Goal: Task Accomplishment & Management: Complete application form

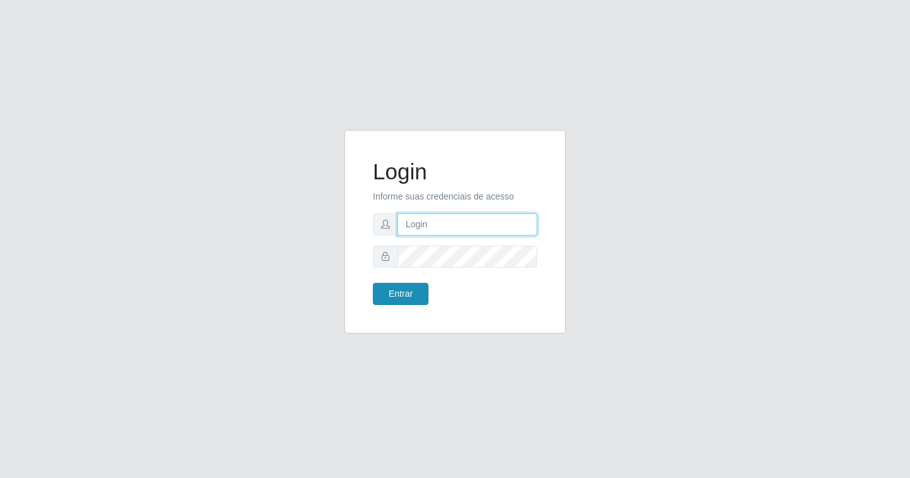
type input "[EMAIL_ADDRESS][DOMAIN_NAME]"
click at [391, 291] on button "Entrar" at bounding box center [401, 294] width 56 height 22
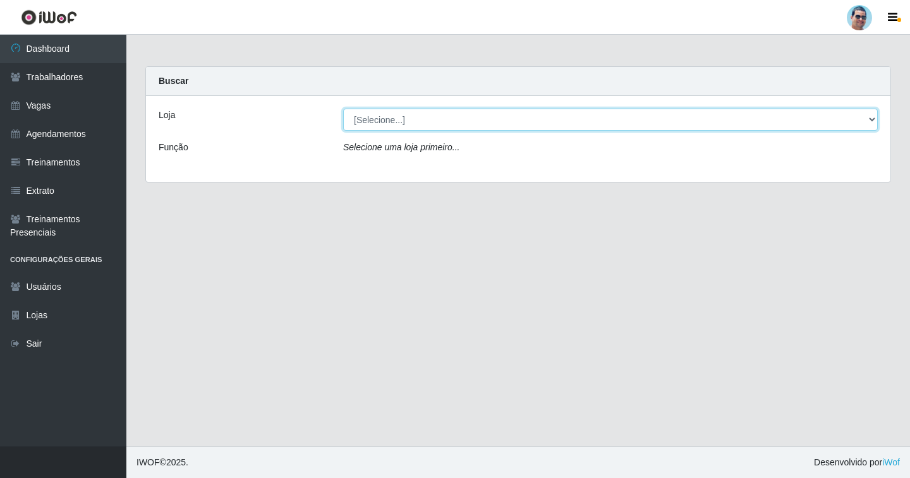
click at [387, 121] on select "[Selecione...] Mercadinho Extrabom" at bounding box center [610, 120] width 535 height 22
select select "175"
click at [343, 109] on select "[Selecione...] Mercadinho Extrabom" at bounding box center [610, 120] width 535 height 22
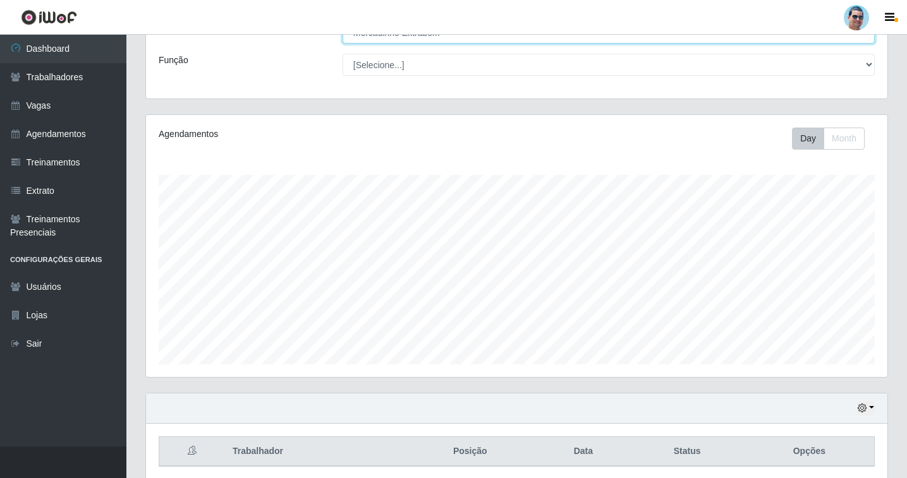
scroll to position [136, 0]
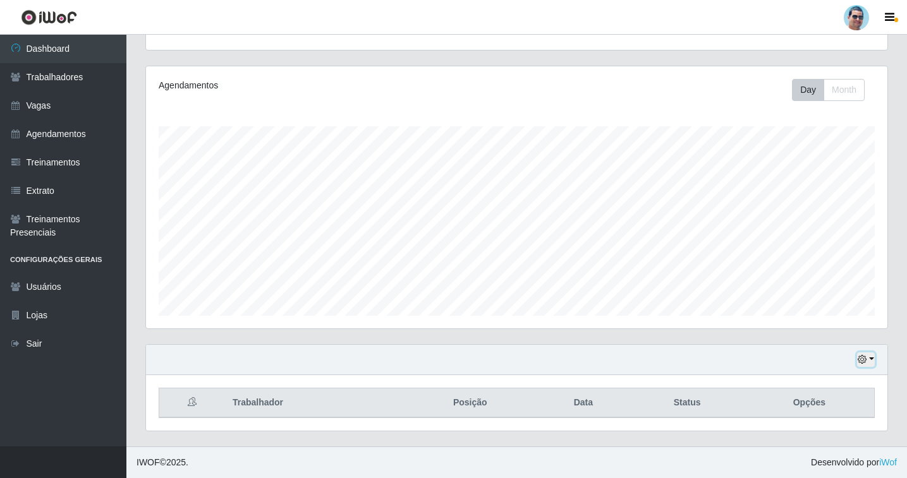
click at [857, 358] on button "button" at bounding box center [866, 360] width 18 height 15
click at [812, 306] on button "1 Semana" at bounding box center [824, 313] width 100 height 27
click at [48, 107] on link "Vagas" at bounding box center [63, 106] width 126 height 28
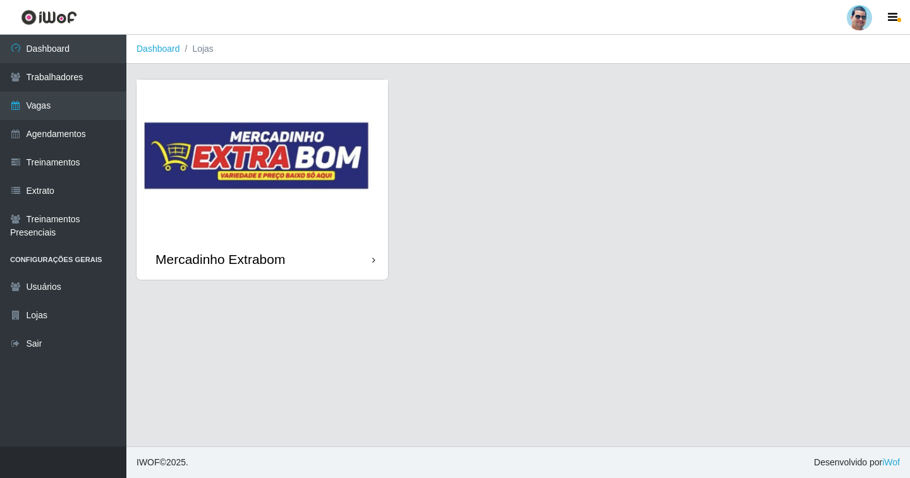
click at [300, 225] on img at bounding box center [263, 159] width 252 height 159
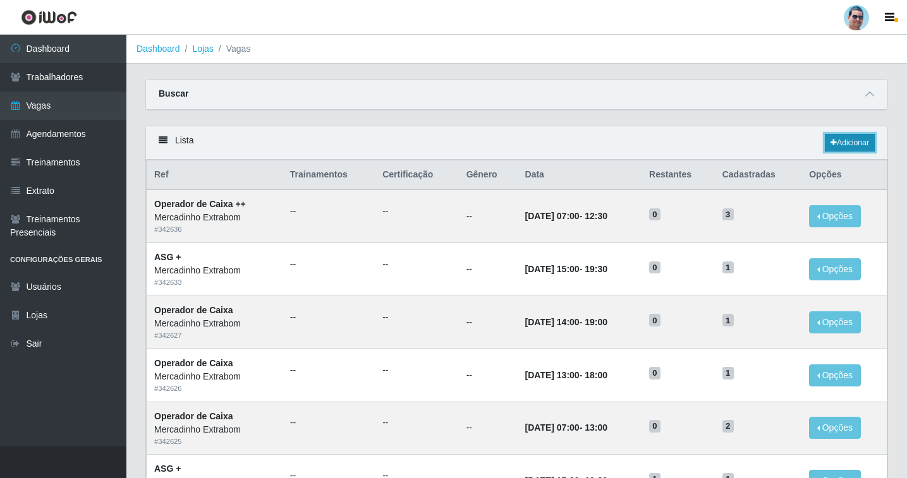
click at [843, 140] on link "Adicionar" at bounding box center [850, 143] width 50 height 18
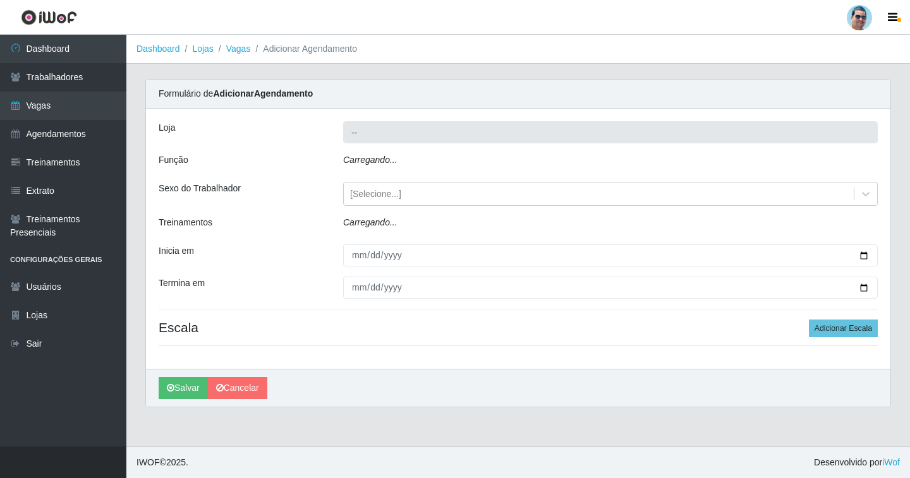
type input "Mercadinho Extrabom"
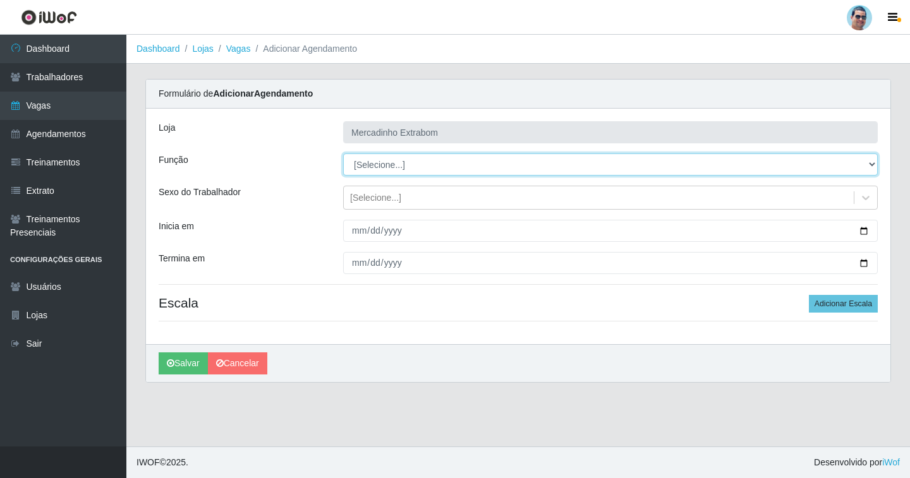
click at [391, 164] on select "[Selecione...] ASG ASG + ASG ++ Balconista Balconista + Balconista ++ Carregado…" at bounding box center [610, 165] width 535 height 22
select select "22"
click at [343, 154] on select "[Selecione...] ASG ASG + ASG ++ Balconista Balconista + Balconista ++ Carregado…" at bounding box center [610, 165] width 535 height 22
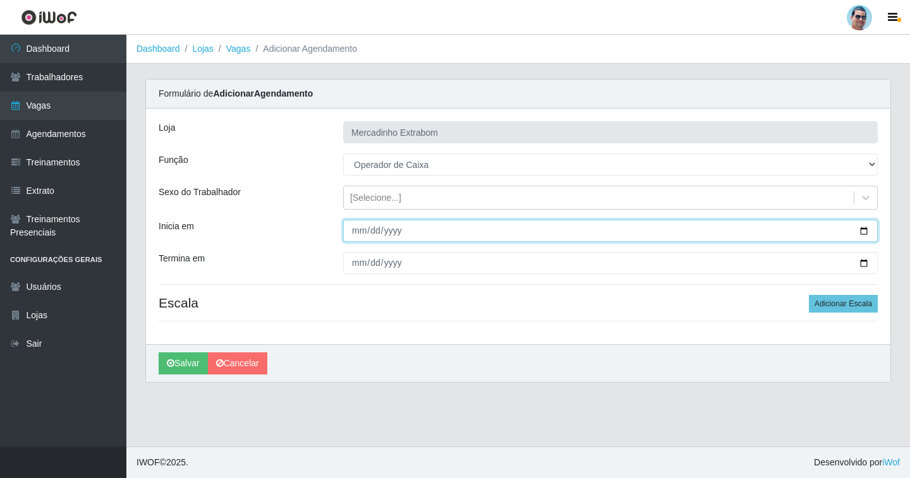
click at [358, 233] on input "Inicia em" at bounding box center [610, 231] width 535 height 22
click at [347, 231] on input "Inicia em" at bounding box center [610, 231] width 535 height 22
click at [348, 231] on input "Inicia em" at bounding box center [610, 231] width 535 height 22
click at [358, 233] on input "Inicia em" at bounding box center [610, 231] width 535 height 22
type input "[DATE]"
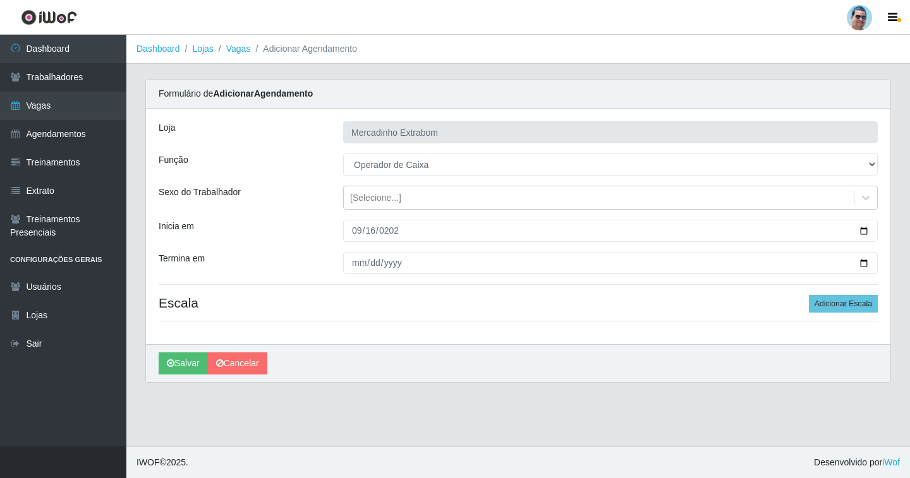
click at [218, 322] on hr at bounding box center [518, 321] width 719 height 1
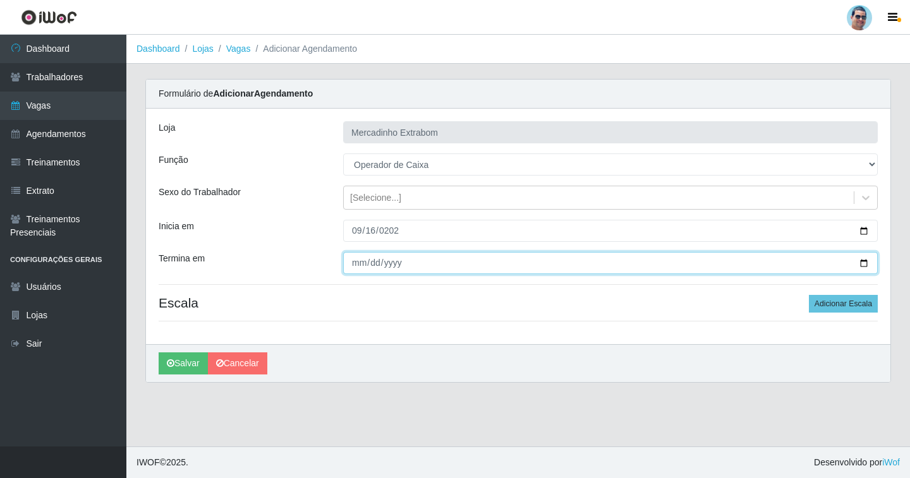
click at [367, 260] on input "Termina em" at bounding box center [610, 263] width 535 height 22
click at [356, 267] on input "Termina em" at bounding box center [610, 263] width 535 height 22
type input "[DATE]"
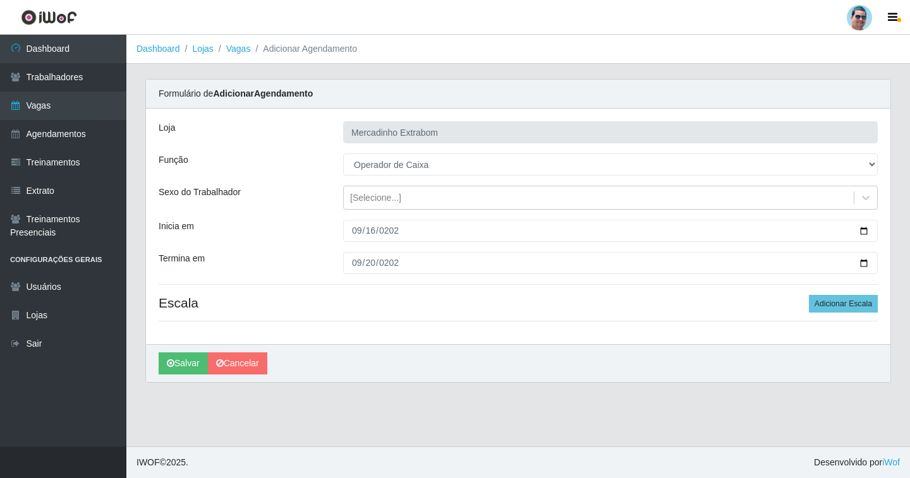
click at [864, 319] on div "[PERSON_NAME] Extrabom Função [Selecione...] ASG ASG + ASG ++ Balconista Balcon…" at bounding box center [518, 227] width 745 height 236
click at [844, 302] on button "Adicionar Escala" at bounding box center [843, 304] width 69 height 18
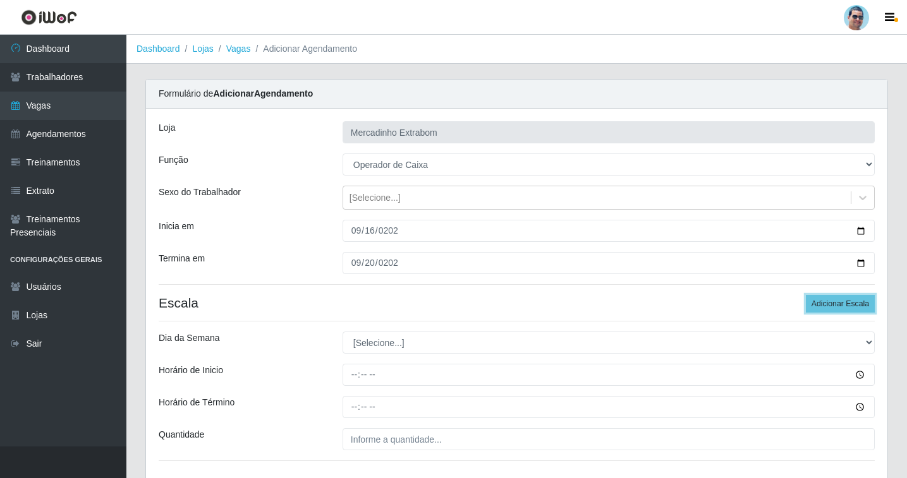
scroll to position [91, 0]
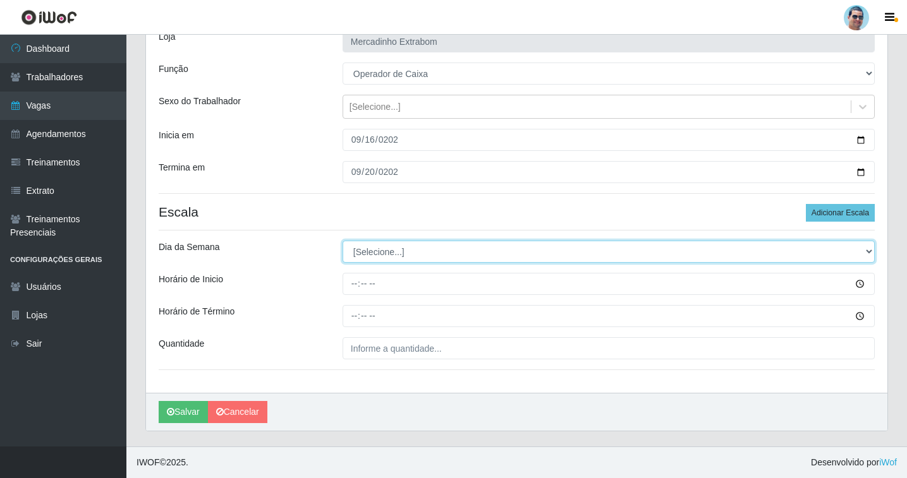
click at [367, 256] on select "[Selecione...] Segunda Terça Quarta Quinta Sexta Sábado Domingo" at bounding box center [609, 252] width 532 height 22
select select "2"
click at [343, 241] on select "[Selecione...] Segunda Terça Quarta Quinta Sexta Sábado Domingo" at bounding box center [609, 252] width 532 height 22
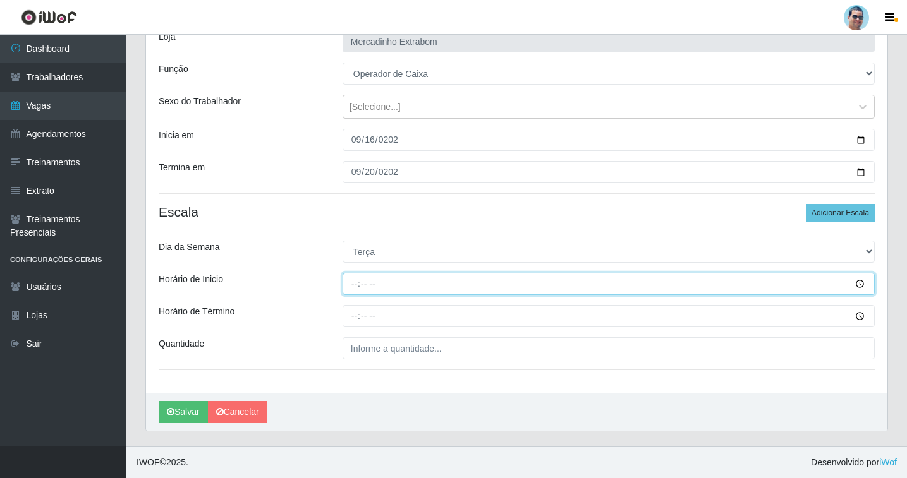
click at [348, 286] on input "Horário de Inicio" at bounding box center [609, 284] width 532 height 22
type input "10:00"
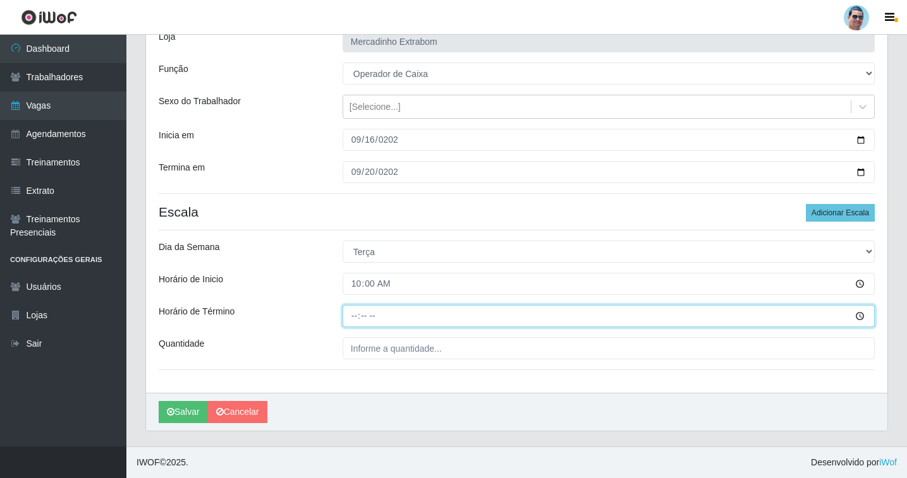
click at [351, 319] on input "Horário de Término" at bounding box center [609, 316] width 532 height 22
type input "14:00"
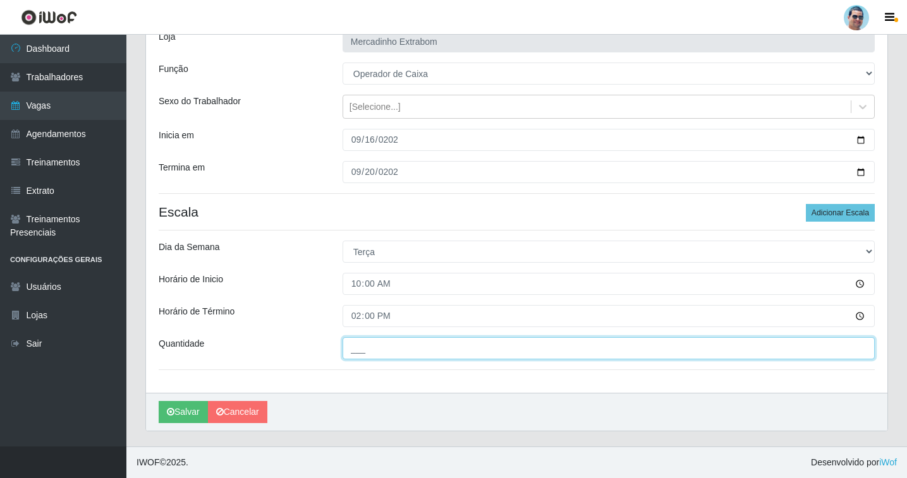
click at [345, 350] on input "___" at bounding box center [609, 349] width 532 height 22
type input "02_"
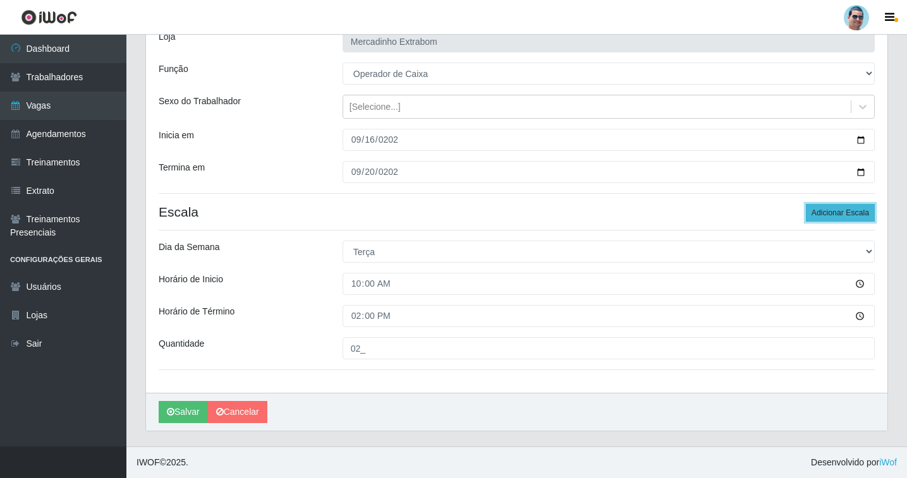
click at [840, 209] on button "Adicionar Escala" at bounding box center [840, 213] width 69 height 18
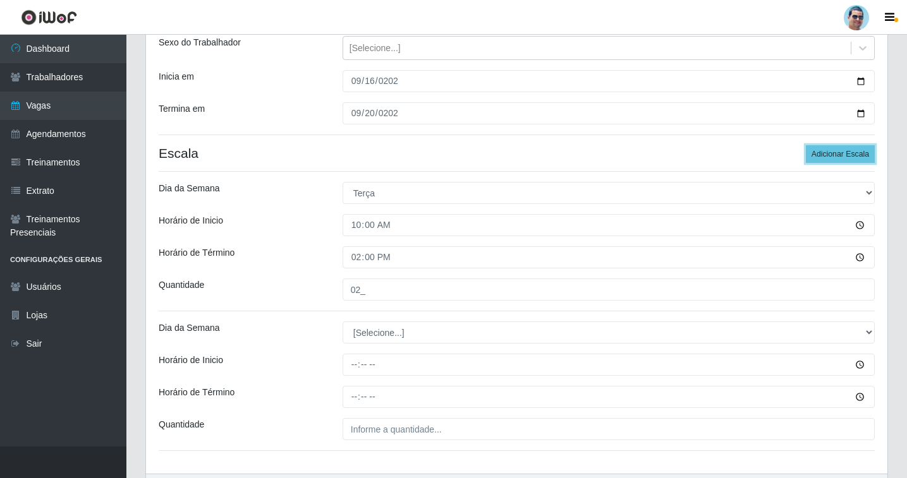
scroll to position [231, 0]
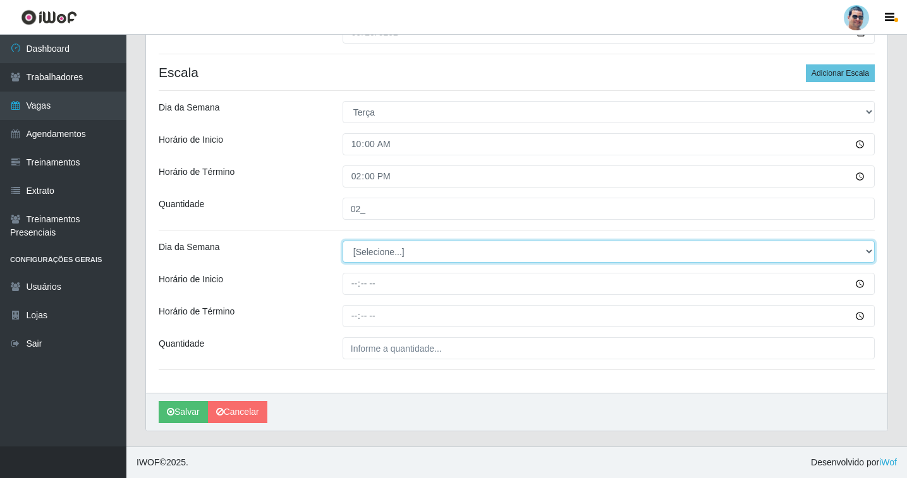
click at [363, 257] on select "[Selecione...] Segunda Terça Quarta Quinta Sexta Sábado Domingo" at bounding box center [609, 252] width 532 height 22
select select "2"
click at [343, 241] on select "[Selecione...] Segunda Terça Quarta Quinta Sexta Sábado Domingo" at bounding box center [609, 252] width 532 height 22
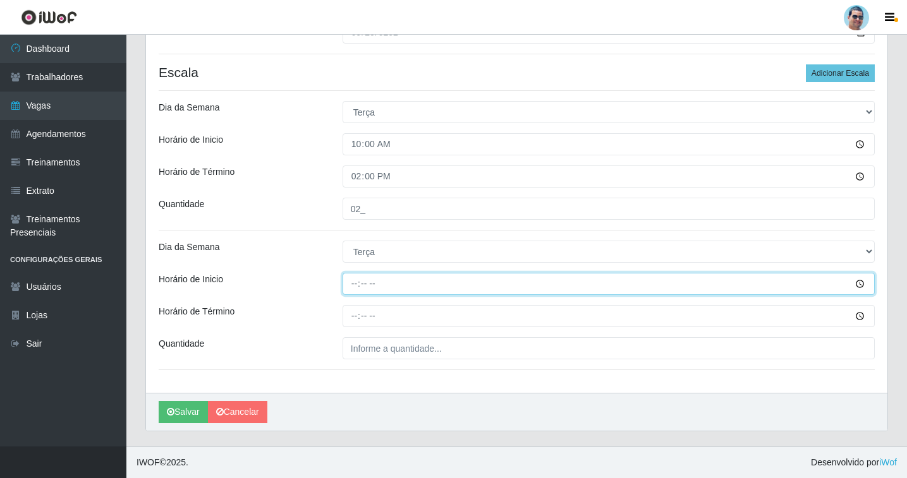
click at [353, 284] on input "Horário de Inicio" at bounding box center [609, 284] width 532 height 22
type input "15:00"
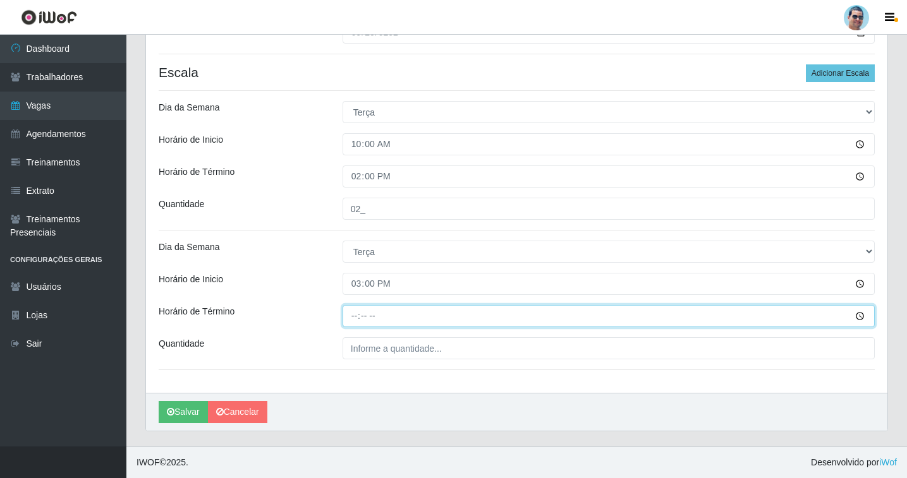
click at [357, 310] on input "Horário de Término" at bounding box center [609, 316] width 532 height 22
type input "19:30"
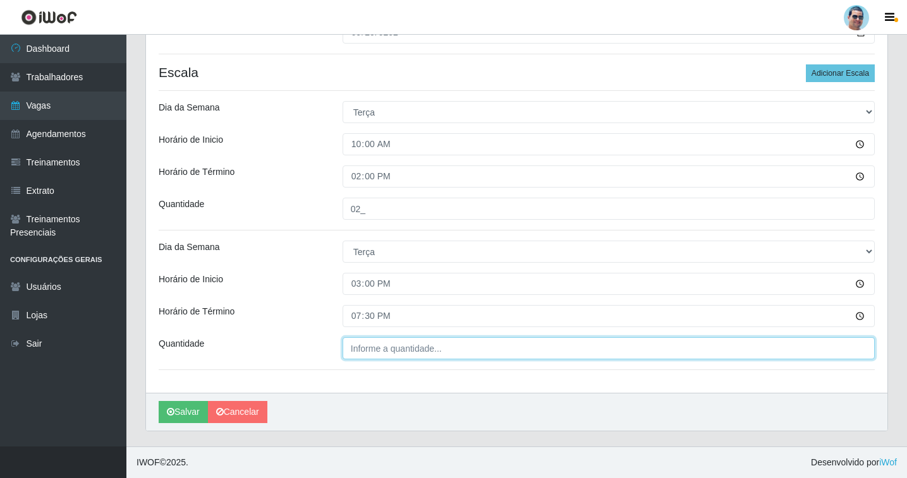
type input "___"
click at [350, 353] on input "___" at bounding box center [609, 349] width 532 height 22
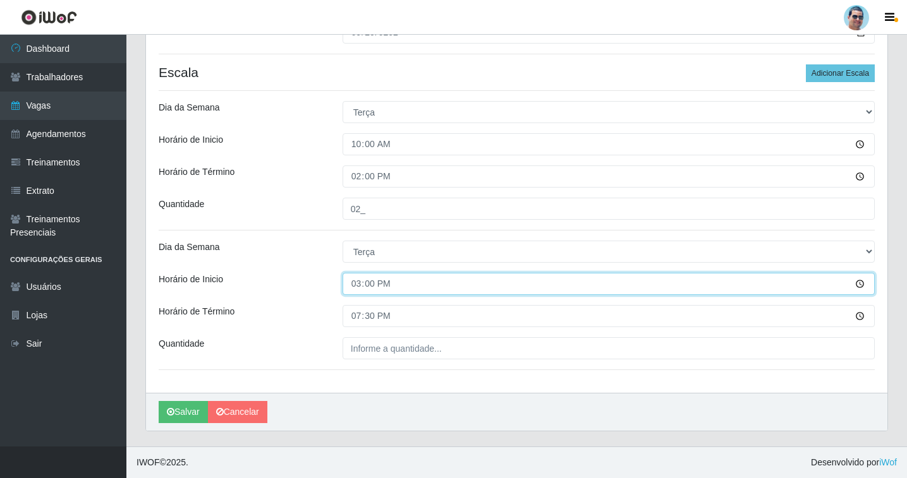
click at [349, 284] on input "15:00" at bounding box center [609, 284] width 532 height 22
type input "14:30"
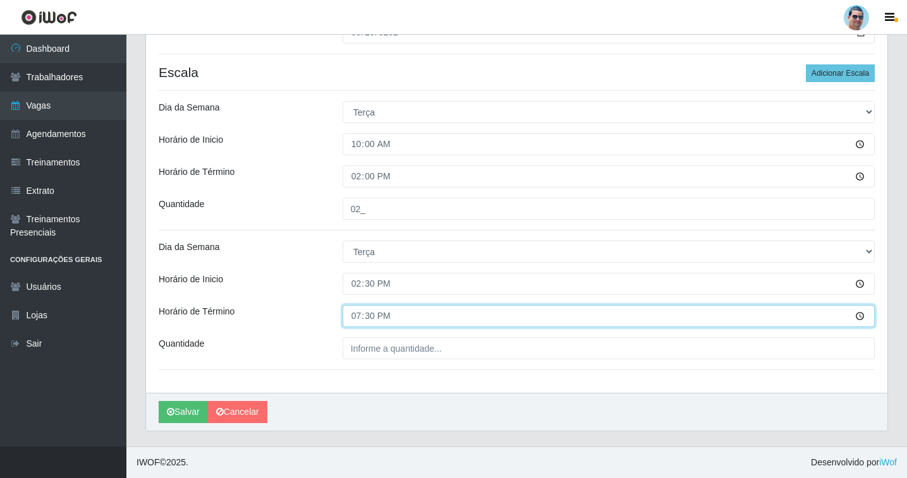
click at [354, 315] on input "19:30" at bounding box center [609, 316] width 532 height 22
click at [367, 319] on input "19:30" at bounding box center [609, 316] width 532 height 22
type input "19:00"
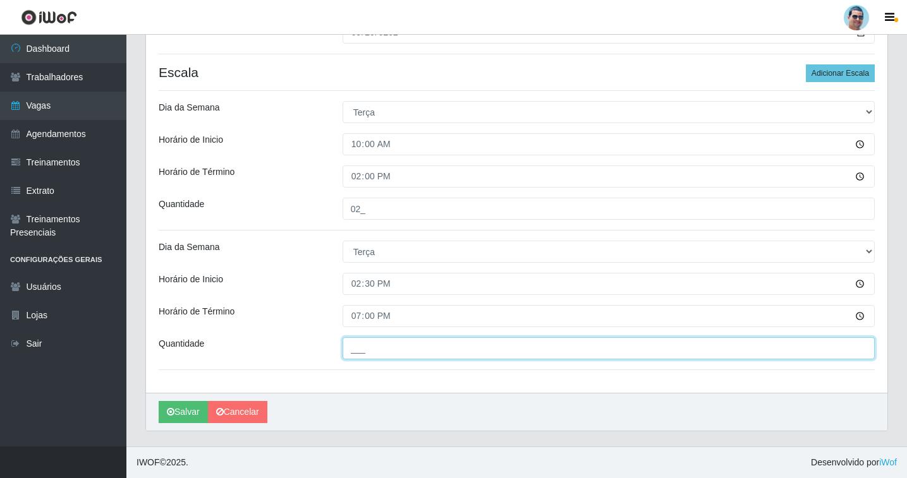
click at [445, 353] on input "___" at bounding box center [609, 349] width 532 height 22
type input "02_"
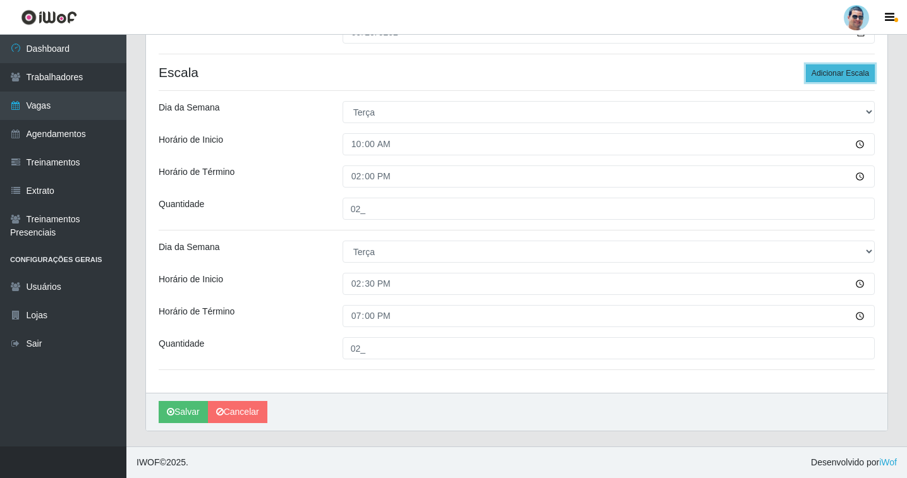
click at [854, 77] on button "Adicionar Escala" at bounding box center [840, 73] width 69 height 18
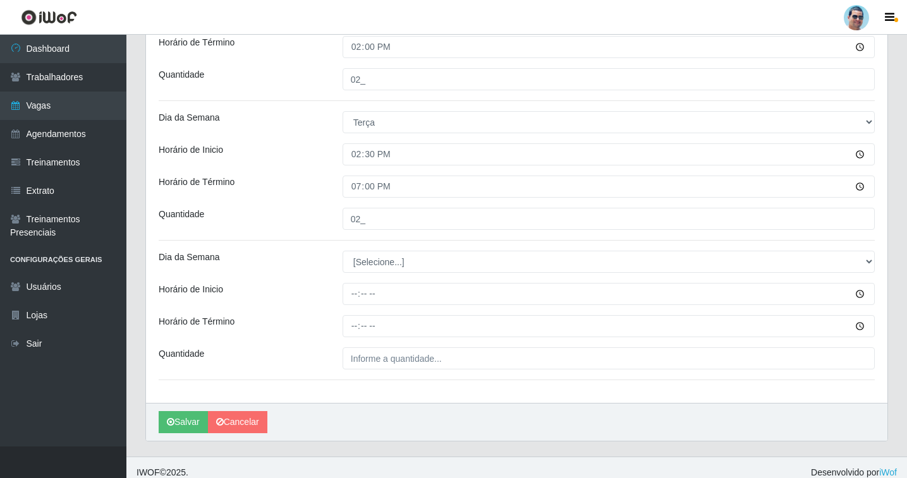
scroll to position [370, 0]
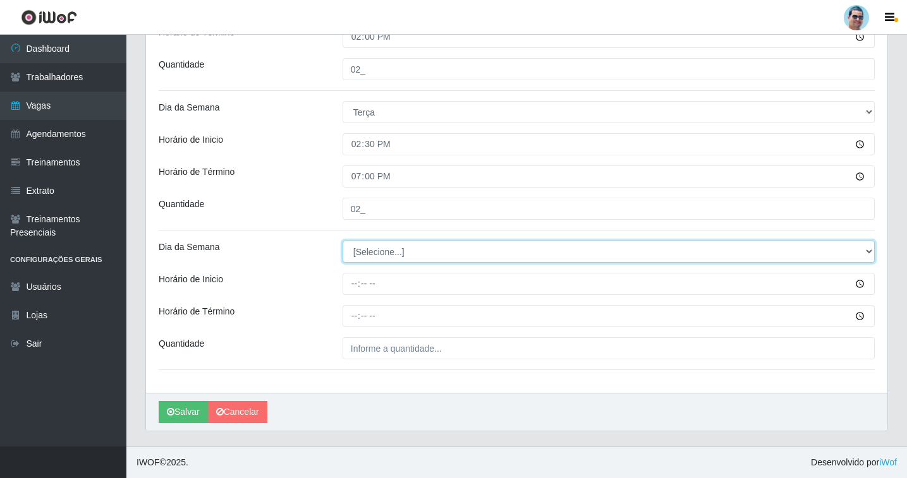
click at [393, 257] on select "[Selecione...] Segunda Terça Quarta Quinta Sexta Sábado Domingo" at bounding box center [609, 252] width 532 height 22
select select "3"
click at [343, 241] on select "[Selecione...] Segunda Terça Quarta Quinta Sexta Sábado Domingo" at bounding box center [609, 252] width 532 height 22
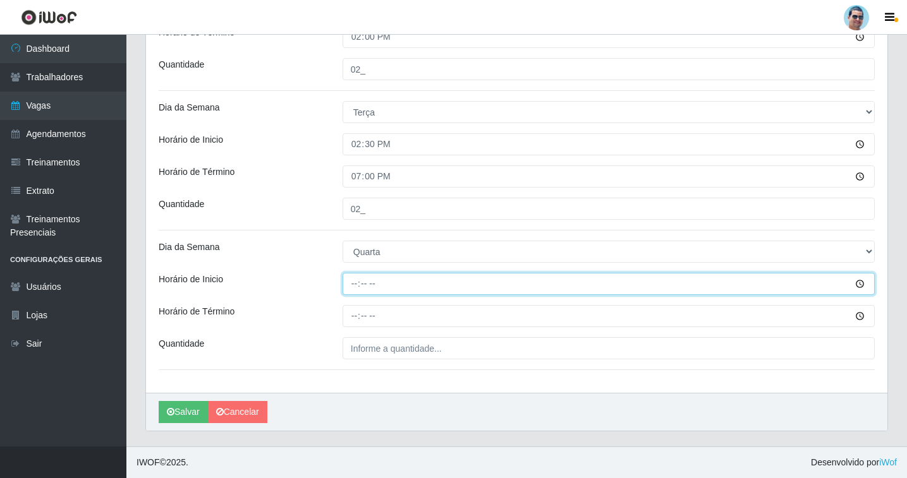
click at [350, 284] on input "Horário de Inicio" at bounding box center [609, 284] width 532 height 22
type input "07:00"
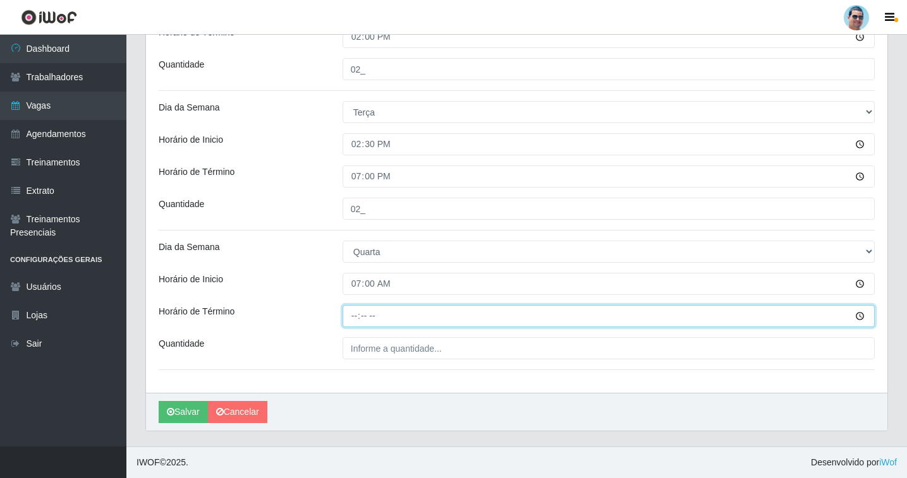
click at [358, 320] on input "Horário de Término" at bounding box center [609, 316] width 532 height 22
type input "13:00"
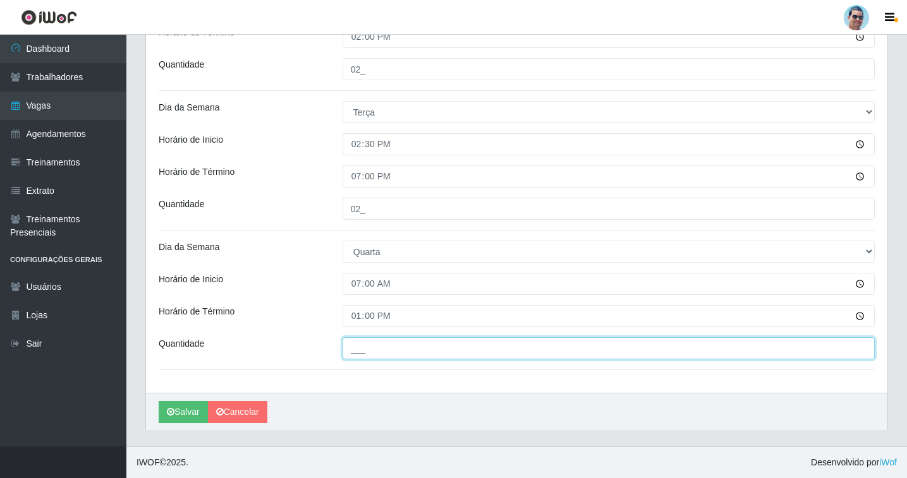
click at [362, 357] on input "___" at bounding box center [609, 349] width 532 height 22
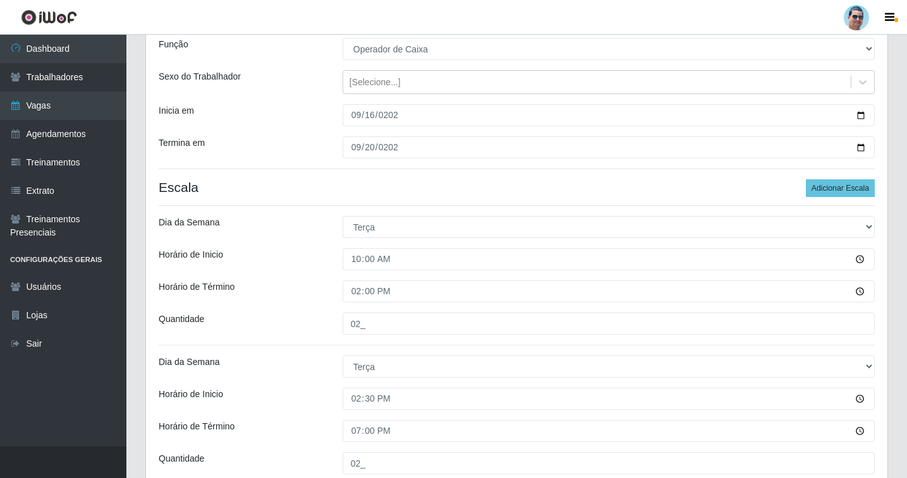
scroll to position [54, 0]
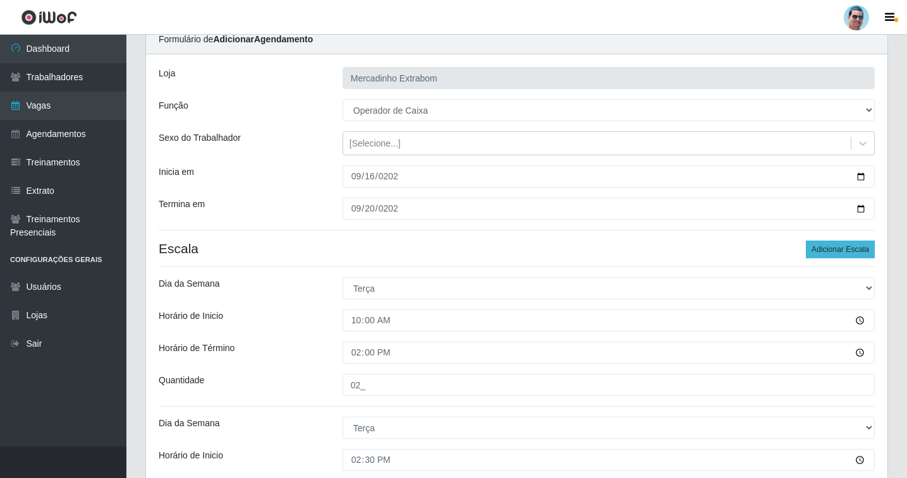
type input "01_"
click at [868, 248] on button "Adicionar Escala" at bounding box center [840, 250] width 69 height 18
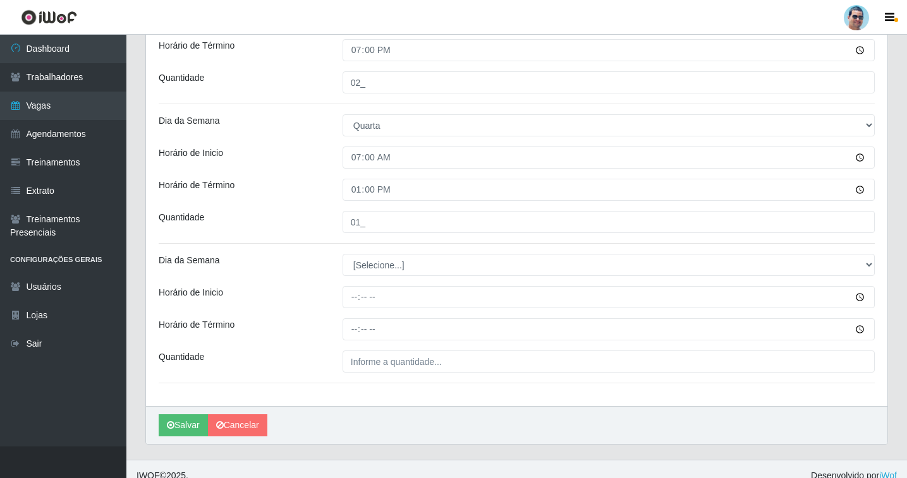
scroll to position [510, 0]
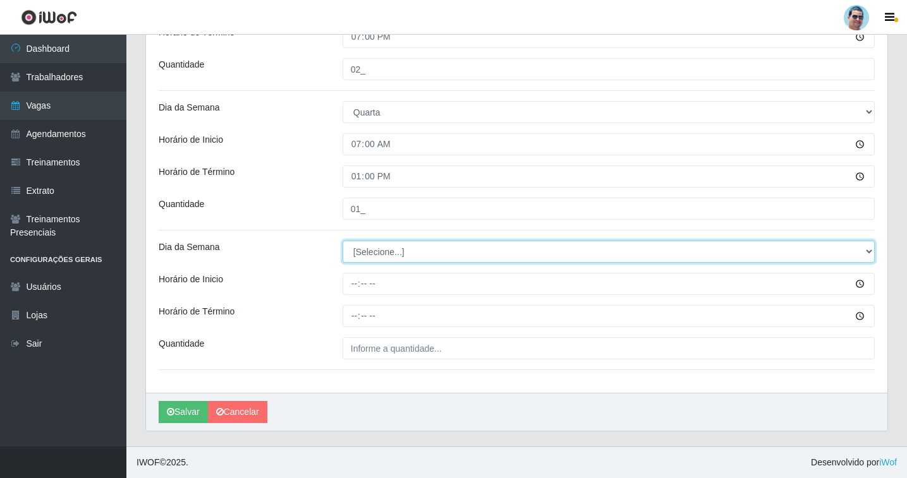
click at [381, 250] on select "[Selecione...] Segunda Terça Quarta Quinta Sexta Sábado Domingo" at bounding box center [609, 252] width 532 height 22
select select "3"
click at [343, 241] on select "[Selecione...] Segunda Terça Quarta Quinta Sexta Sábado Domingo" at bounding box center [609, 252] width 532 height 22
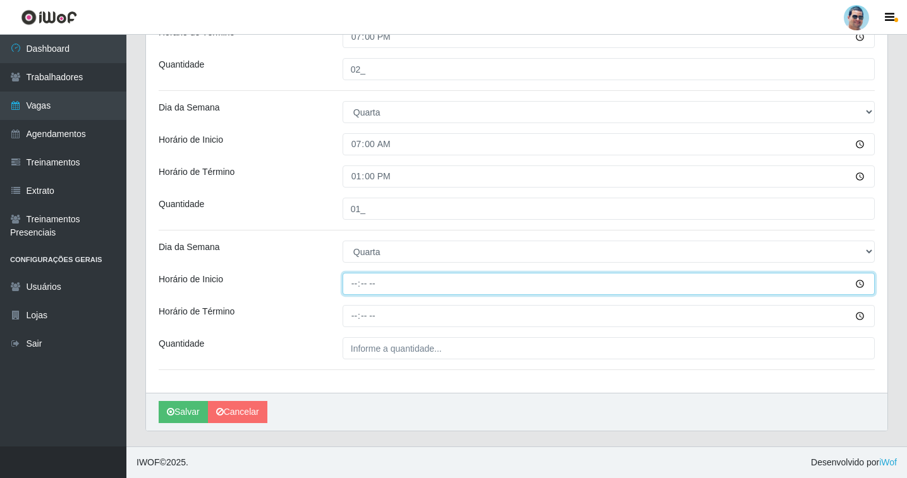
click at [352, 288] on input "Horário de Inicio" at bounding box center [609, 284] width 532 height 22
click at [352, 293] on input "15:00" at bounding box center [609, 284] width 532 height 22
click at [356, 287] on input "15:00" at bounding box center [609, 284] width 532 height 22
type input "14:30"
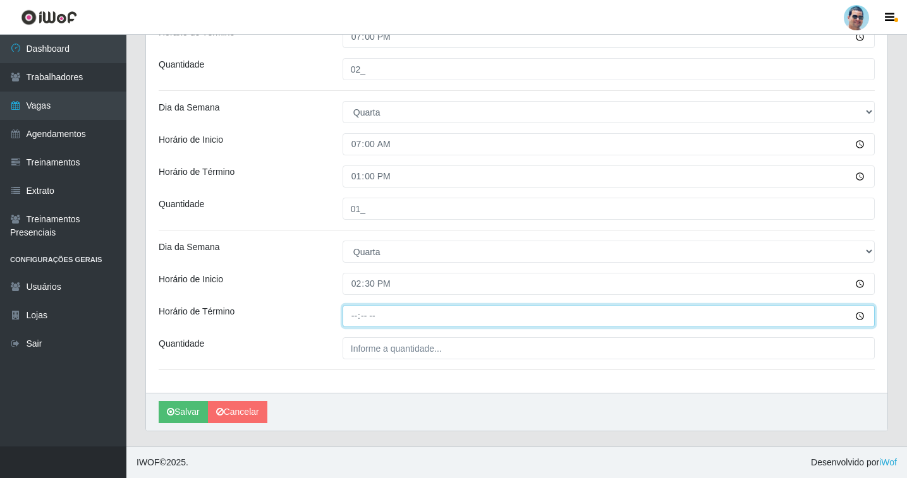
click at [361, 308] on input "Horário de Término" at bounding box center [609, 316] width 532 height 22
type input "19:00"
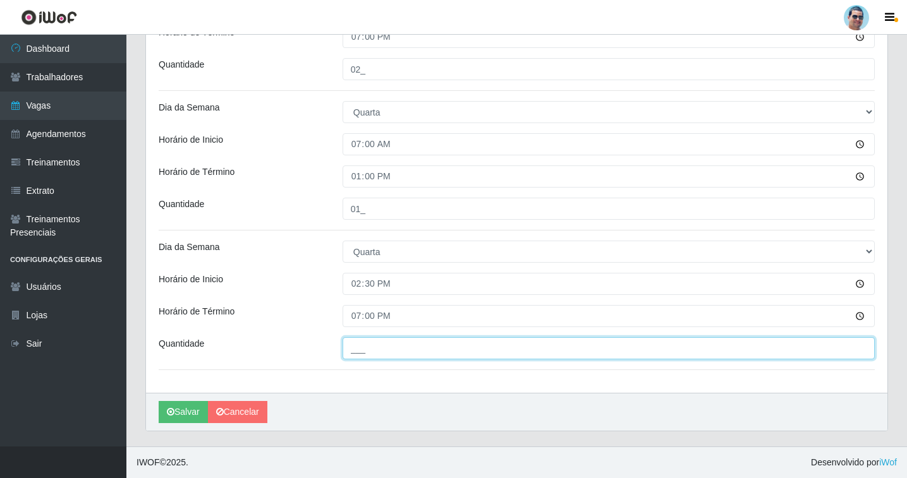
click at [458, 343] on input "___" at bounding box center [609, 349] width 532 height 22
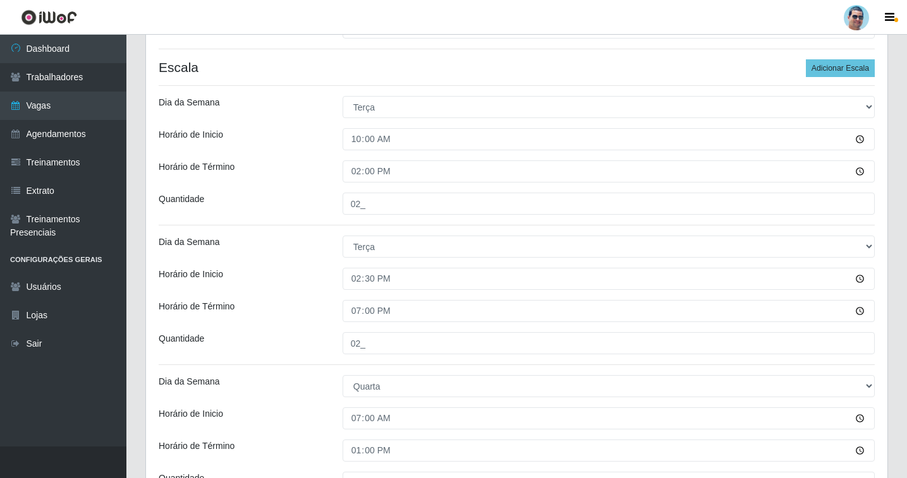
scroll to position [131, 0]
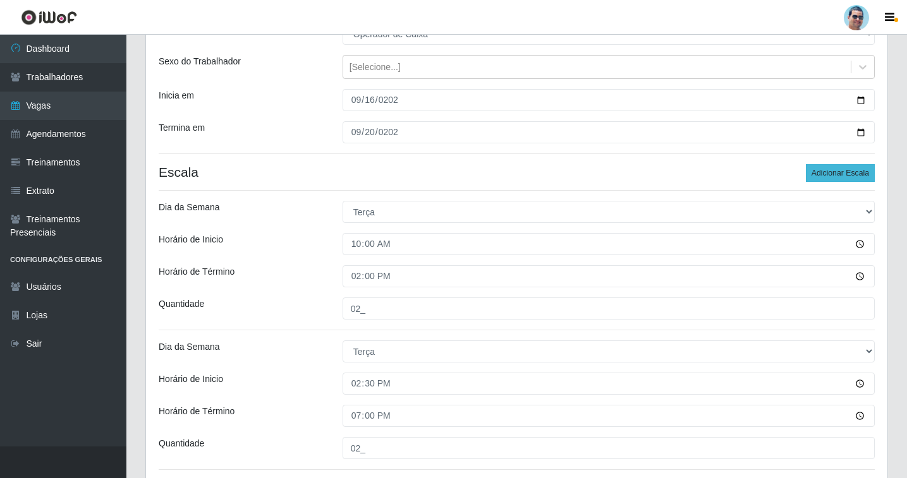
type input "02_"
click at [846, 167] on button "Adicionar Escala" at bounding box center [840, 173] width 69 height 18
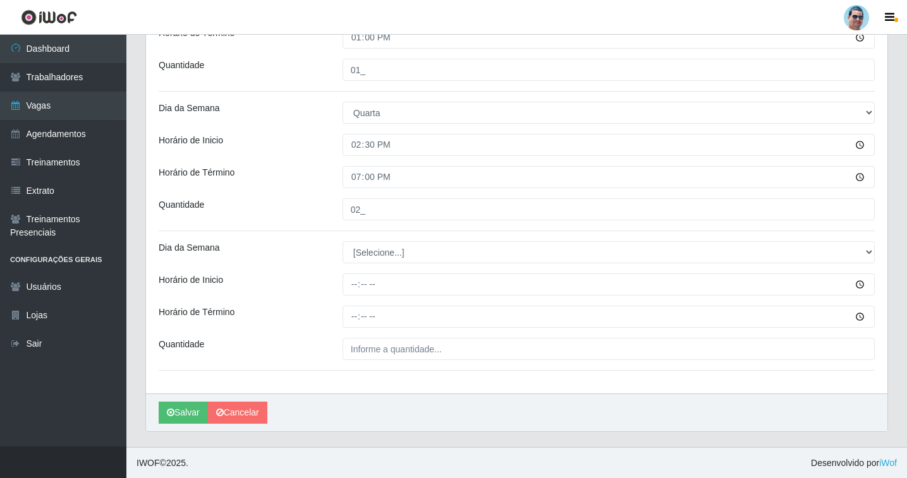
scroll to position [650, 0]
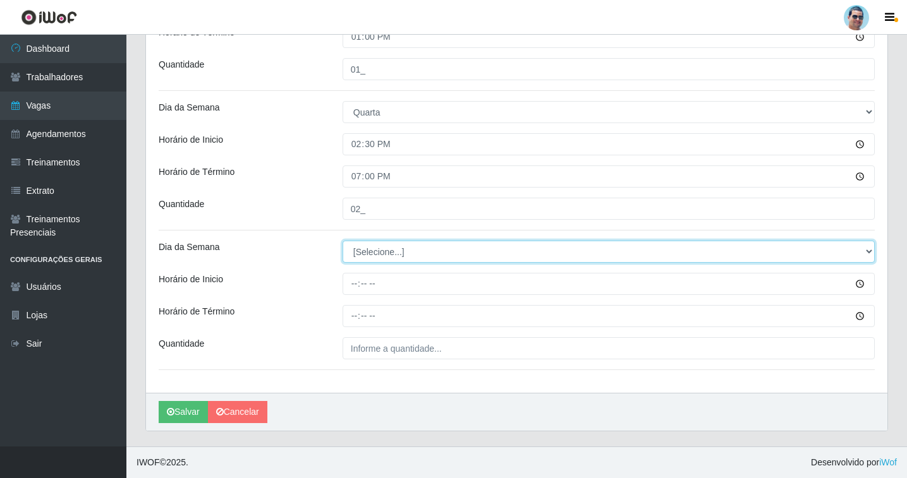
click at [368, 246] on select "[Selecione...] Segunda Terça Quarta Quinta Sexta Sábado Domingo" at bounding box center [609, 252] width 532 height 22
select select "4"
click at [343, 241] on select "[Selecione...] Segunda Terça Quarta Quinta Sexta Sábado Domingo" at bounding box center [609, 252] width 532 height 22
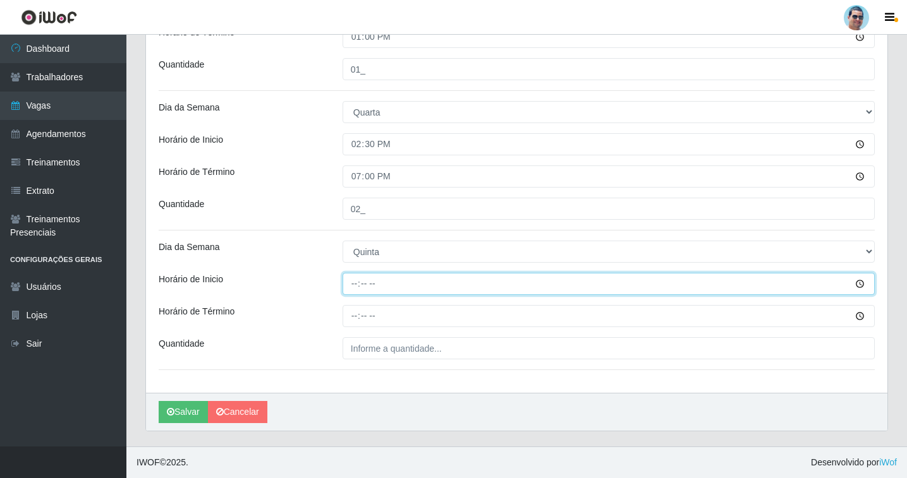
click at [353, 284] on input "Horário de Inicio" at bounding box center [609, 284] width 532 height 22
type input "10:00"
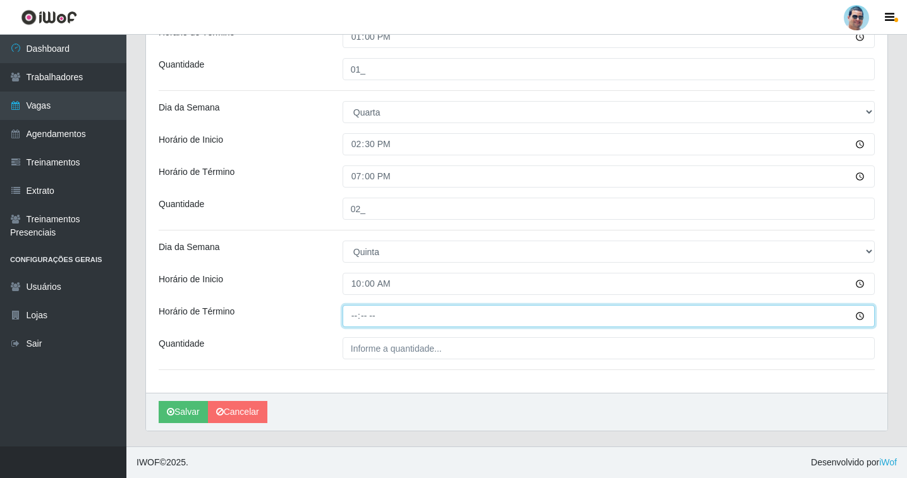
click at [348, 319] on input "Horário de Término" at bounding box center [609, 316] width 532 height 22
type input "14:00"
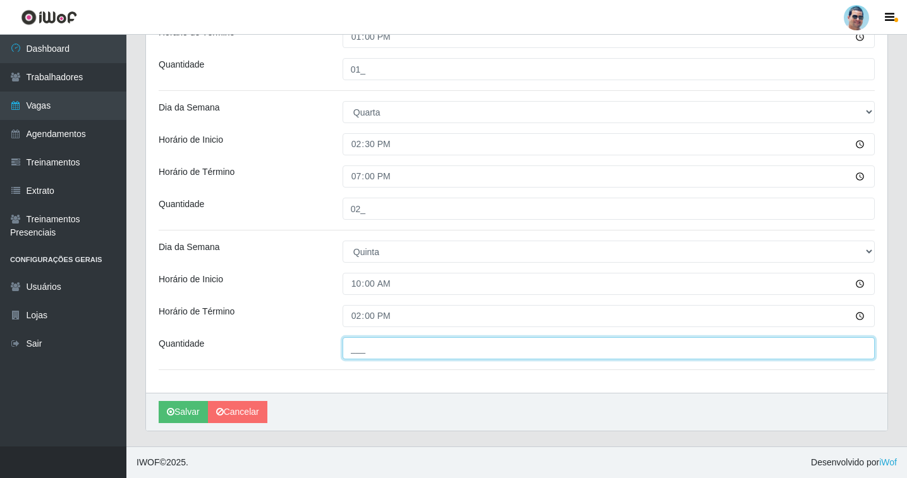
click at [404, 351] on input "___" at bounding box center [609, 349] width 532 height 22
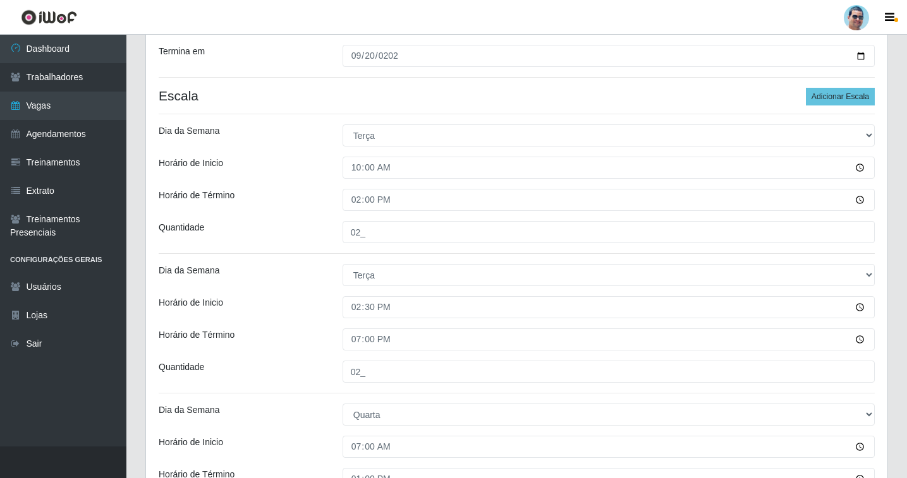
scroll to position [144, 0]
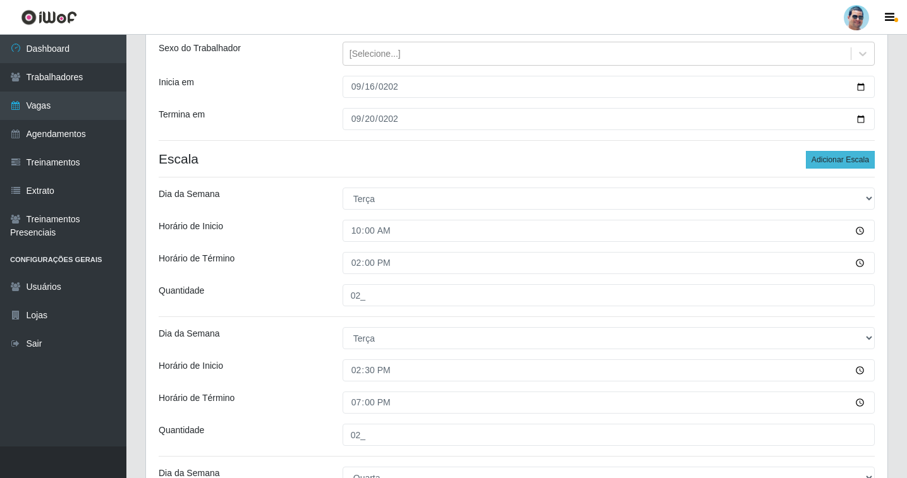
type input "02_"
click at [826, 152] on button "Adicionar Escala" at bounding box center [840, 160] width 69 height 18
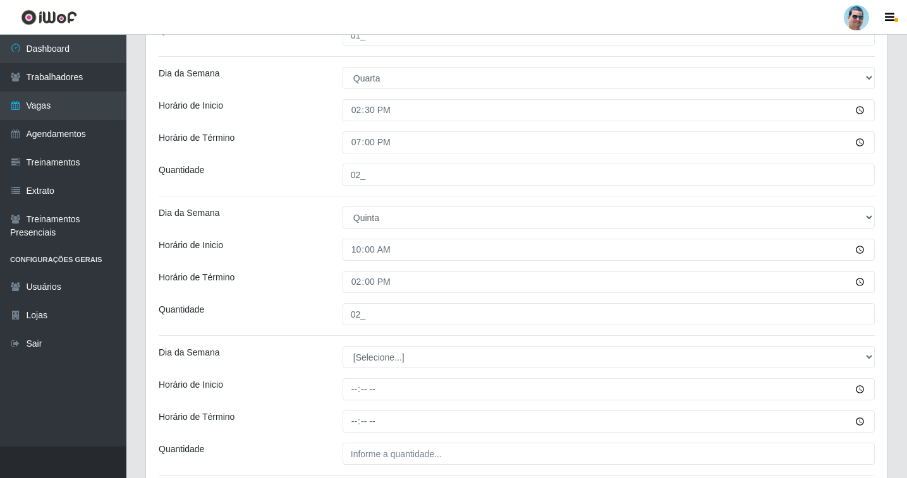
scroll to position [776, 0]
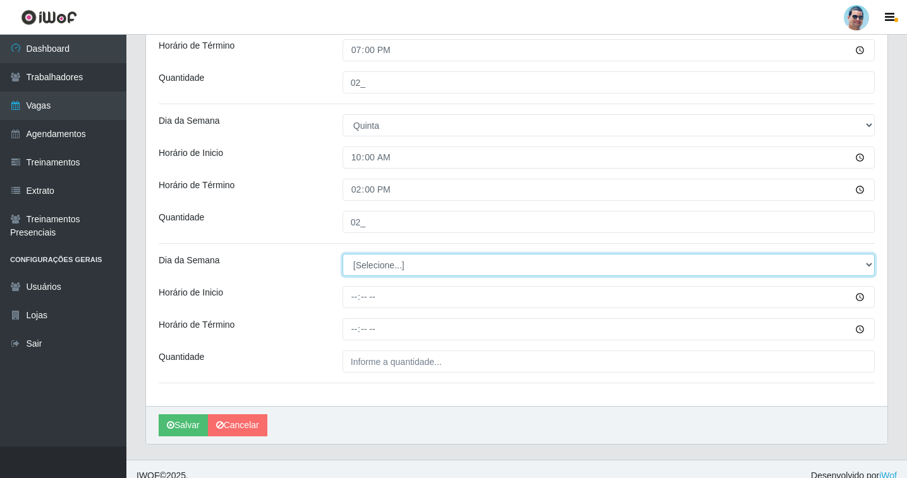
click at [363, 265] on select "[Selecione...] Segunda Terça Quarta Quinta Sexta Sábado Domingo" at bounding box center [609, 265] width 532 height 22
select select "4"
click at [343, 254] on select "[Selecione...] Segunda Terça Quarta Quinta Sexta Sábado Domingo" at bounding box center [609, 265] width 532 height 22
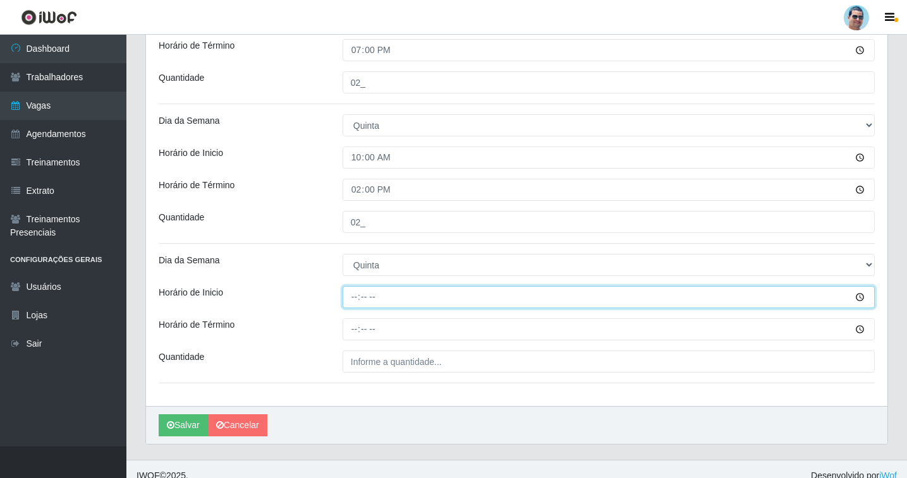
click at [348, 296] on input "Horário de Inicio" at bounding box center [609, 297] width 532 height 22
click at [352, 298] on input "15:00" at bounding box center [609, 297] width 532 height 22
type input "14:00"
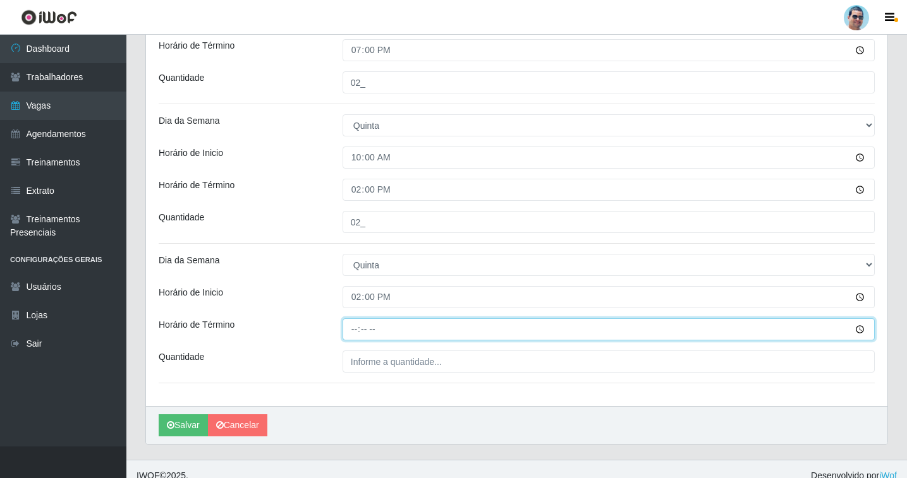
click at [357, 331] on input "Horário de Término" at bounding box center [609, 330] width 532 height 22
type input "19:00"
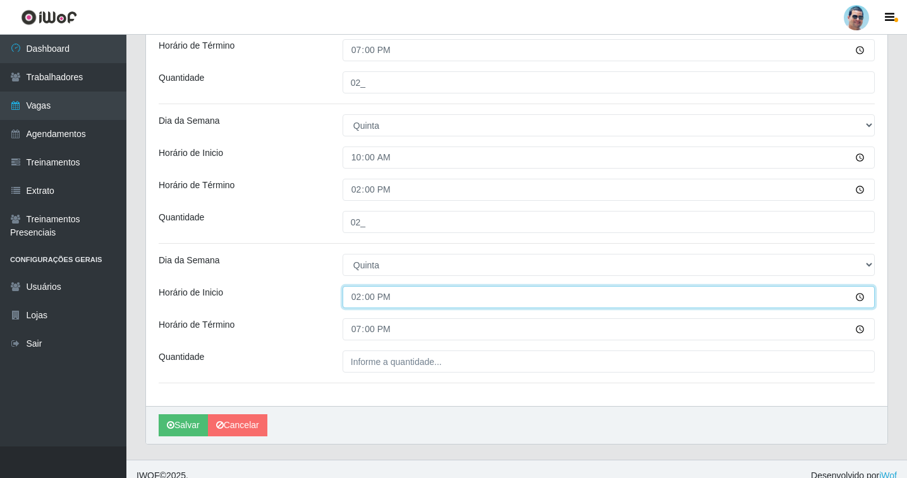
click at [367, 300] on input "14:00" at bounding box center [609, 297] width 532 height 22
click at [360, 300] on input "14:30" at bounding box center [609, 297] width 532 height 22
type input "15:00"
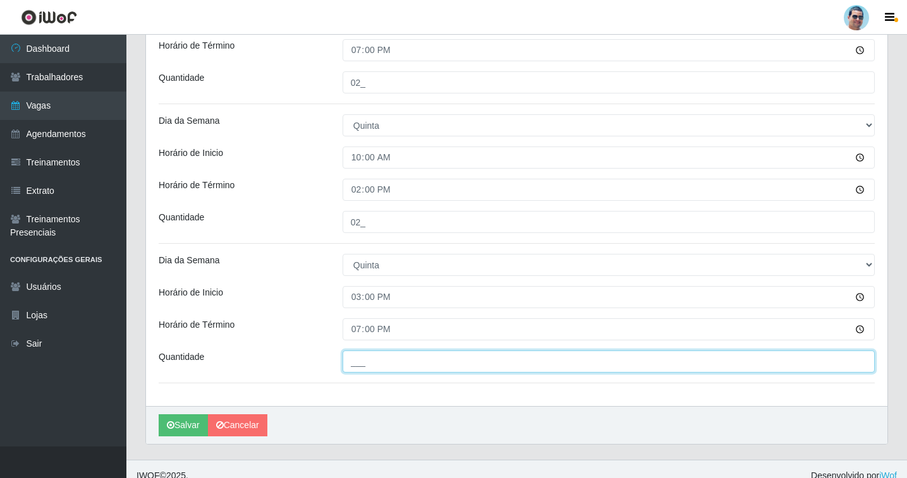
click at [404, 362] on input "___" at bounding box center [609, 362] width 532 height 22
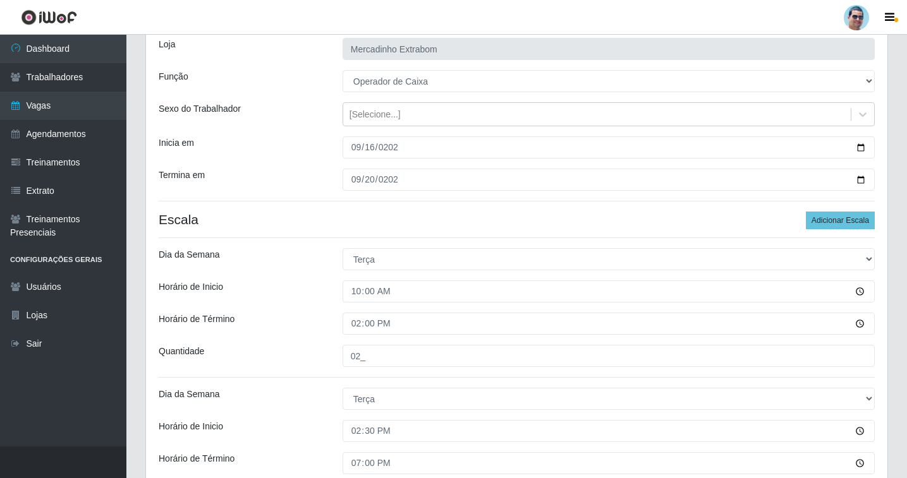
scroll to position [0, 0]
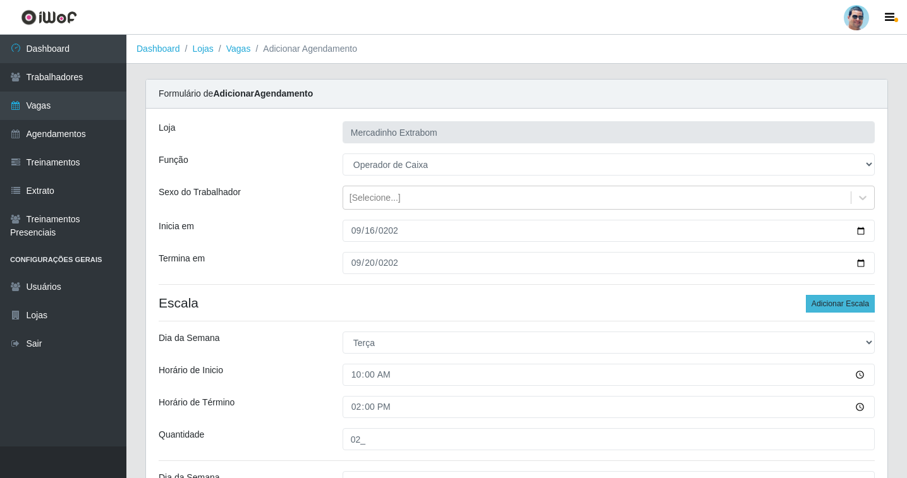
type input "02_"
click at [830, 308] on button "Adicionar Escala" at bounding box center [840, 304] width 69 height 18
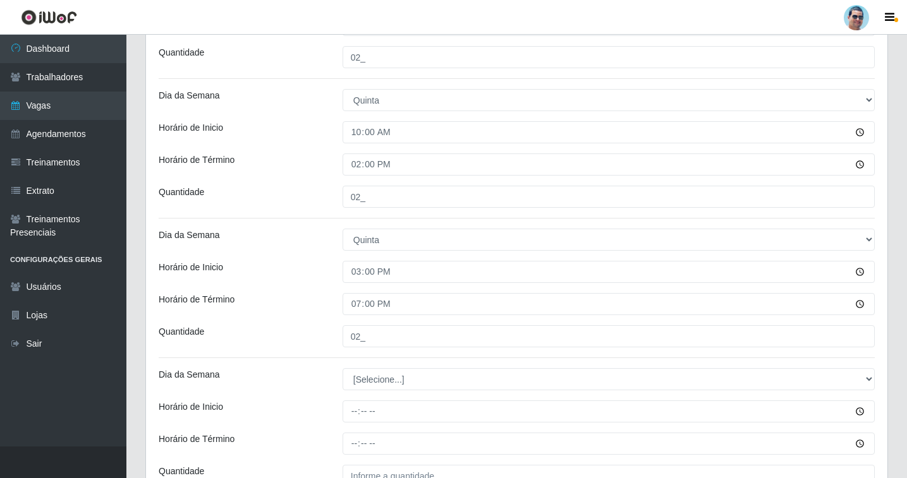
scroll to position [929, 0]
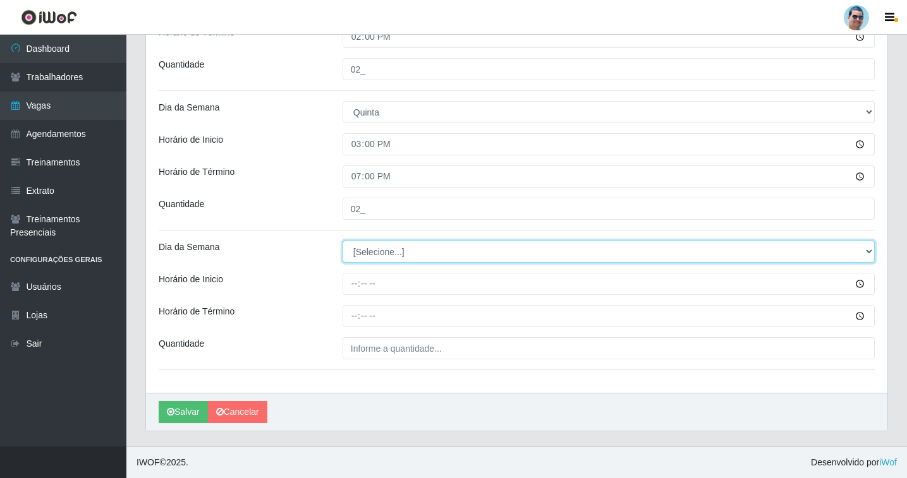
click at [367, 252] on select "[Selecione...] Segunda Terça Quarta Quinta Sexta Sábado Domingo" at bounding box center [609, 252] width 532 height 22
select select "5"
click at [343, 241] on select "[Selecione...] Segunda Terça Quarta Quinta Sexta Sábado Domingo" at bounding box center [609, 252] width 532 height 22
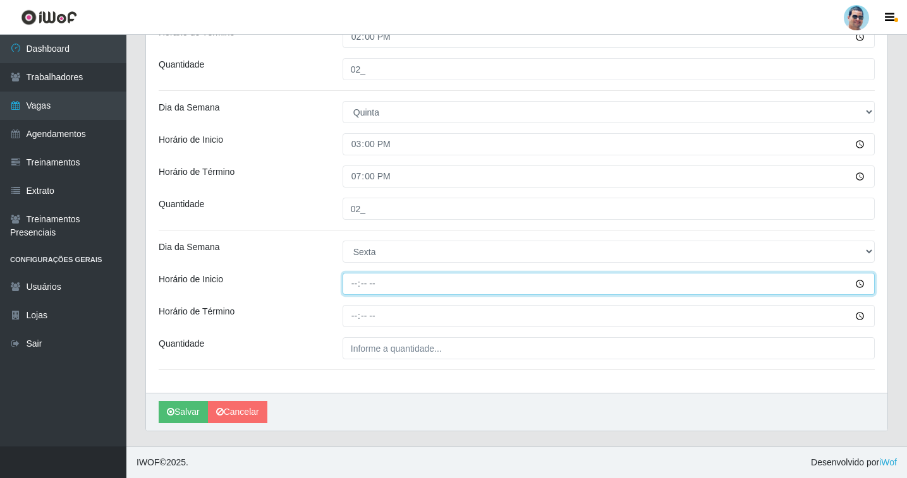
click at [355, 293] on input "Horário de Inicio" at bounding box center [609, 284] width 532 height 22
type input "10:00"
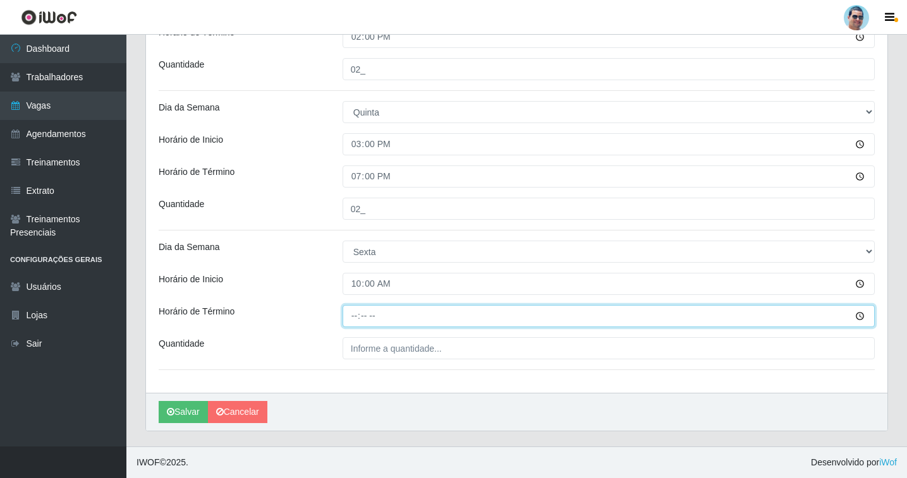
click at [350, 315] on input "Horário de Término" at bounding box center [609, 316] width 532 height 22
type input "14:00"
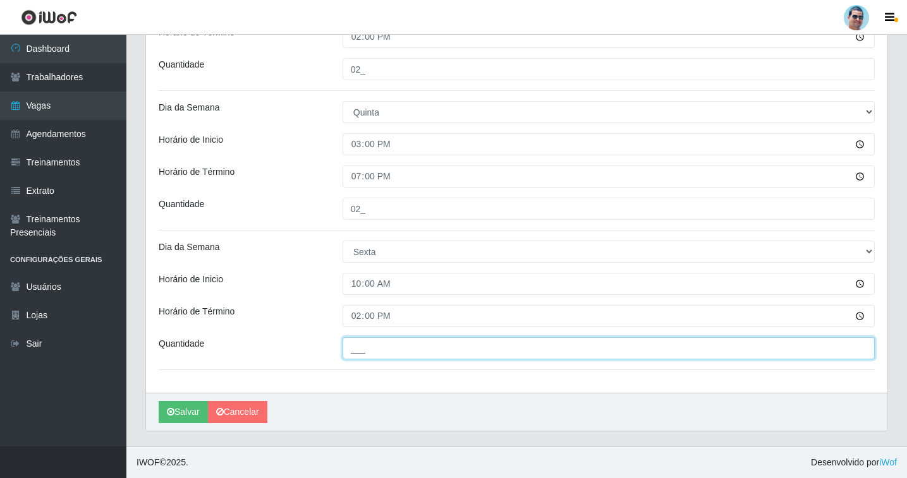
click at [459, 341] on input "___" at bounding box center [609, 349] width 532 height 22
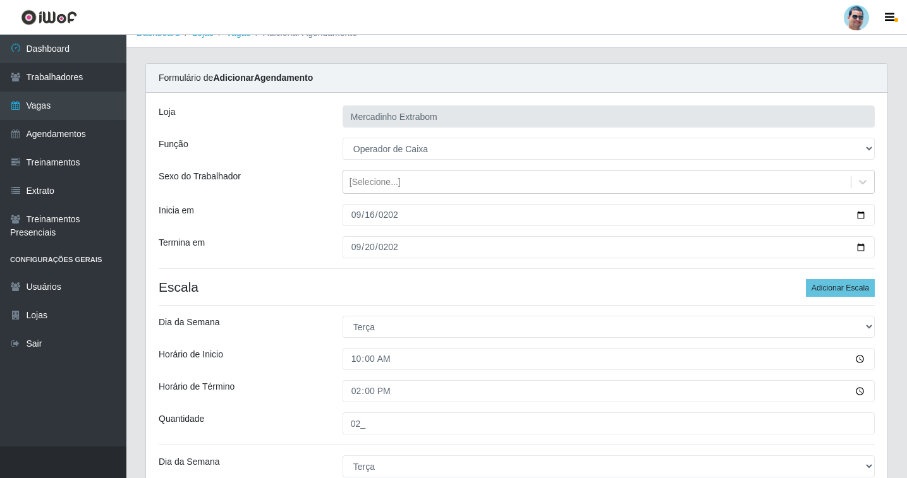
scroll to position [0, 0]
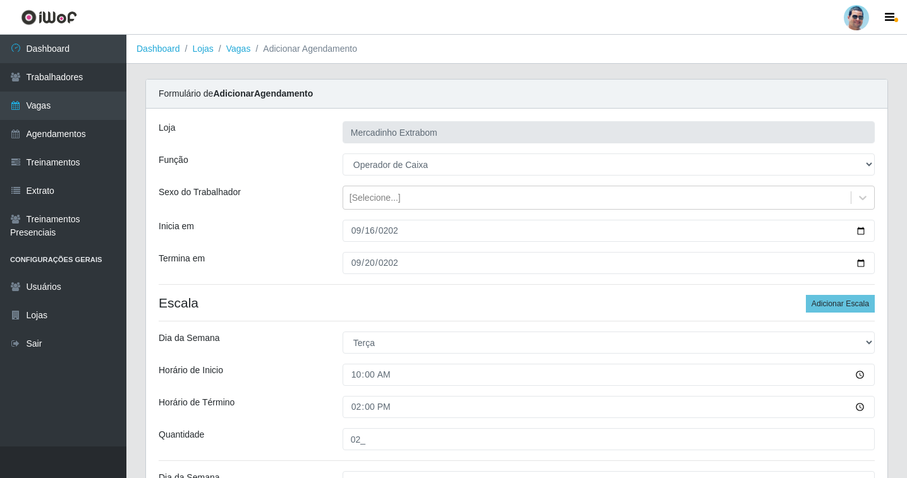
type input "01_"
click at [836, 297] on button "Adicionar Escala" at bounding box center [840, 304] width 69 height 18
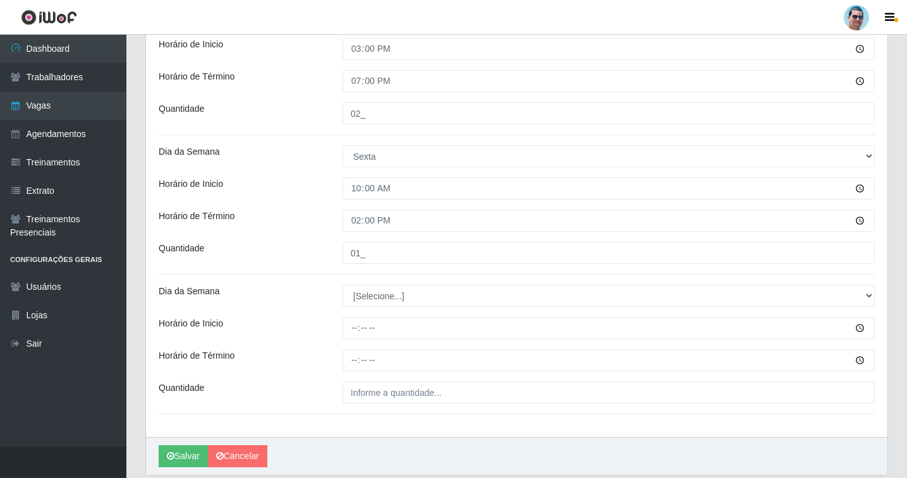
scroll to position [1069, 0]
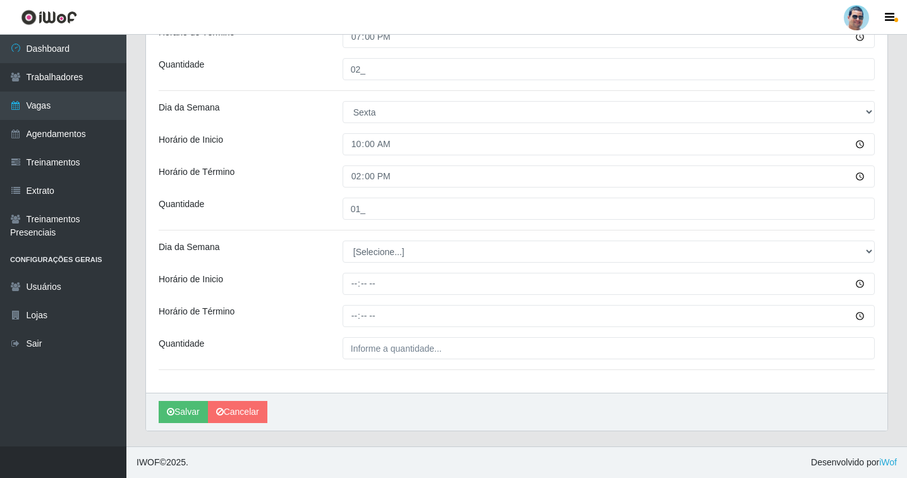
click at [334, 249] on div "[Selecione...] Segunda Terça Quarta Quinta Sexta Sábado Domingo" at bounding box center [608, 252] width 551 height 22
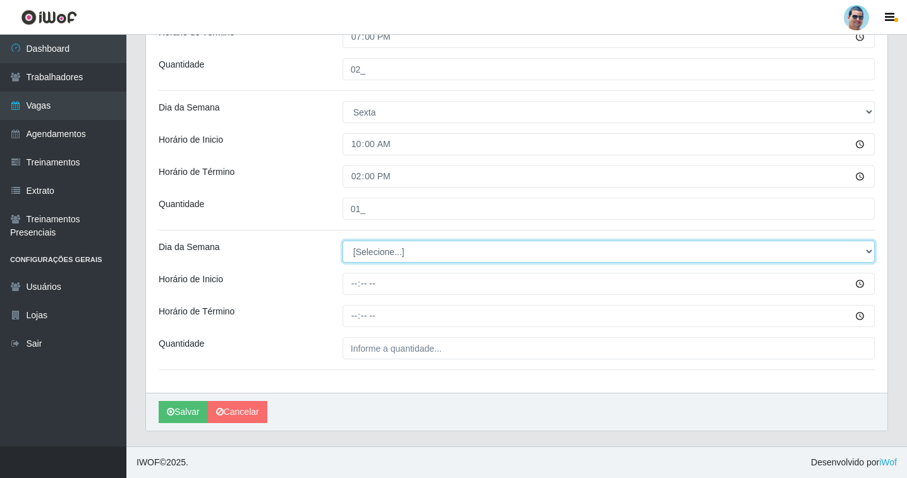
click at [383, 249] on select "[Selecione...] Segunda Terça Quarta Quinta Sexta Sábado Domingo" at bounding box center [609, 252] width 532 height 22
select select "5"
click at [343, 241] on select "[Selecione...] Segunda Terça Quarta Quinta Sexta Sábado Domingo" at bounding box center [609, 252] width 532 height 22
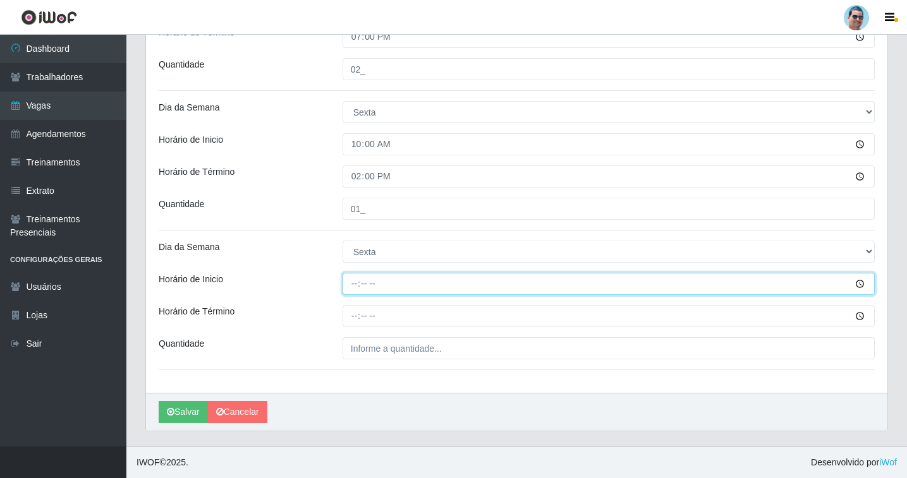
click at [349, 276] on input "Horário de Inicio" at bounding box center [609, 284] width 532 height 22
type input "15:00"
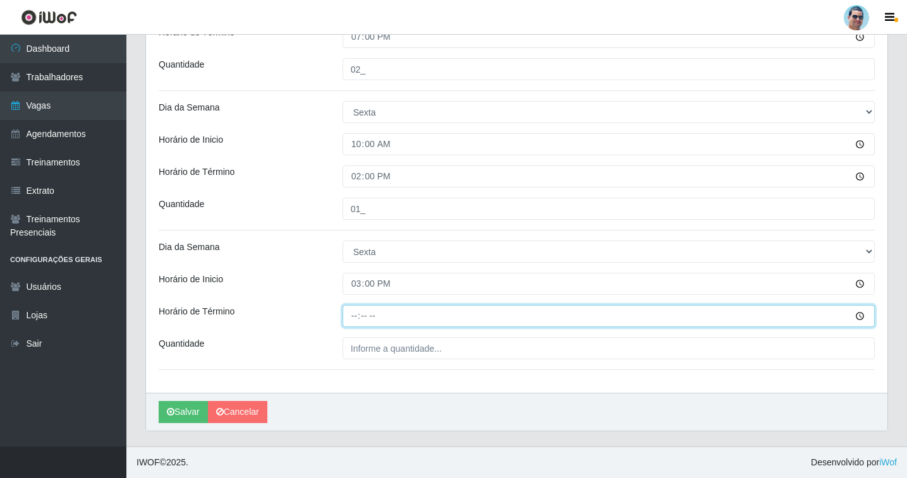
click at [362, 315] on input "Horário de Término" at bounding box center [609, 316] width 532 height 22
click at [352, 318] on input "Horário de Término" at bounding box center [609, 316] width 532 height 22
type input "19:00"
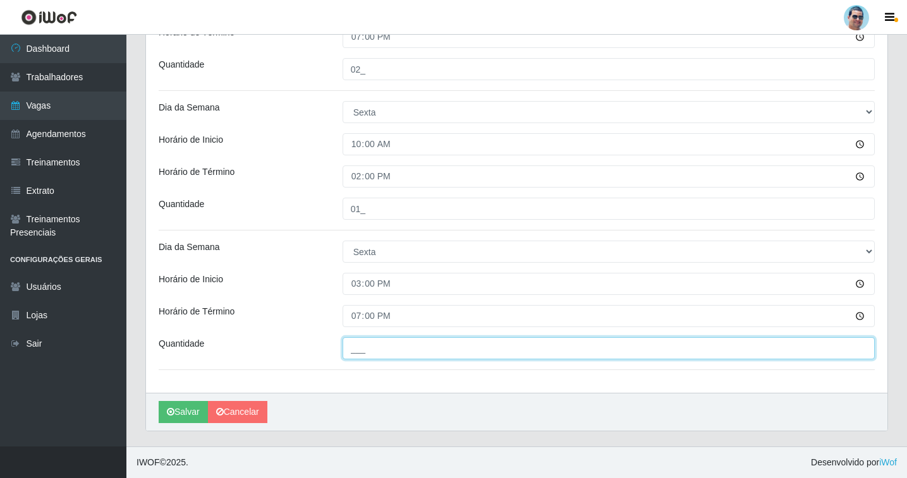
click at [391, 357] on input "___" at bounding box center [609, 349] width 532 height 22
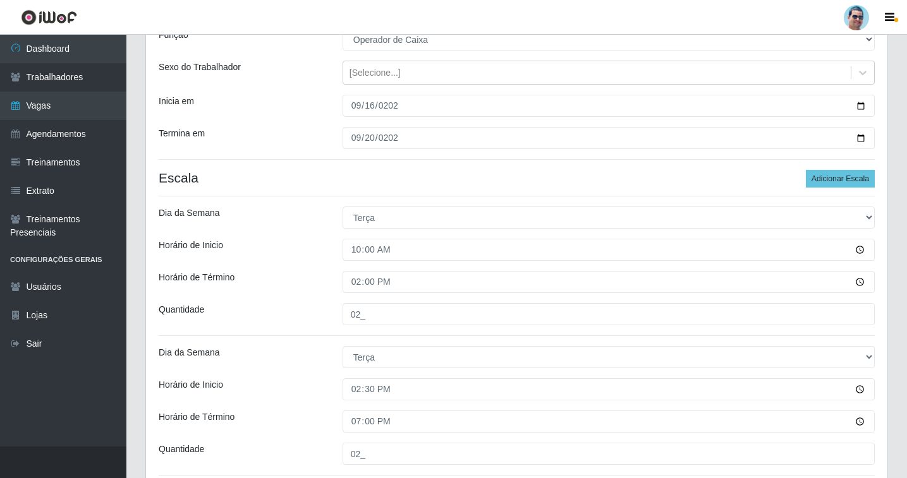
scroll to position [0, 0]
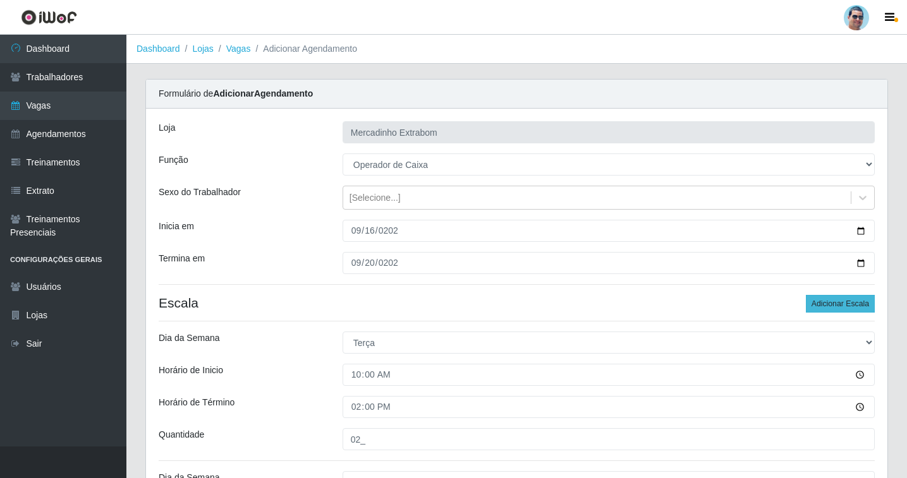
type input "02_"
click at [843, 307] on button "Adicionar Escala" at bounding box center [840, 304] width 69 height 18
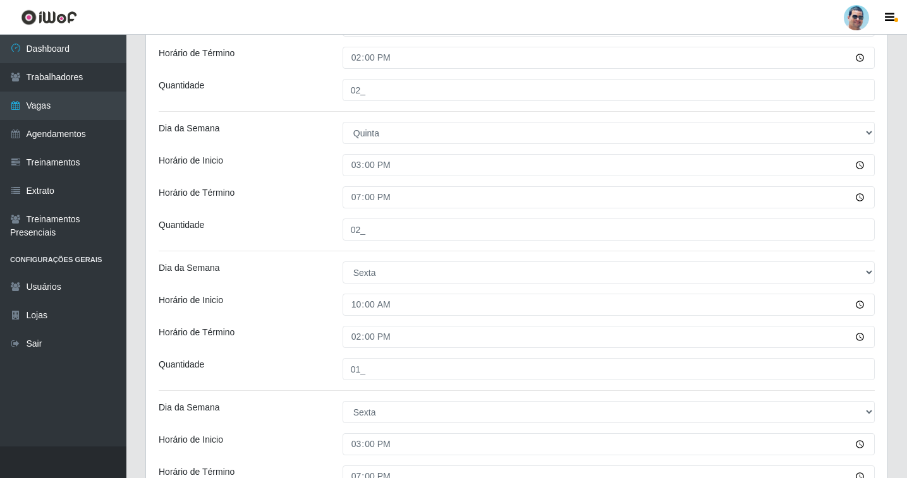
scroll to position [1209, 0]
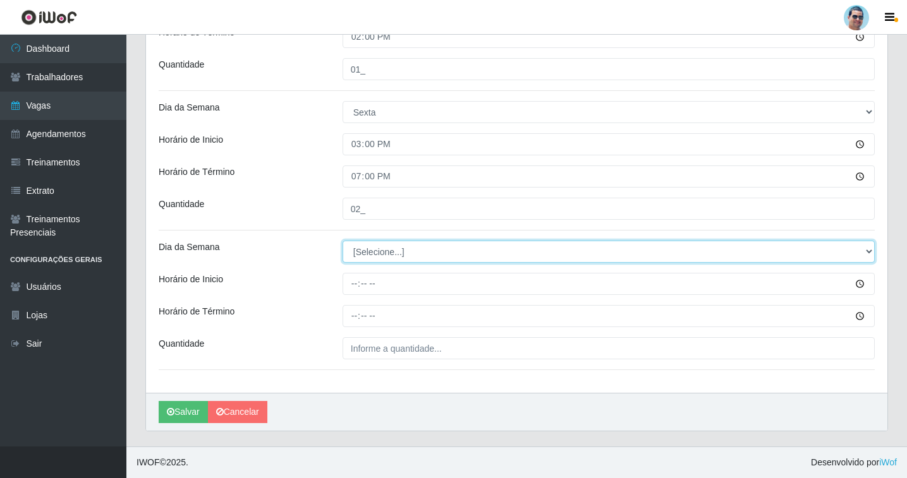
click at [351, 246] on select "[Selecione...] Segunda Terça Quarta Quinta Sexta Sábado Domingo" at bounding box center [609, 252] width 532 height 22
select select "6"
click at [343, 241] on select "[Selecione...] Segunda Terça Quarta Quinta Sexta Sábado Domingo" at bounding box center [609, 252] width 532 height 22
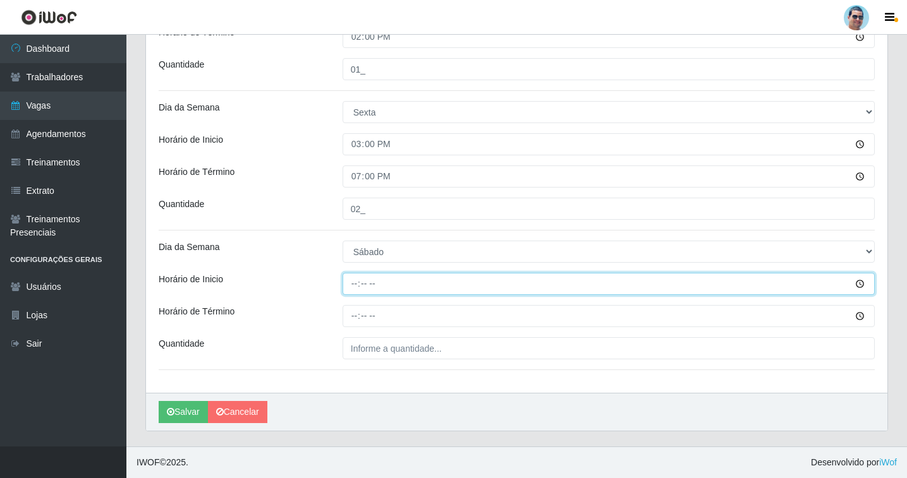
click at [355, 288] on input "Horário de Inicio" at bounding box center [609, 284] width 532 height 22
type input "07:00"
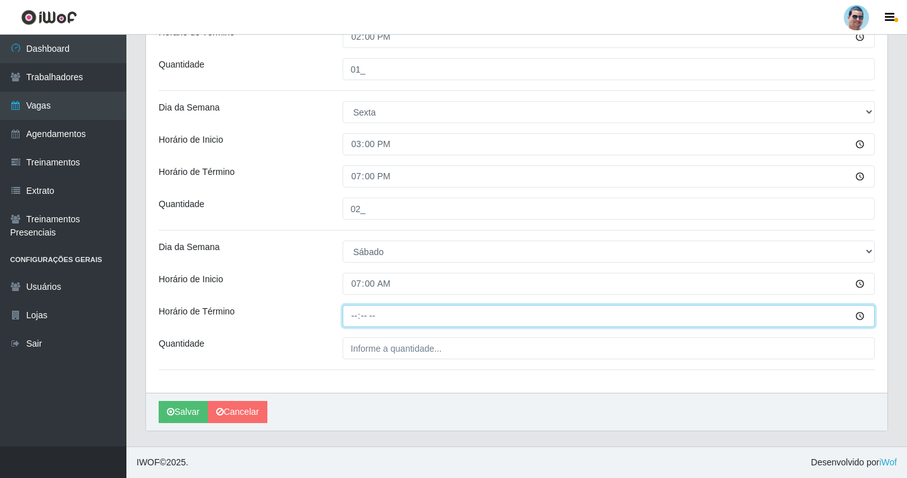
click at [351, 317] on input "Horário de Término" at bounding box center [609, 316] width 532 height 22
type input "13:00"
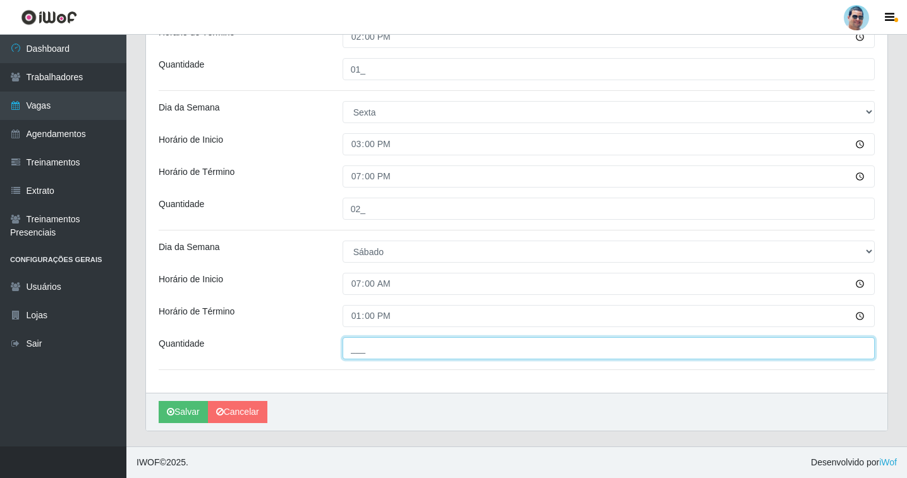
click at [377, 351] on input "___" at bounding box center [609, 349] width 532 height 22
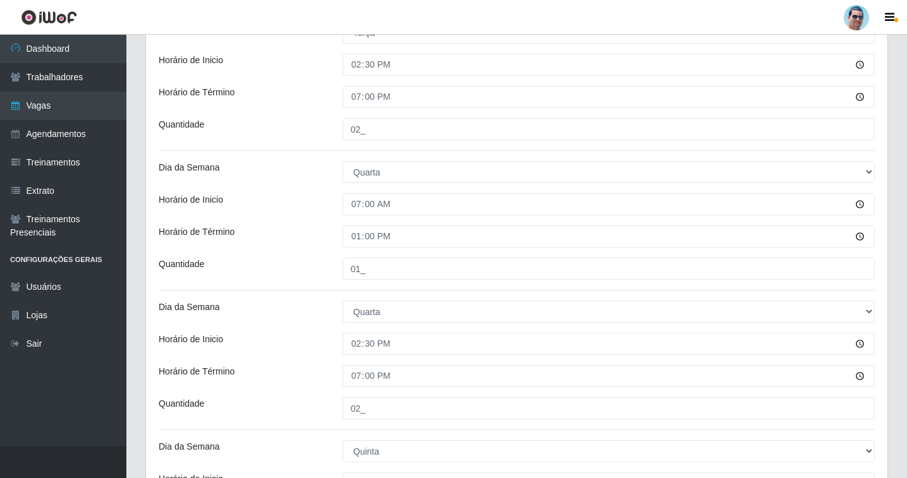
scroll to position [197, 0]
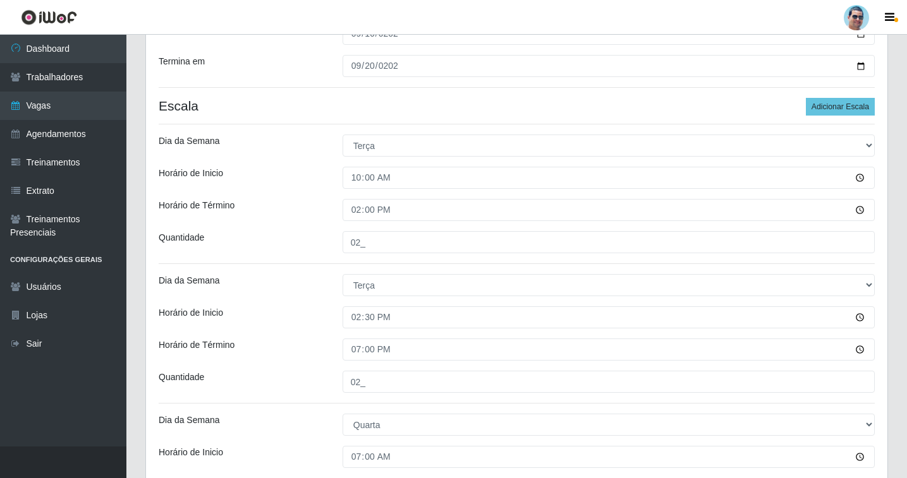
type input "01_"
click at [839, 99] on button "Adicionar Escala" at bounding box center [840, 107] width 69 height 18
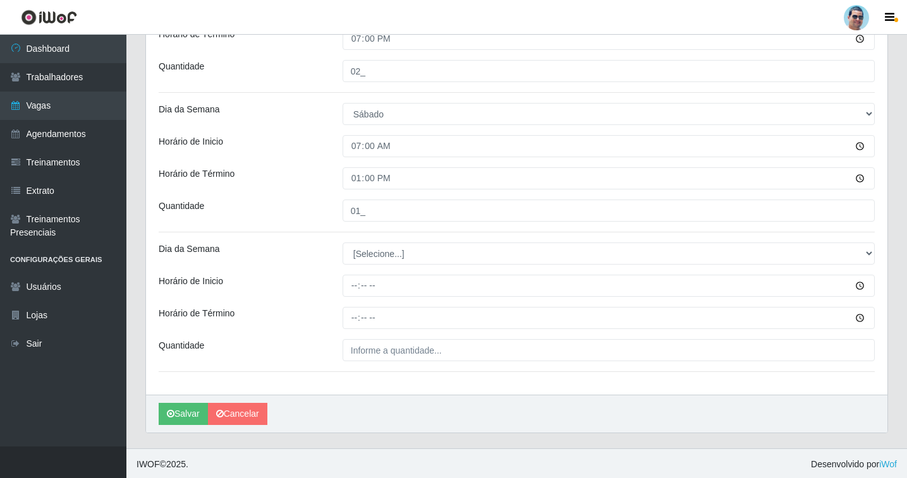
scroll to position [1348, 0]
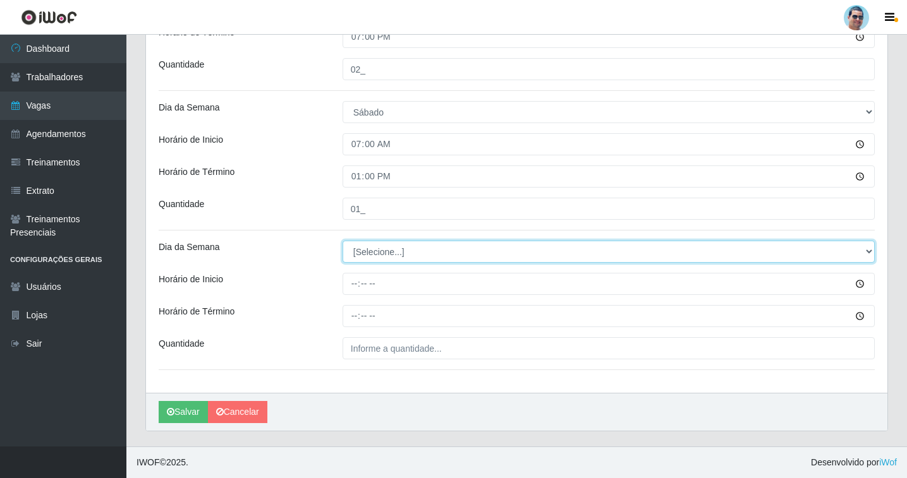
click at [361, 255] on select "[Selecione...] Segunda Terça Quarta Quinta Sexta Sábado Domingo" at bounding box center [609, 252] width 532 height 22
select select "6"
click at [343, 241] on select "[Selecione...] Segunda Terça Quarta Quinta Sexta Sábado Domingo" at bounding box center [609, 252] width 532 height 22
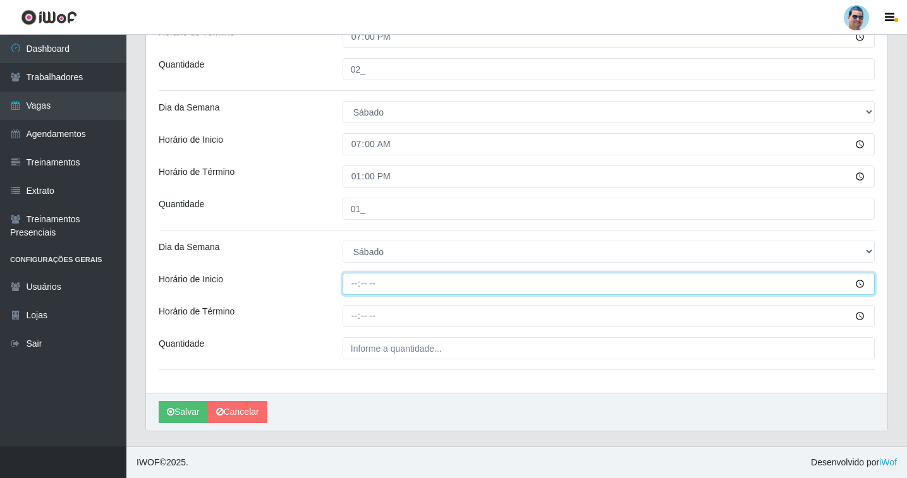
click at [355, 281] on input "Horário de Inicio" at bounding box center [609, 284] width 532 height 22
type input "10:00"
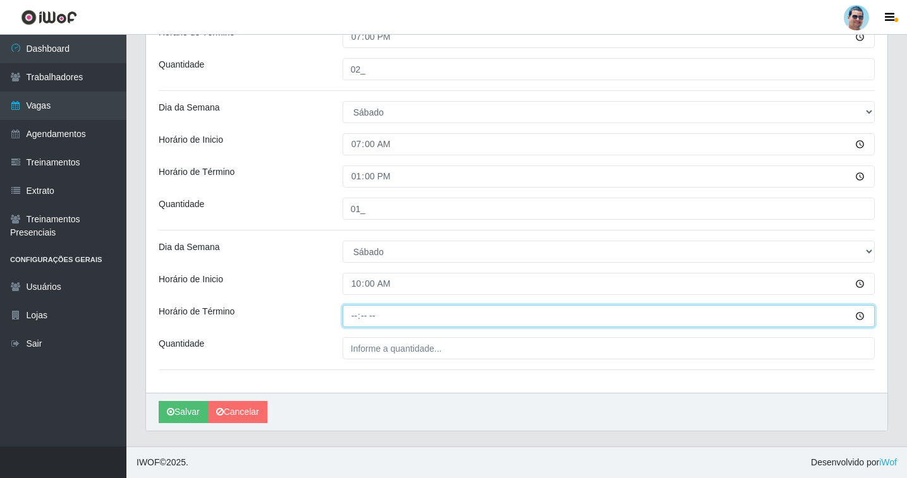
click at [347, 316] on input "Horário de Término" at bounding box center [609, 316] width 532 height 22
type input "14:00"
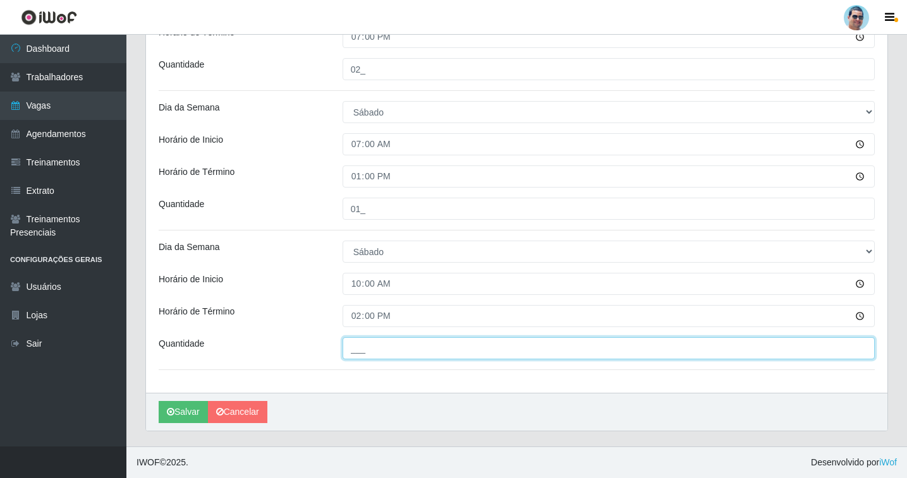
click at [393, 340] on input "___" at bounding box center [609, 349] width 532 height 22
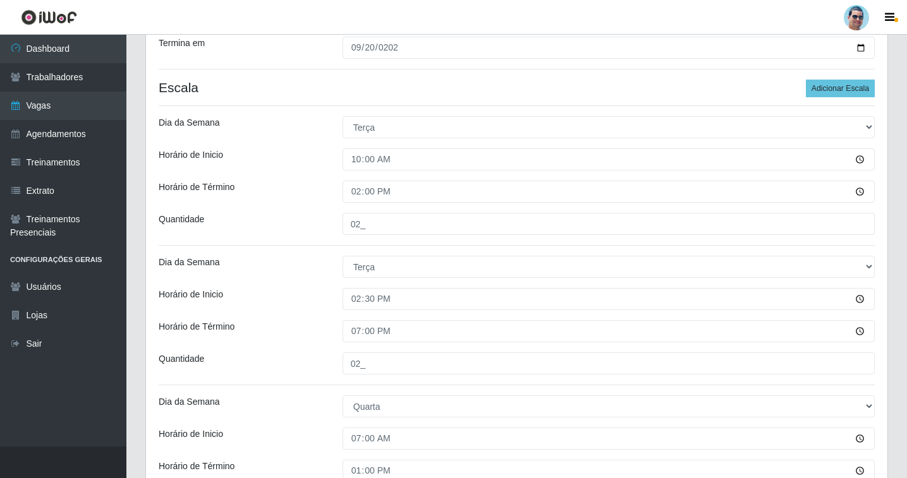
scroll to position [210, 0]
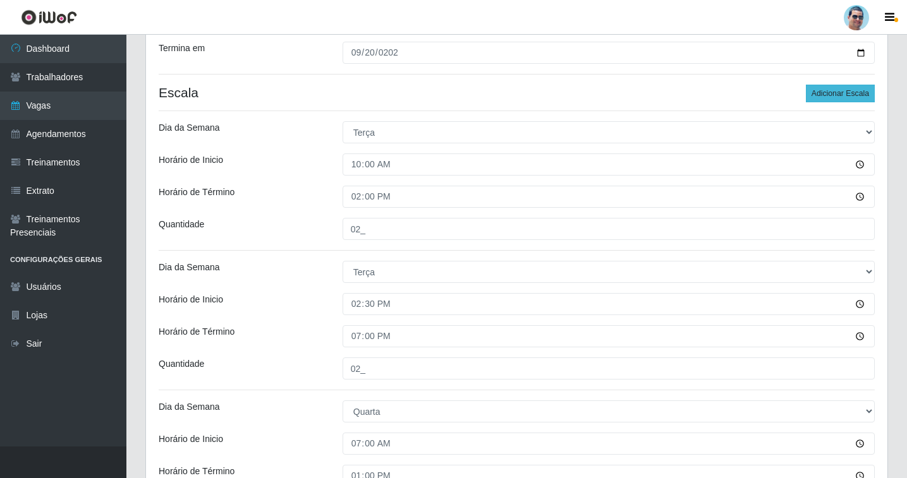
type input "01_"
click at [856, 94] on button "Adicionar Escala" at bounding box center [840, 94] width 69 height 18
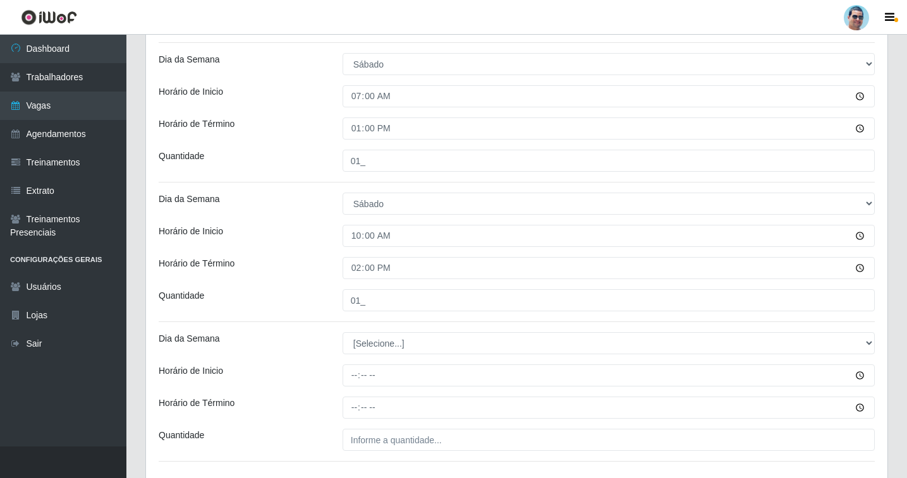
scroll to position [1475, 0]
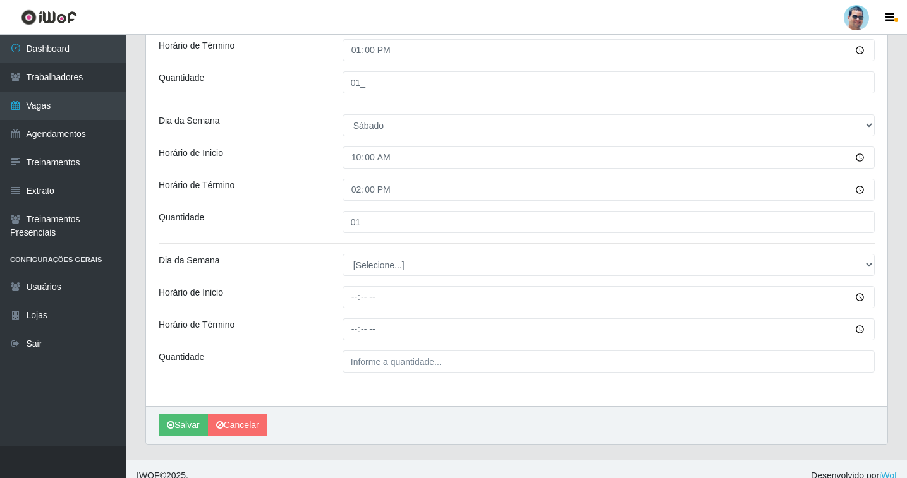
drag, startPoint x: 374, startPoint y: 252, endPoint x: 374, endPoint y: 280, distance: 27.8
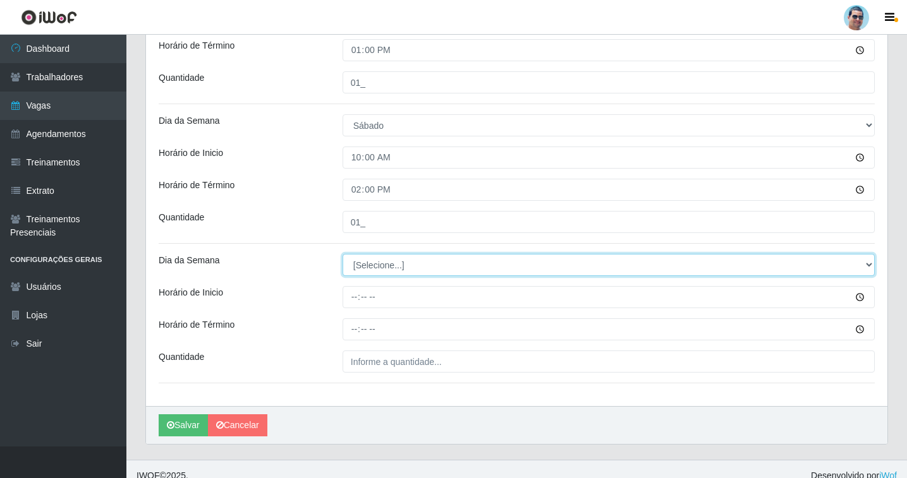
click at [375, 266] on select "[Selecione...] Segunda Terça Quarta Quinta Sexta Sábado Domingo" at bounding box center [609, 265] width 532 height 22
select select "6"
click at [343, 254] on select "[Selecione...] Segunda Terça Quarta Quinta Sexta Sábado Domingo" at bounding box center [609, 265] width 532 height 22
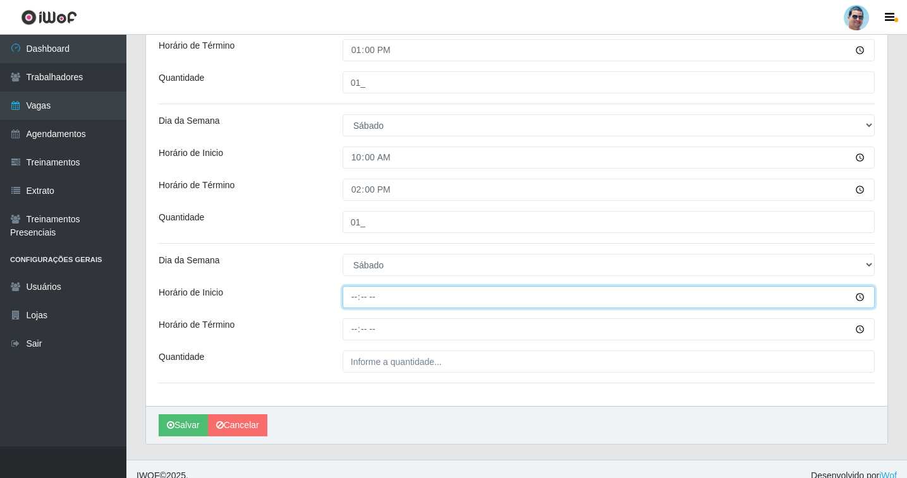
click at [348, 289] on input "Horário de Inicio" at bounding box center [609, 297] width 532 height 22
click at [354, 295] on input "Horário de Inicio" at bounding box center [609, 297] width 532 height 22
type input "14:00"
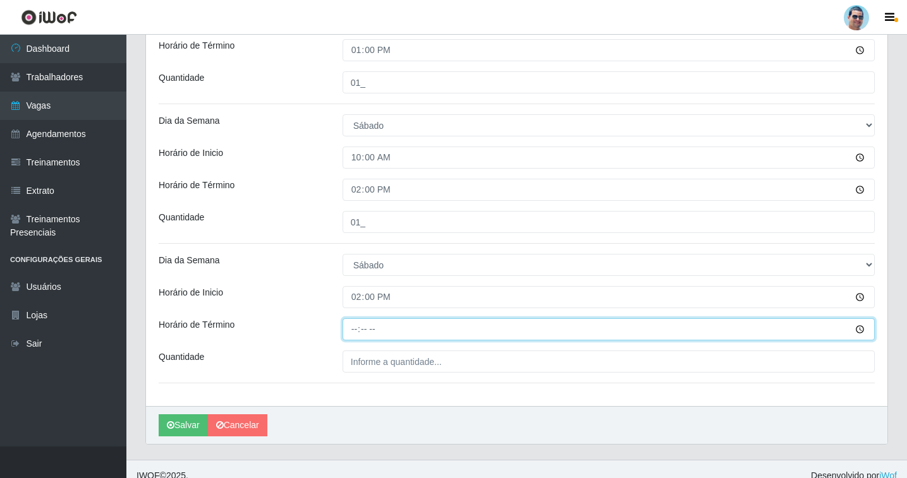
click at [354, 340] on input "Horário de Término" at bounding box center [609, 330] width 532 height 22
type input "19:00"
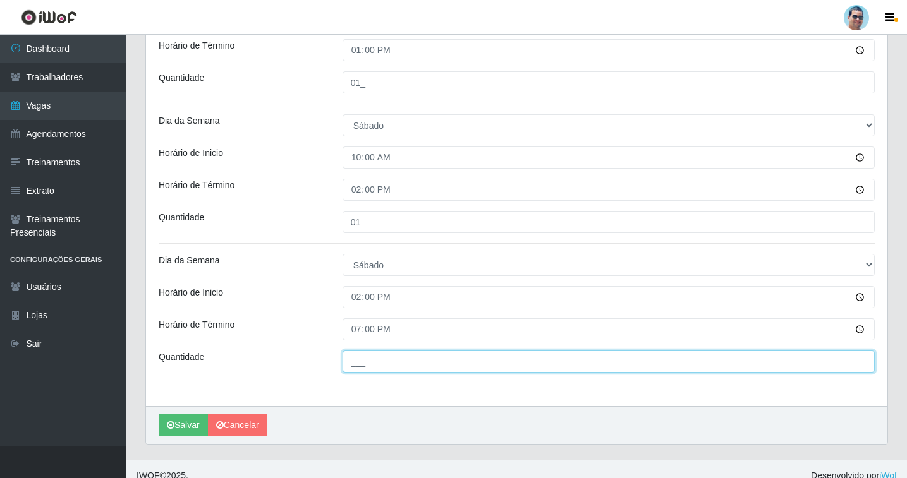
click at [431, 363] on input "___" at bounding box center [609, 362] width 532 height 22
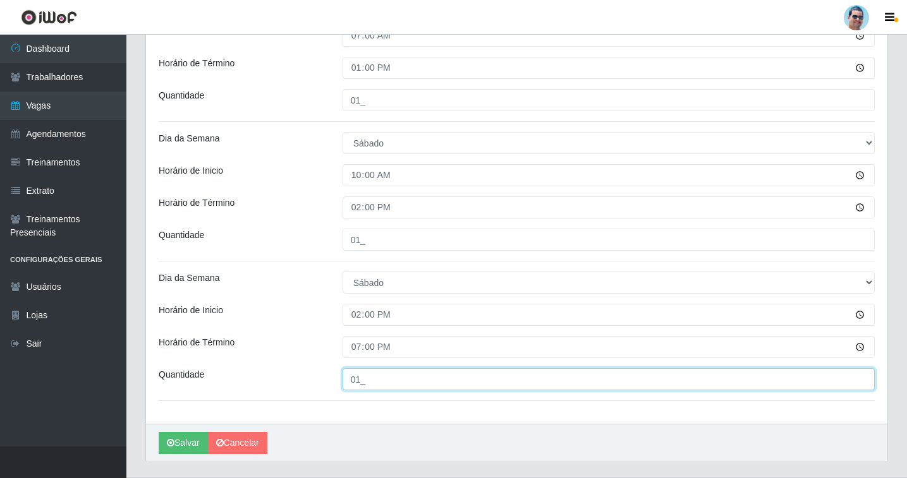
scroll to position [1488, 0]
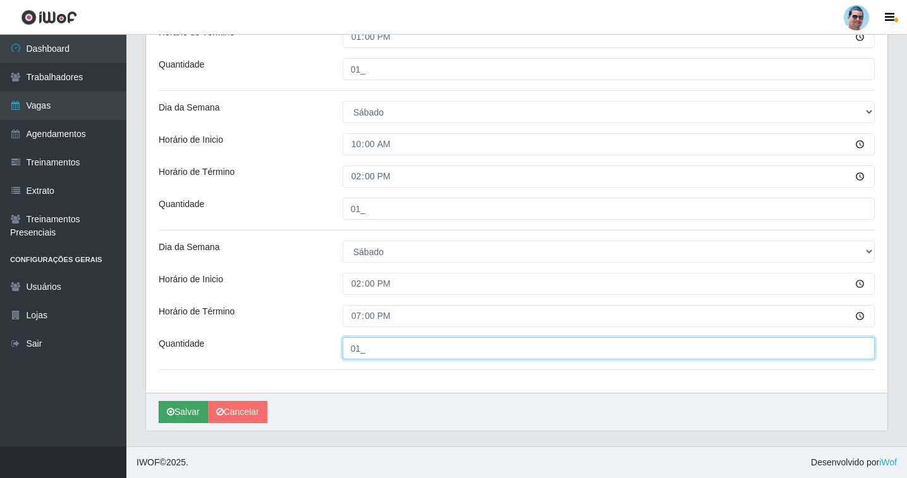
type input "01_"
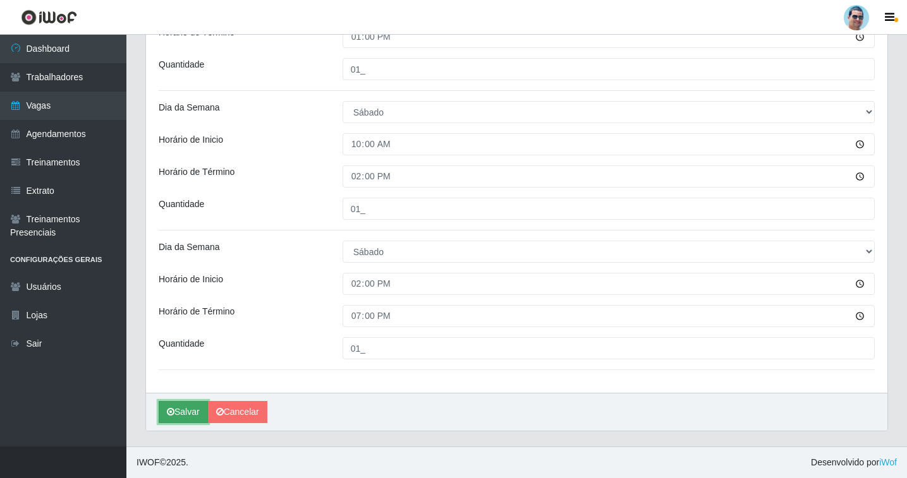
click at [201, 406] on button "Salvar" at bounding box center [183, 412] width 49 height 22
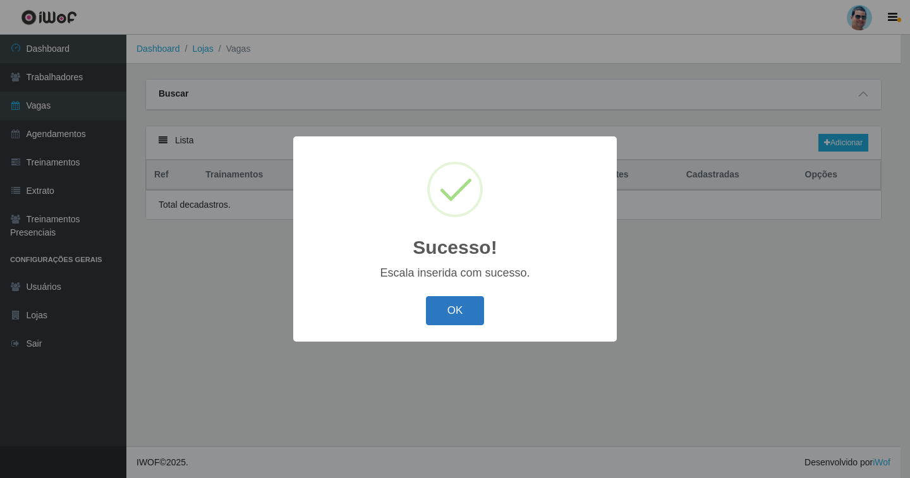
click at [454, 305] on button "OK" at bounding box center [455, 311] width 59 height 30
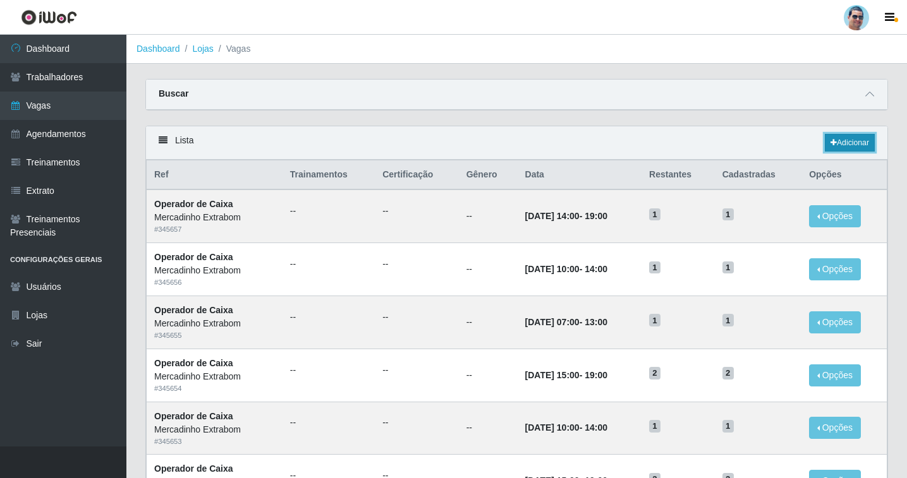
click at [848, 152] on link "Adicionar" at bounding box center [850, 143] width 50 height 18
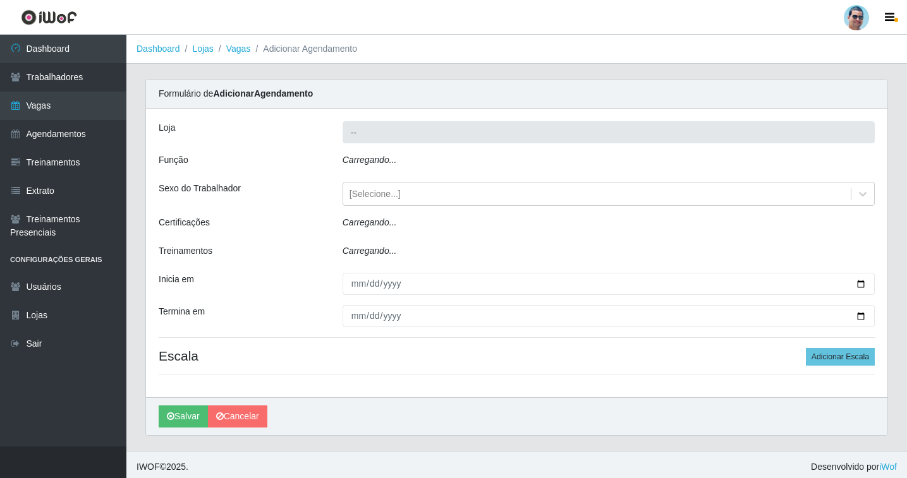
type input "Mercadinho Extrabom"
click at [399, 167] on div "Carregando..." at bounding box center [608, 163] width 551 height 18
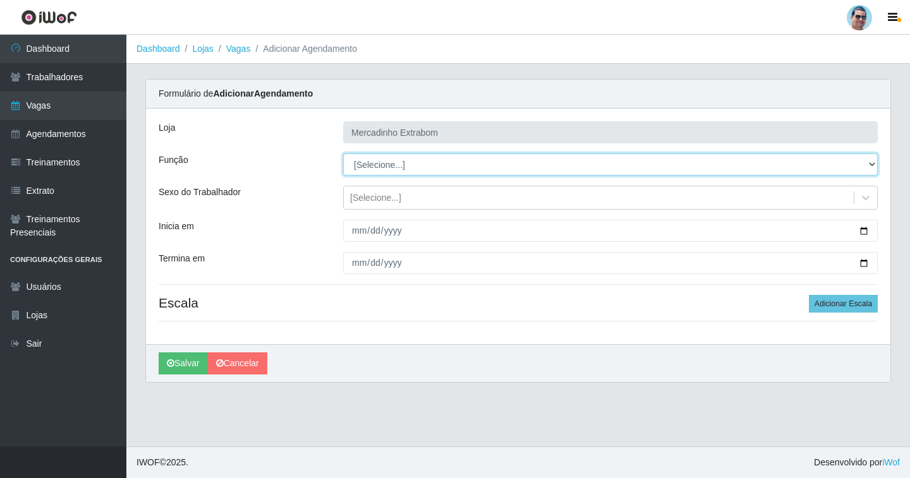
click at [399, 167] on select "[Selecione...] ASG ASG + ASG ++ Balconista Balconista + Balconista ++ Carregado…" at bounding box center [610, 165] width 535 height 22
select select "79"
click at [343, 154] on select "[Selecione...] ASG ASG + ASG ++ Balconista Balconista + Balconista ++ Carregado…" at bounding box center [610, 165] width 535 height 22
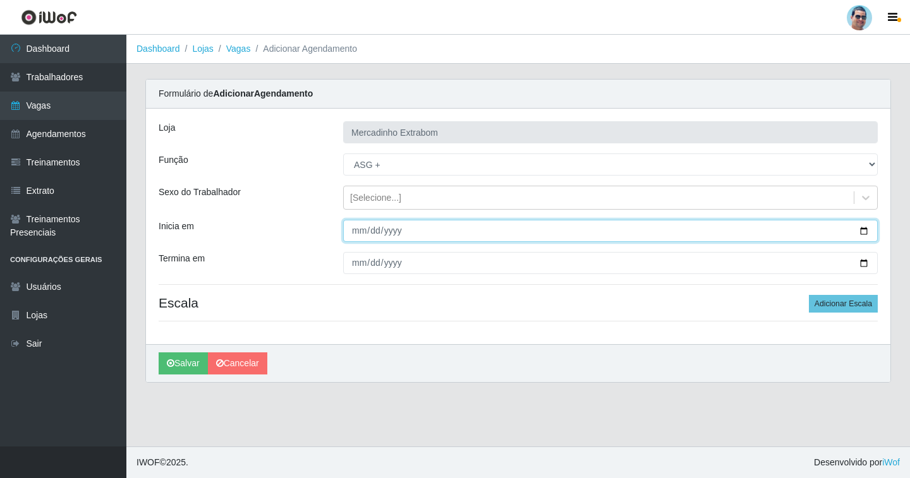
click at [357, 229] on input "Inicia em" at bounding box center [610, 231] width 535 height 22
type input "[DATE]"
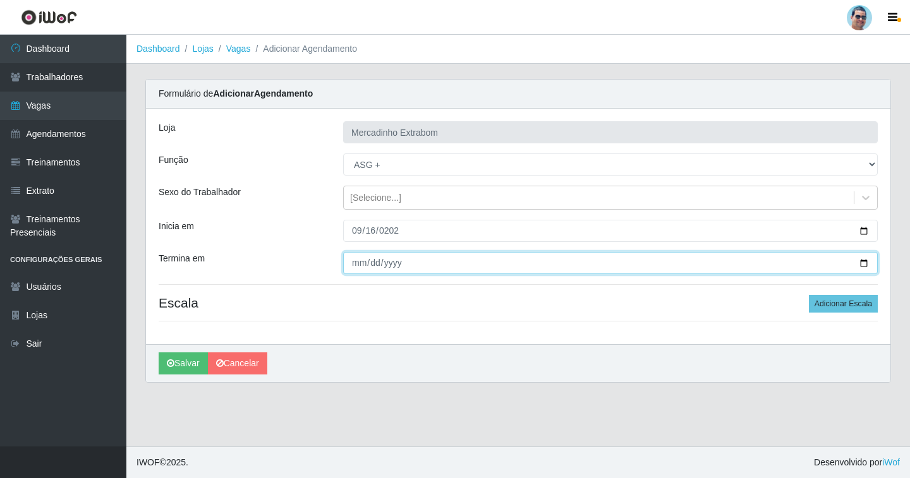
click at [360, 267] on input "Termina em" at bounding box center [610, 263] width 535 height 22
type input "[DATE]"
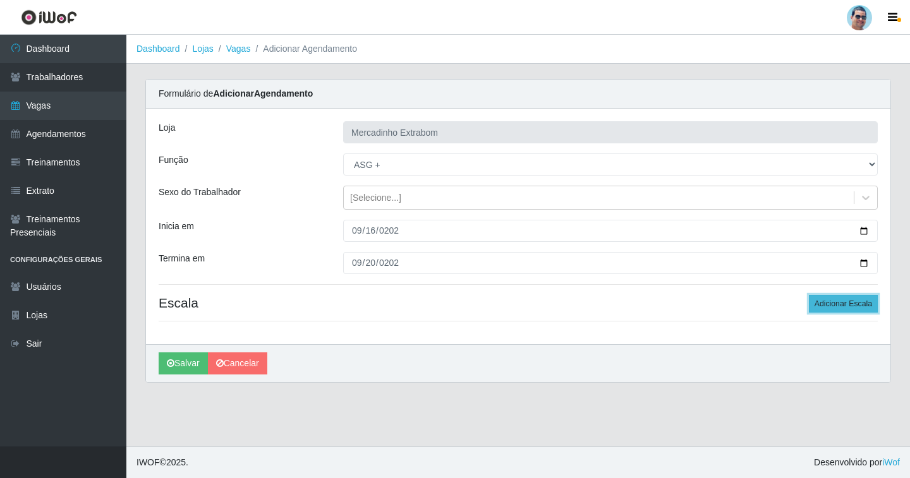
click at [866, 311] on button "Adicionar Escala" at bounding box center [843, 304] width 69 height 18
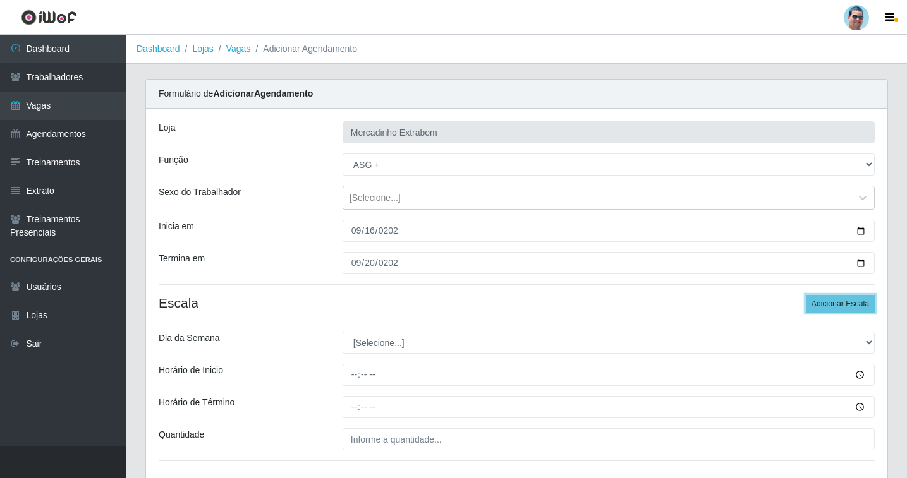
scroll to position [91, 0]
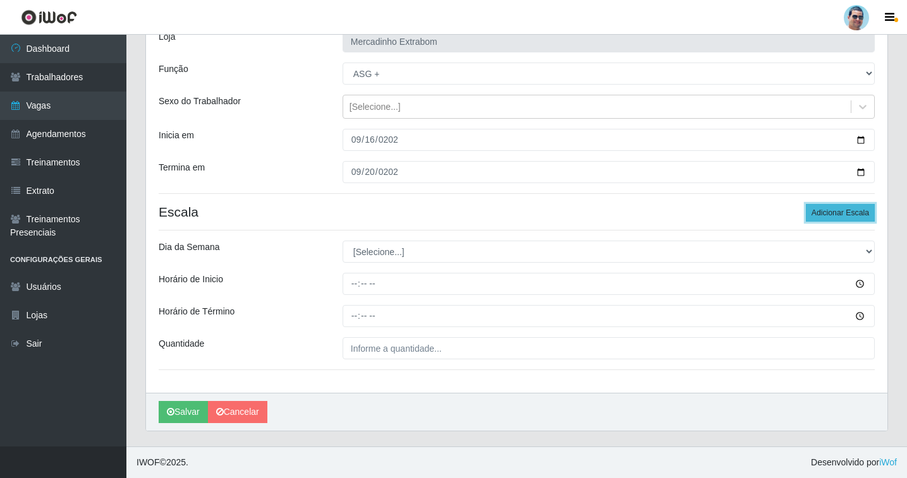
click at [860, 214] on button "Adicionar Escala" at bounding box center [840, 213] width 69 height 18
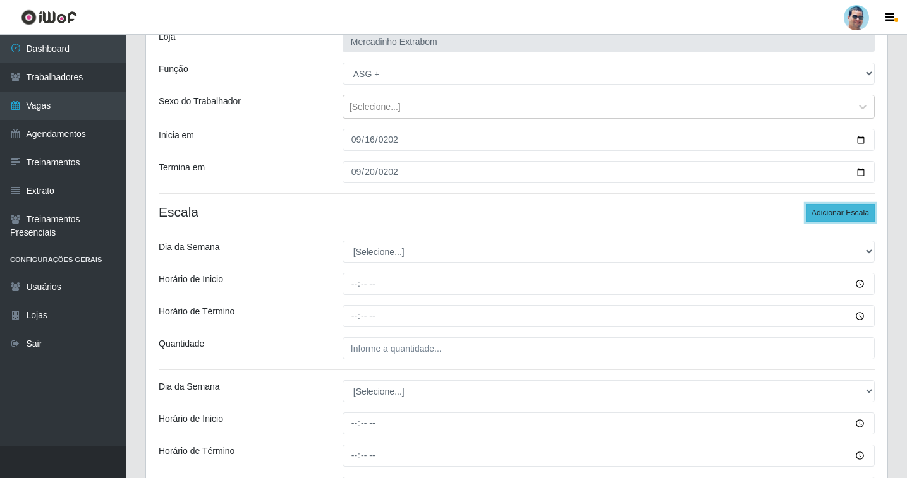
click at [860, 214] on button "Adicionar Escala" at bounding box center [840, 213] width 69 height 18
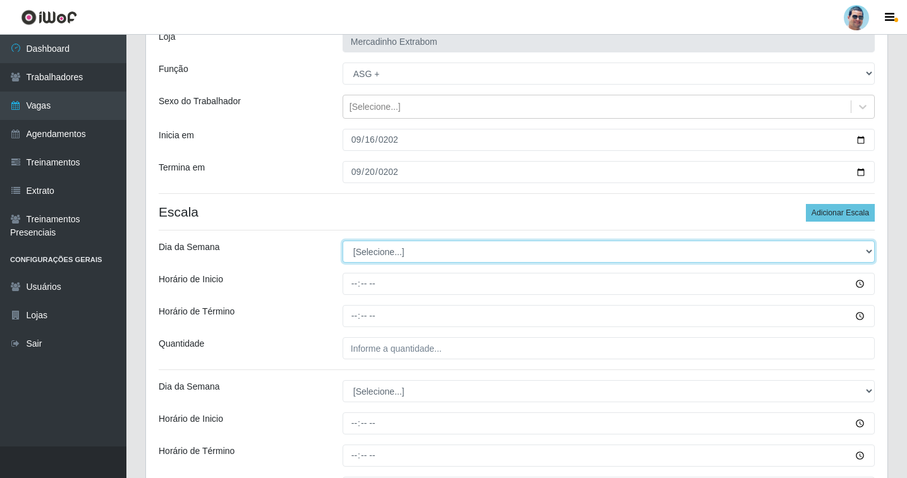
click at [377, 261] on select "[Selecione...] Segunda Terça Quarta Quinta Sexta Sábado Domingo" at bounding box center [609, 252] width 532 height 22
select select "2"
click at [343, 241] on select "[Selecione...] Segunda Terça Quarta Quinta Sexta Sábado Domingo" at bounding box center [609, 252] width 532 height 22
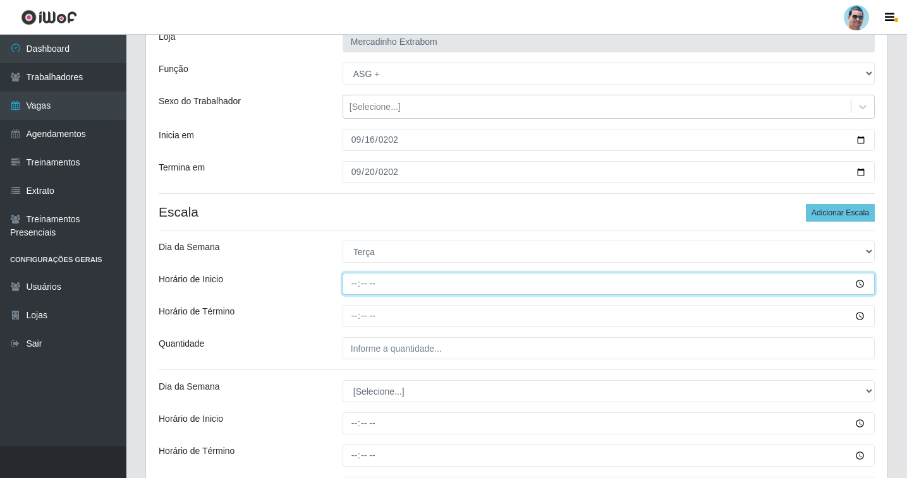
click at [355, 288] on input "Horário de Inicio" at bounding box center [609, 284] width 532 height 22
click at [352, 285] on input "10:59" at bounding box center [609, 284] width 532 height 22
type input "08:00"
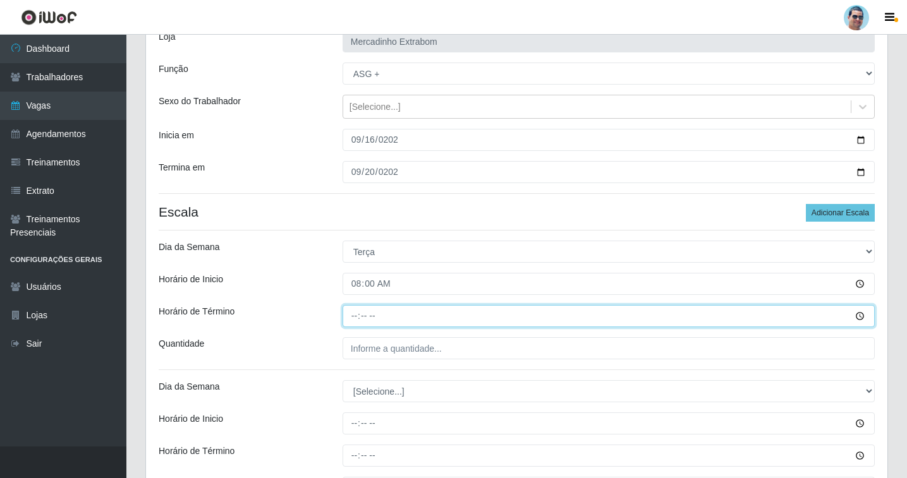
click at [345, 321] on input "Horário de Término" at bounding box center [609, 316] width 532 height 22
type input "12:00"
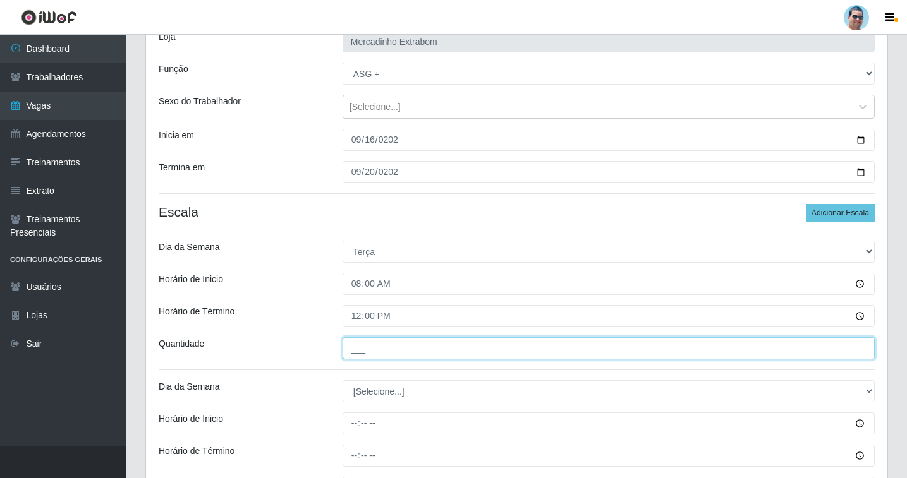
click at [386, 347] on input "___" at bounding box center [609, 349] width 532 height 22
type input "01_"
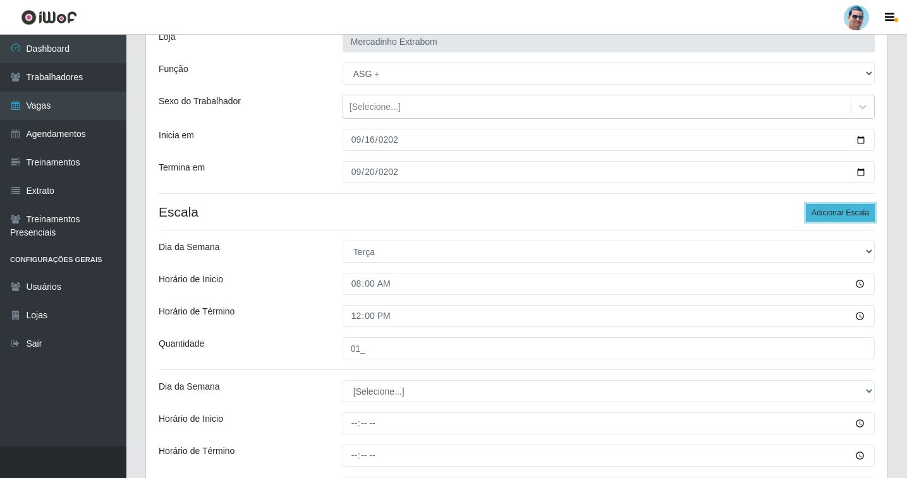
click at [841, 220] on button "Adicionar Escala" at bounding box center [840, 213] width 69 height 18
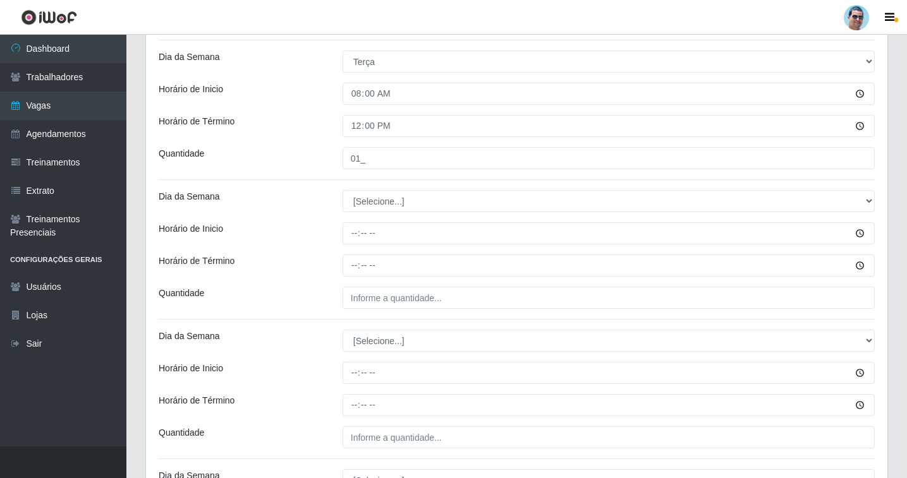
scroll to position [281, 0]
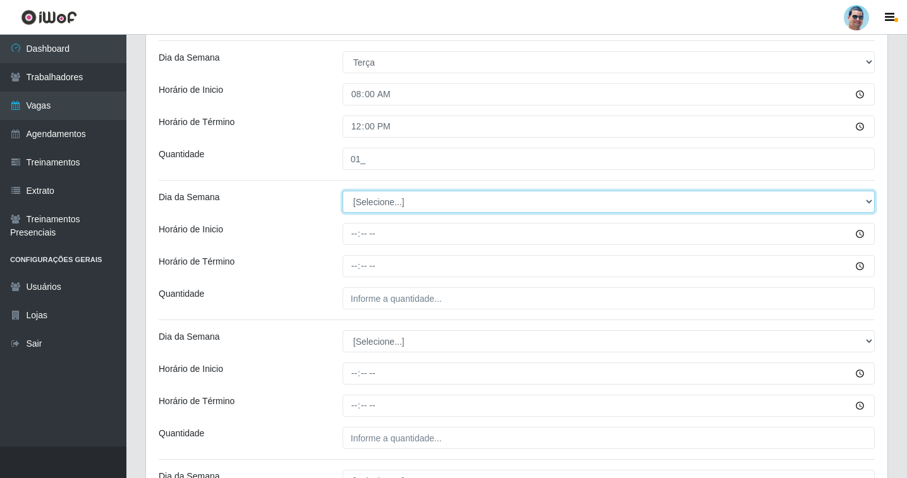
click at [366, 201] on select "[Selecione...] Segunda Terça Quarta Quinta Sexta Sábado Domingo" at bounding box center [609, 202] width 532 height 22
select select "2"
click at [343, 191] on select "[Selecione...] Segunda Terça Quarta Quinta Sexta Sábado Domingo" at bounding box center [609, 202] width 532 height 22
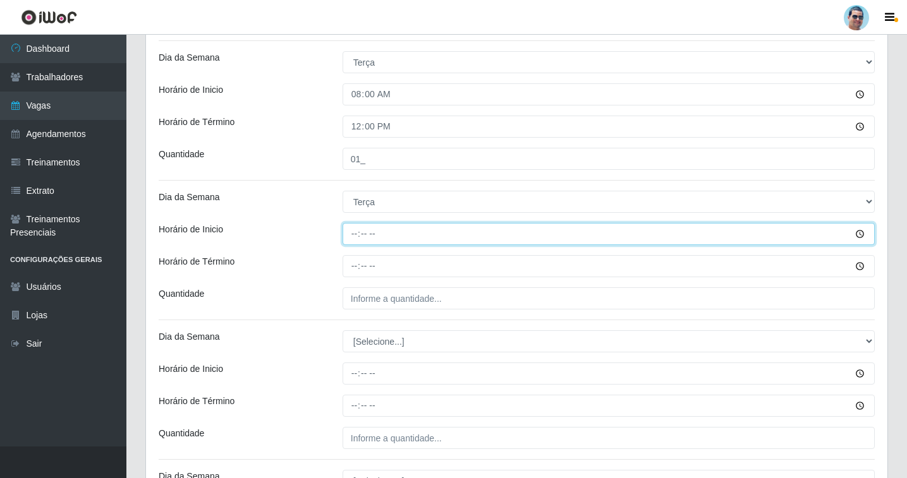
click at [351, 233] on input "Horário de Inicio" at bounding box center [609, 234] width 532 height 22
type input "15:00"
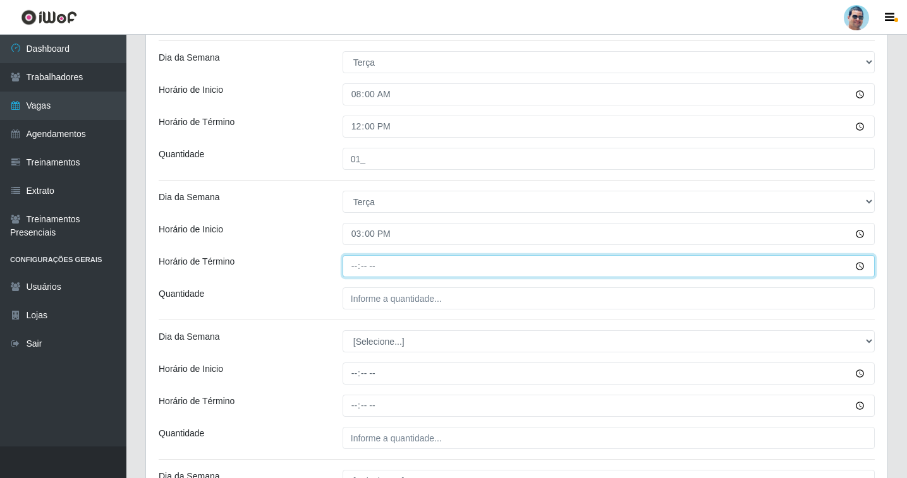
click at [350, 270] on input "Horário de Término" at bounding box center [609, 266] width 532 height 22
type input "19:00"
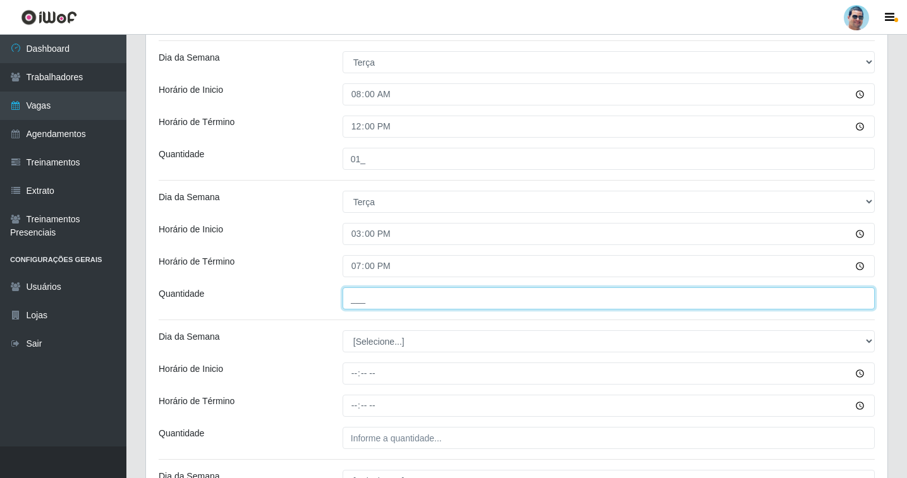
click at [369, 298] on input "___" at bounding box center [609, 299] width 532 height 22
type input "01_"
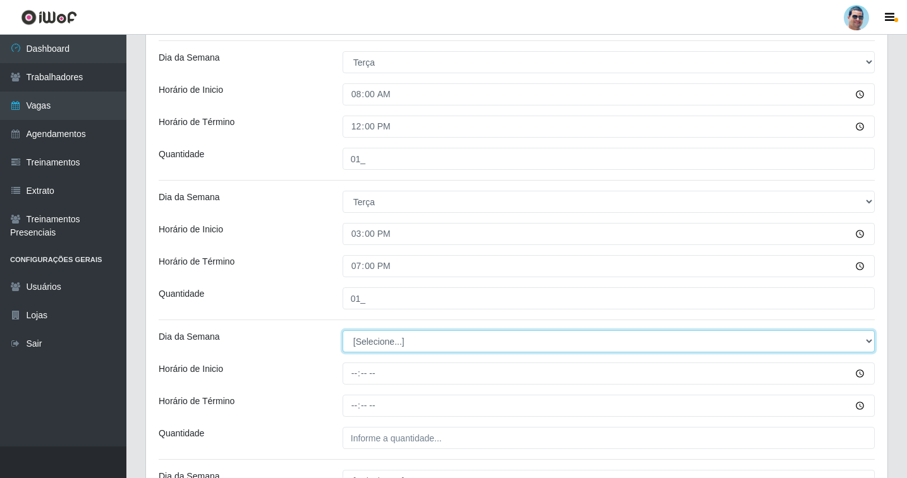
click at [393, 343] on select "[Selecione...] Segunda Terça Quarta Quinta Sexta Sábado Domingo" at bounding box center [609, 342] width 532 height 22
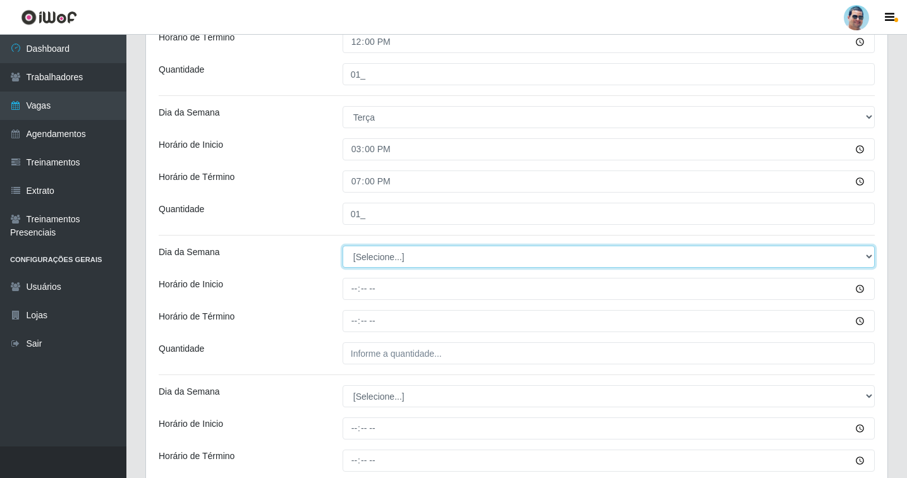
scroll to position [533, 0]
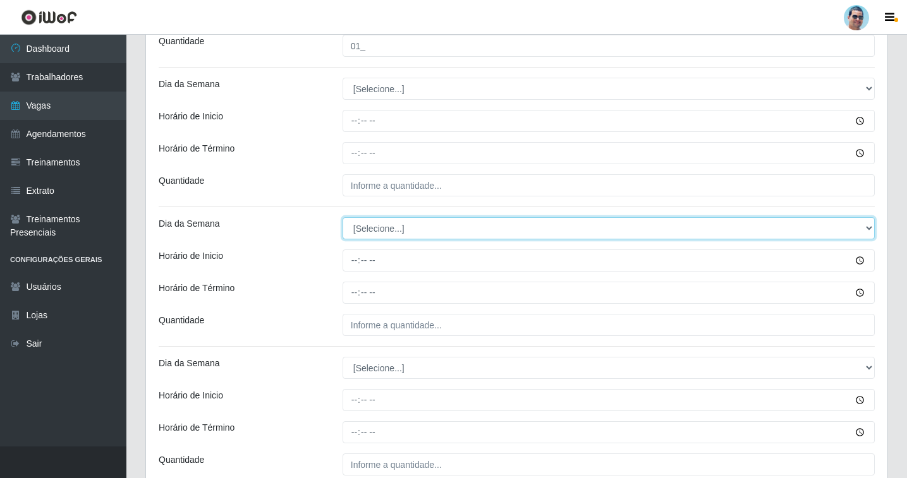
click at [382, 238] on select "[Selecione...] Segunda Terça Quarta Quinta Sexta Sábado Domingo" at bounding box center [609, 228] width 532 height 22
select select "4"
click at [343, 217] on select "[Selecione...] Segunda Terça Quarta Quinta Sexta Sábado Domingo" at bounding box center [609, 228] width 532 height 22
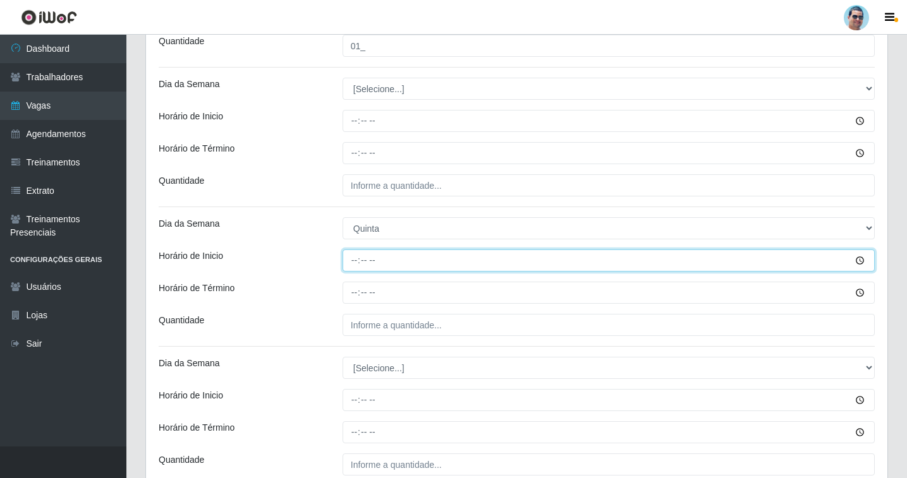
click at [350, 258] on input "Horário de Inicio" at bounding box center [609, 261] width 532 height 22
type input "15:00"
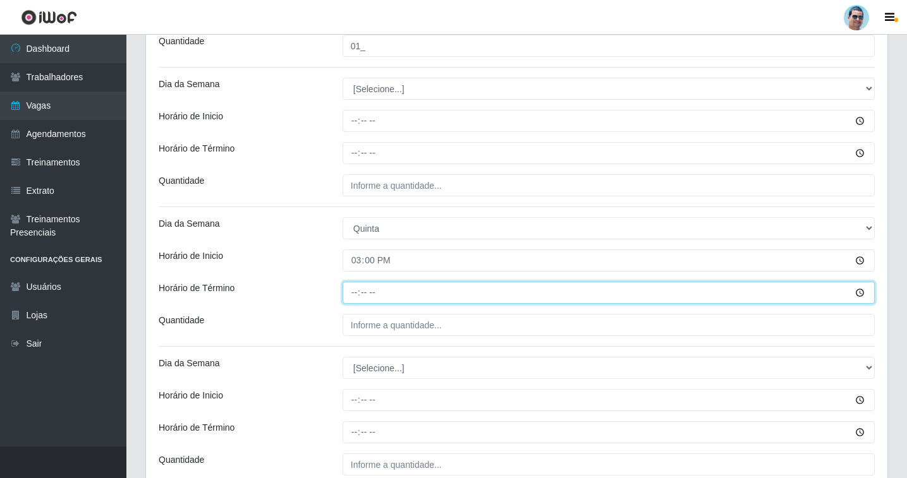
click at [351, 290] on input "Horário de Término" at bounding box center [609, 293] width 532 height 22
type input "19:30"
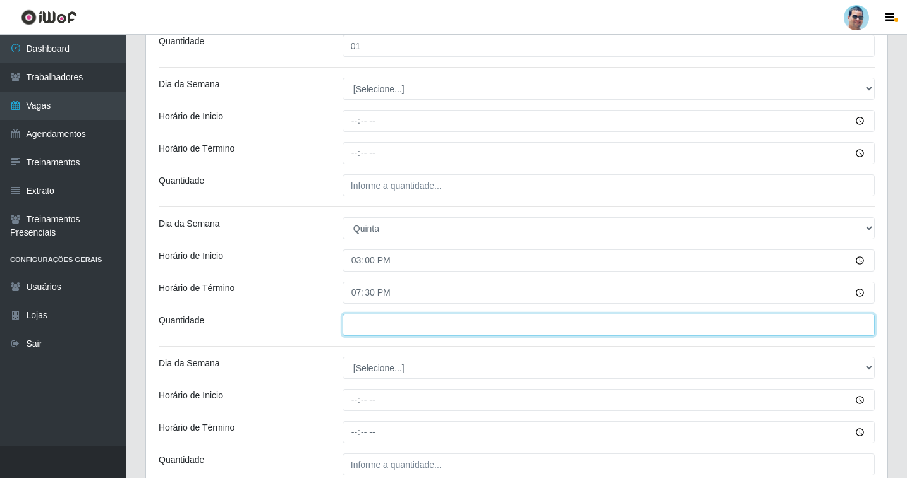
click at [383, 325] on input "___" at bounding box center [609, 325] width 532 height 22
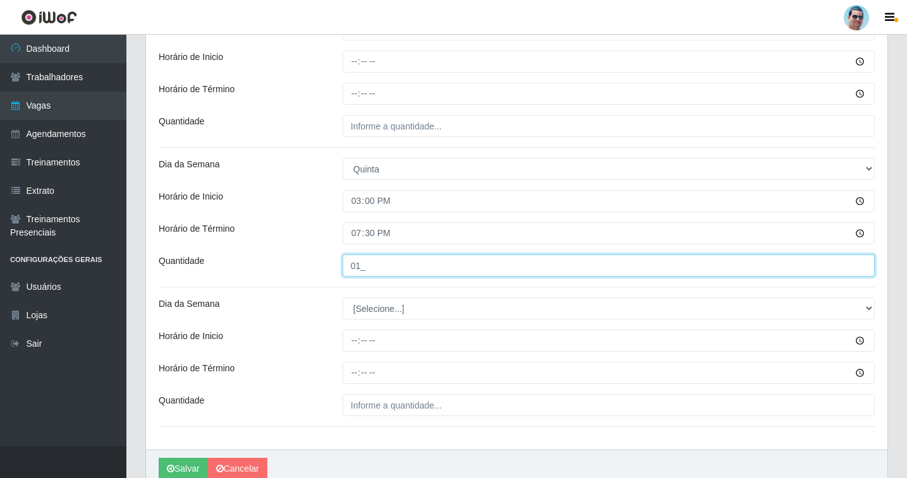
scroll to position [650, 0]
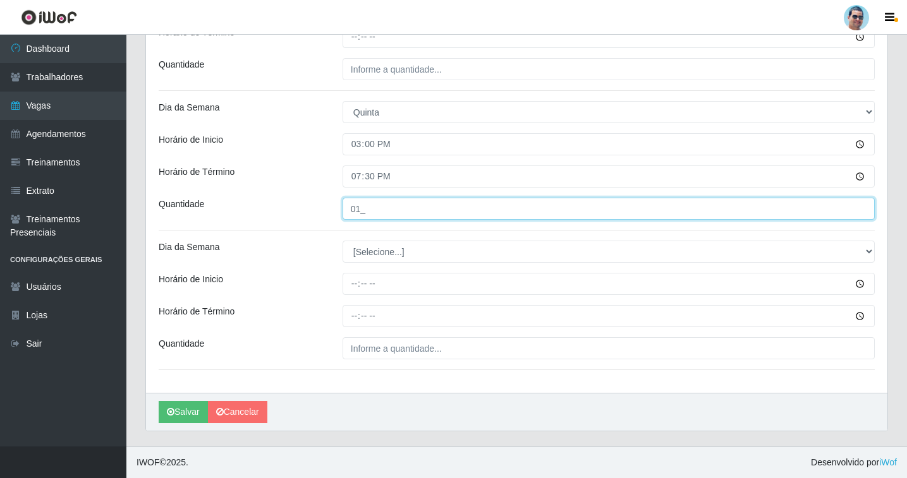
type input "01_"
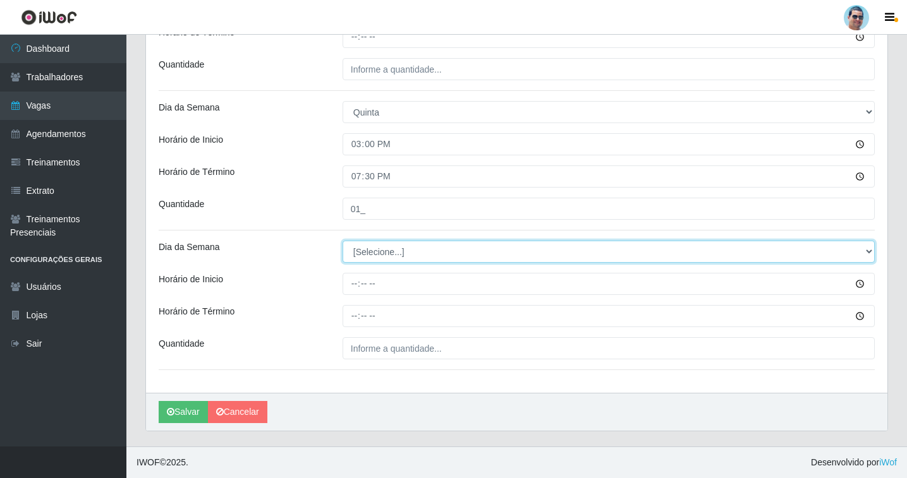
click at [358, 251] on select "[Selecione...] Segunda Terça Quarta Quinta Sexta Sábado Domingo" at bounding box center [609, 252] width 532 height 22
select select "5"
click at [343, 241] on select "[Selecione...] Segunda Terça Quarta Quinta Sexta Sábado Domingo" at bounding box center [609, 252] width 532 height 22
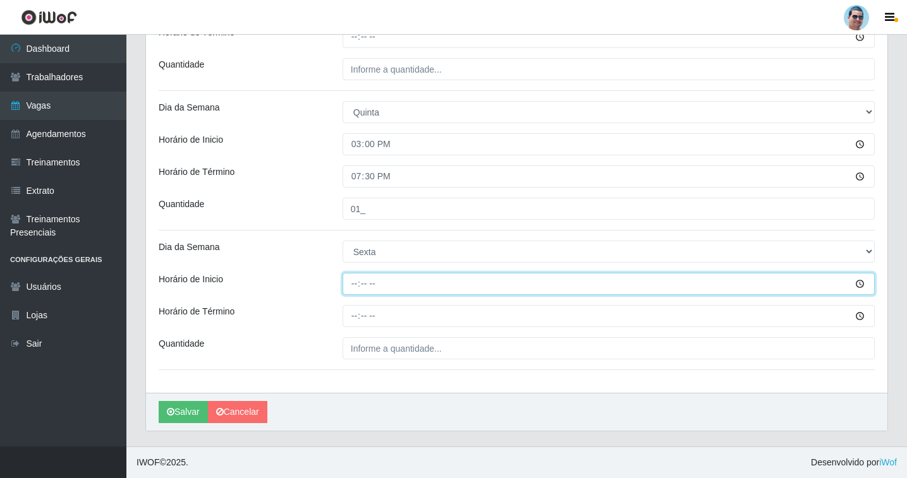
click at [353, 288] on input "Horário de Inicio" at bounding box center [609, 284] width 532 height 22
type input "15:00"
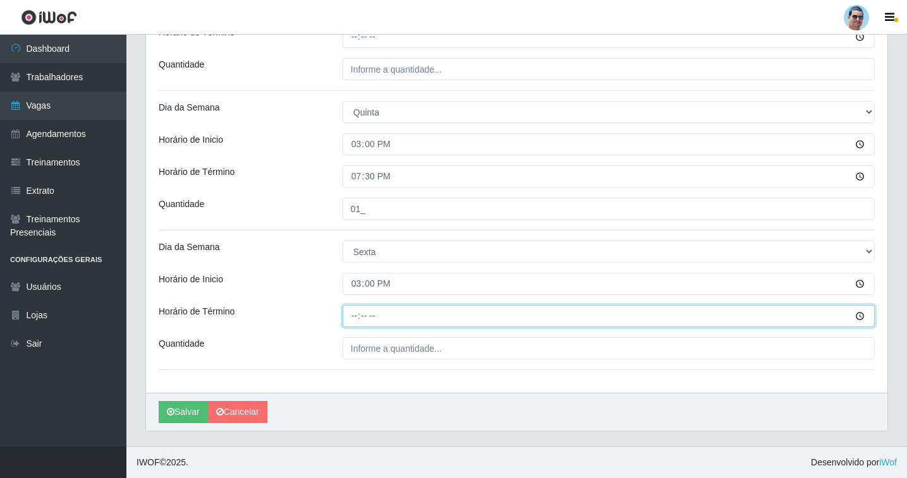
click at [357, 319] on input "Horário de Término" at bounding box center [609, 316] width 532 height 22
type input "19:30"
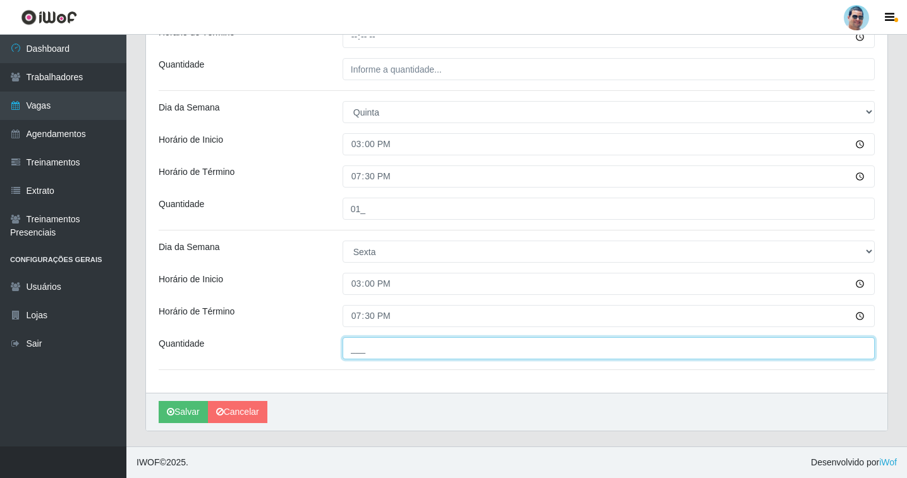
click at [376, 341] on input "___" at bounding box center [609, 349] width 532 height 22
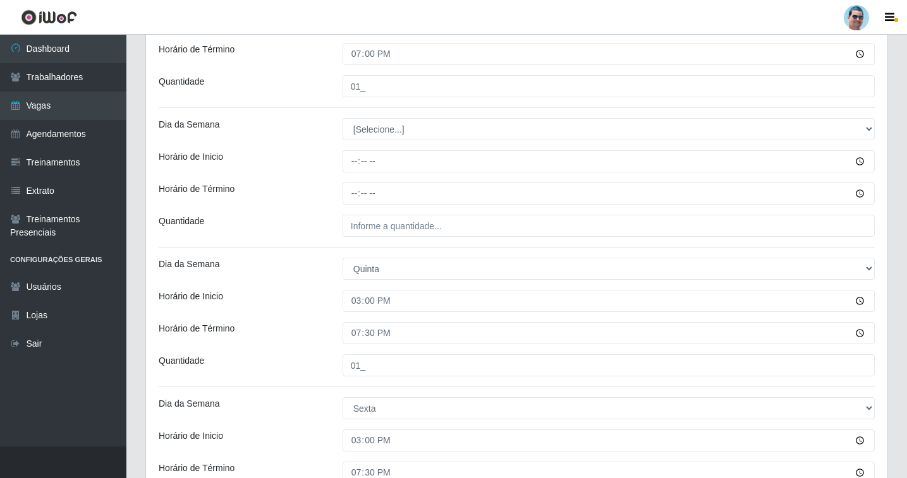
scroll to position [397, 0]
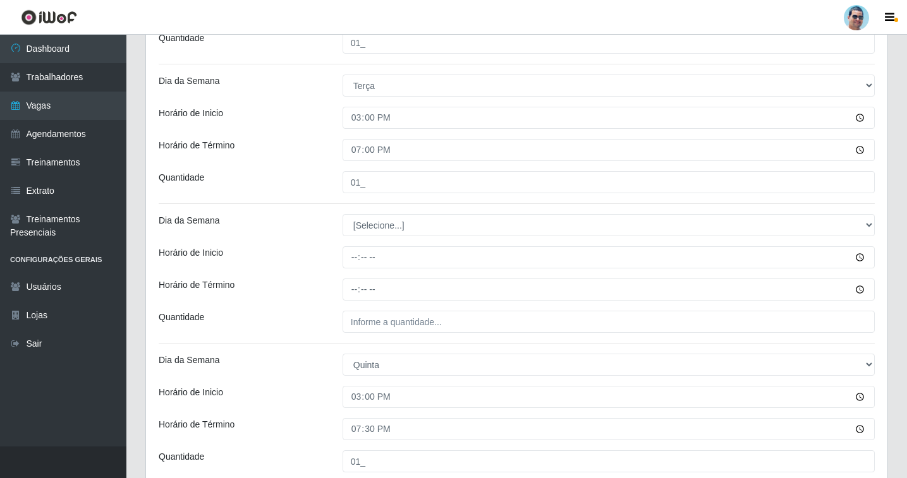
type input "01_"
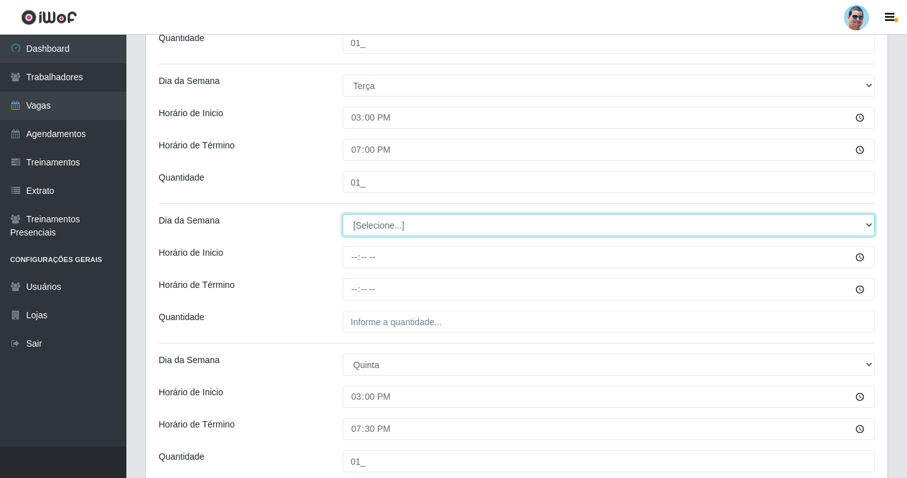
click at [355, 222] on select "[Selecione...] Segunda Terça Quarta Quinta Sexta Sábado Domingo" at bounding box center [609, 225] width 532 height 22
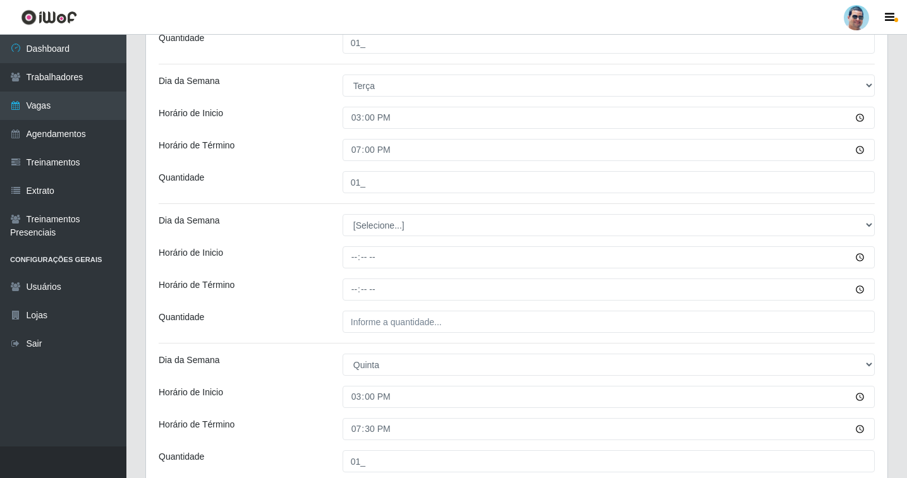
click at [260, 238] on div "[PERSON_NAME] Extrabom Função [Selecione...] ASG ASG + ASG ++ Balconista Balcon…" at bounding box center [516, 179] width 741 height 934
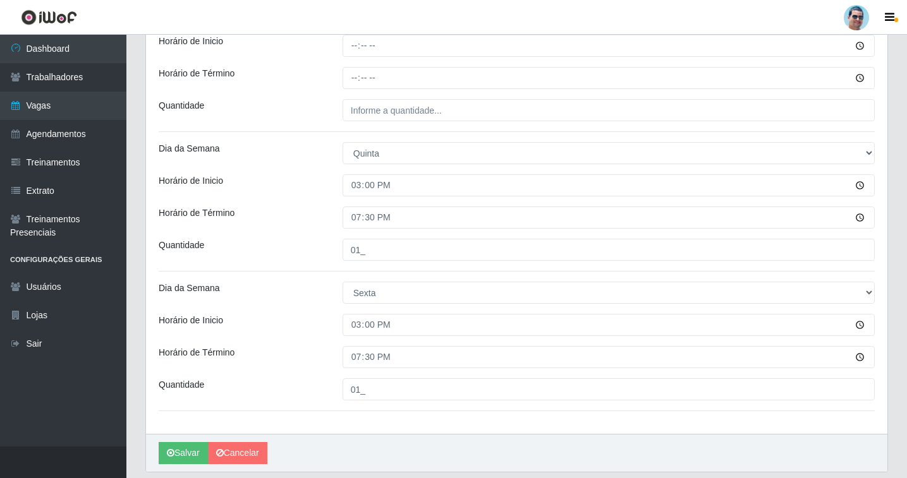
scroll to position [523, 0]
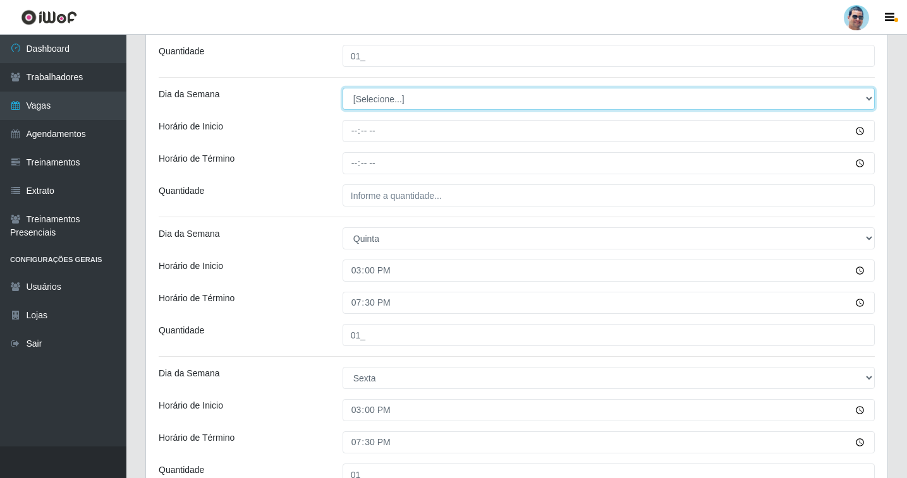
click at [369, 95] on select "[Selecione...] Segunda Terça Quarta Quinta Sexta Sábado Domingo" at bounding box center [609, 99] width 532 height 22
select select "6"
click at [343, 88] on select "[Selecione...] Segunda Terça Quarta Quinta Sexta Sábado Domingo" at bounding box center [609, 99] width 532 height 22
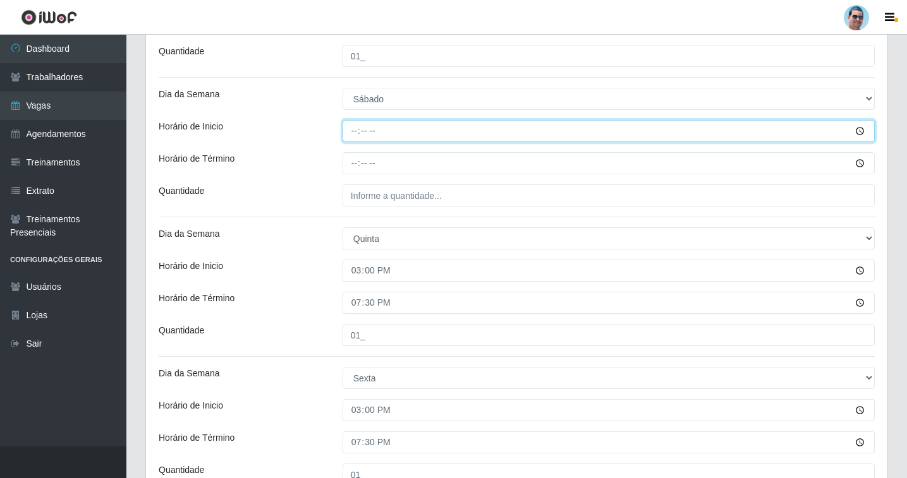
click at [358, 133] on input "Horário de Inicio" at bounding box center [609, 131] width 532 height 22
type input "15:00"
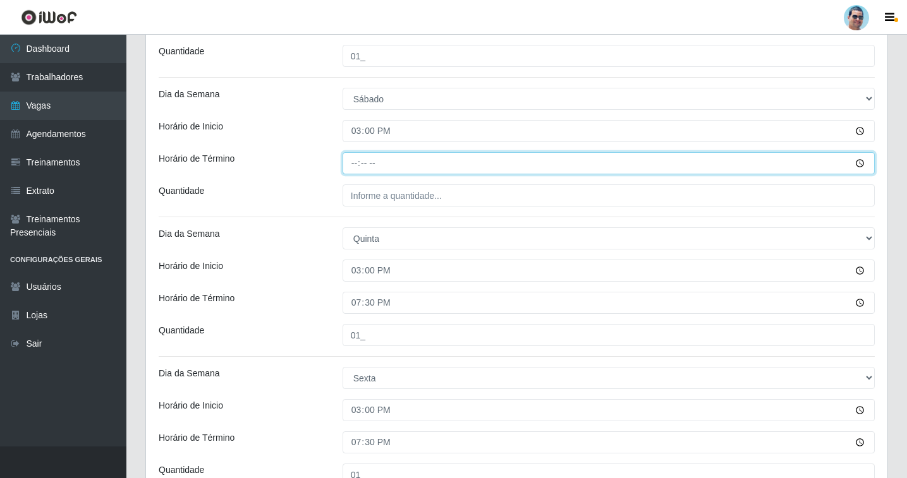
click at [356, 167] on input "Horário de Término" at bounding box center [609, 163] width 532 height 22
type input "19:30"
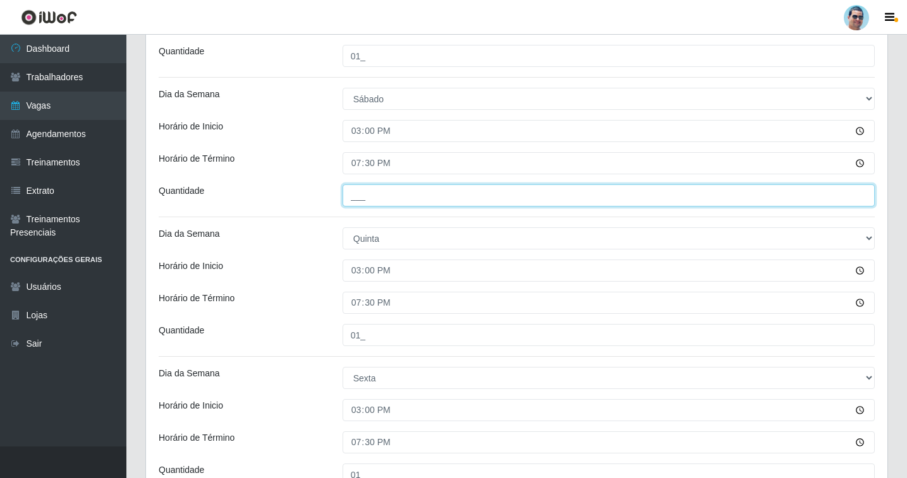
drag, startPoint x: 420, startPoint y: 197, endPoint x: 430, endPoint y: 192, distance: 11.9
click at [420, 197] on input "___" at bounding box center [609, 196] width 532 height 22
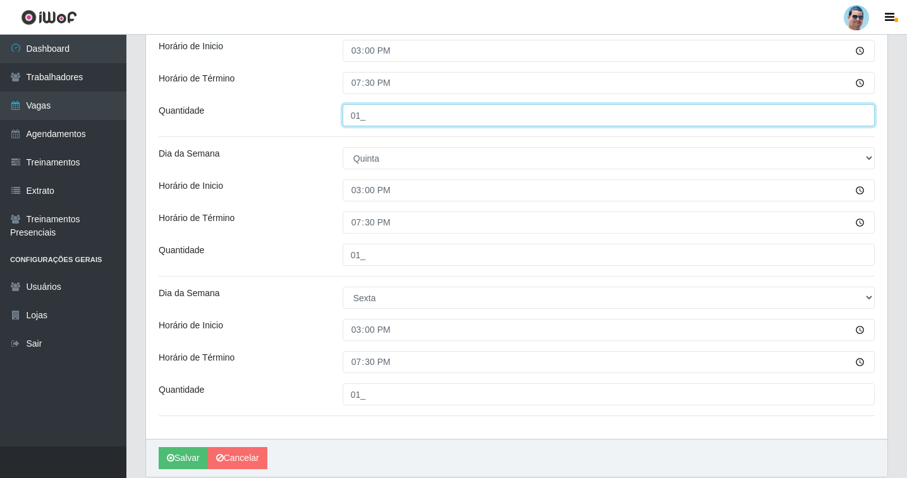
scroll to position [650, 0]
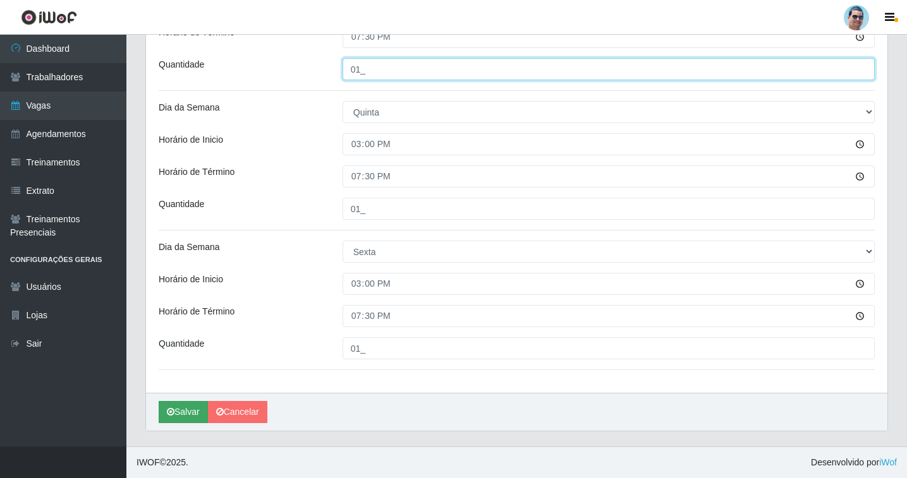
type input "01_"
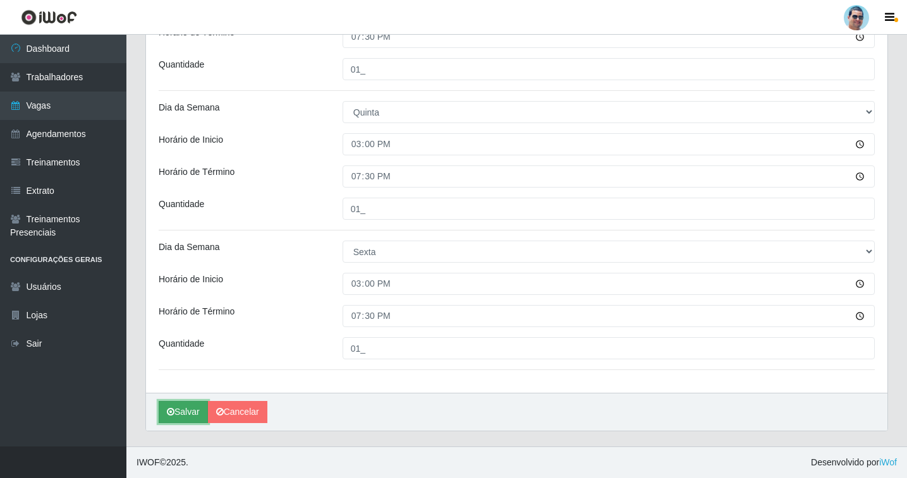
click at [176, 422] on button "Salvar" at bounding box center [183, 412] width 49 height 22
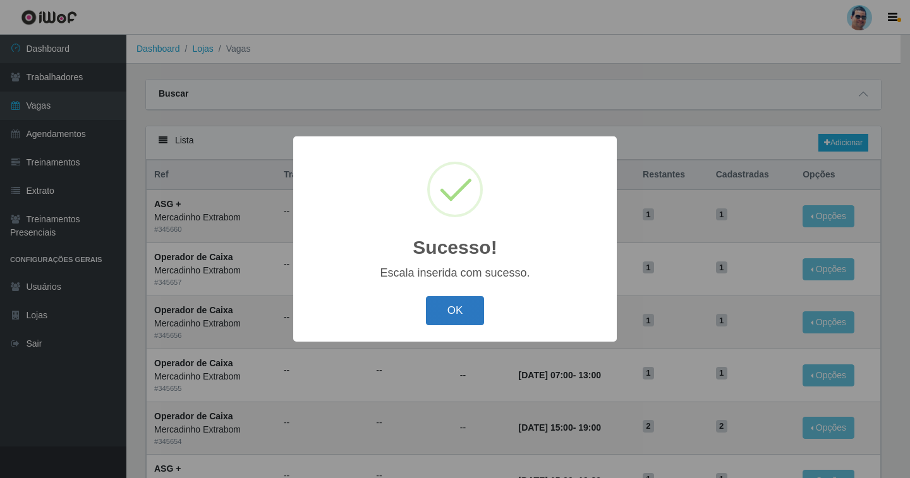
click at [460, 314] on button "OK" at bounding box center [455, 311] width 59 height 30
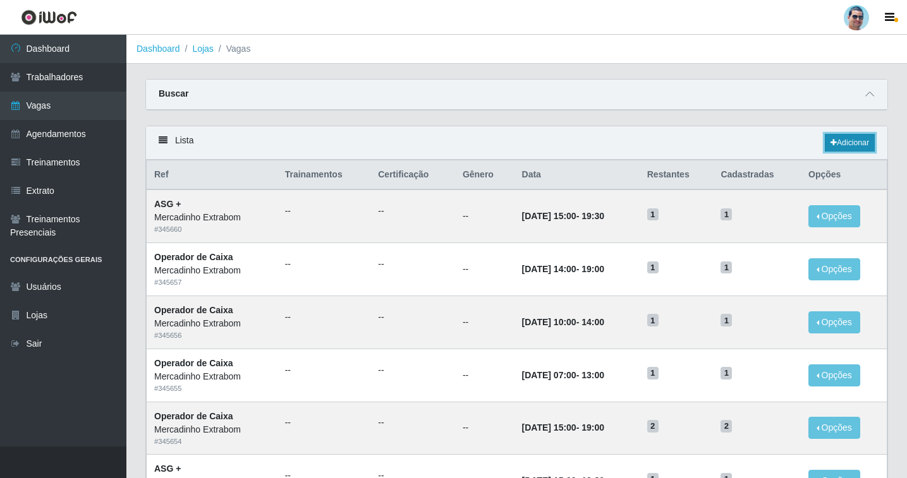
click at [846, 138] on link "Adicionar" at bounding box center [850, 143] width 50 height 18
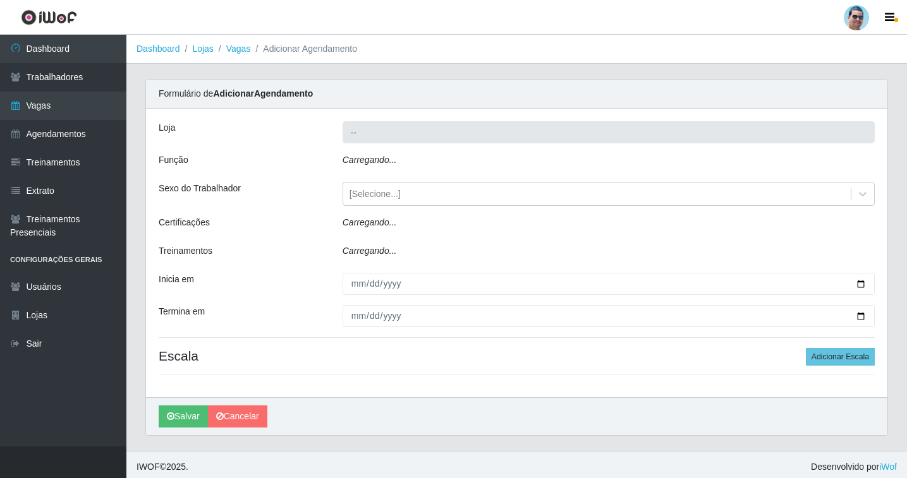
type input "Mercadinho Extrabom"
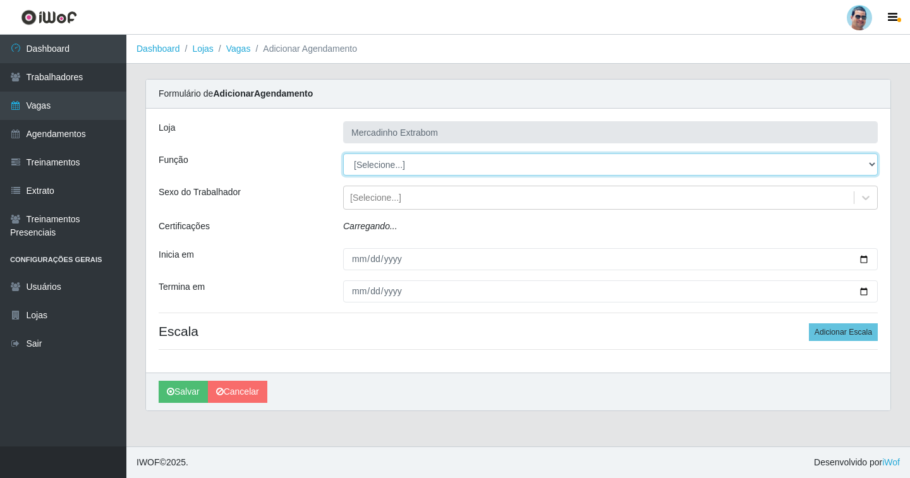
click at [386, 163] on select "[Selecione...] ASG ASG + ASG ++ Balconista Balconista + Balconista ++ Carregado…" at bounding box center [610, 165] width 535 height 22
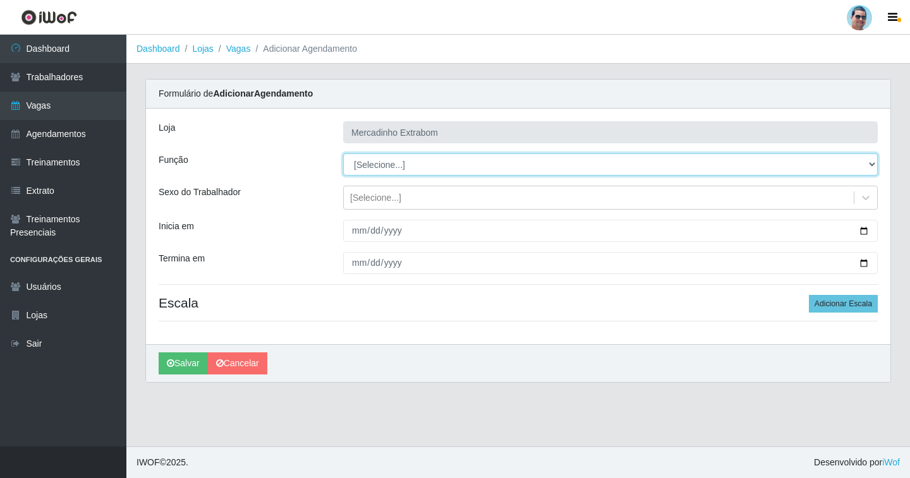
select select "80"
click at [343, 154] on select "[Selecione...] ASG ASG + ASG ++ Balconista Balconista + Balconista ++ Carregado…" at bounding box center [610, 165] width 535 height 22
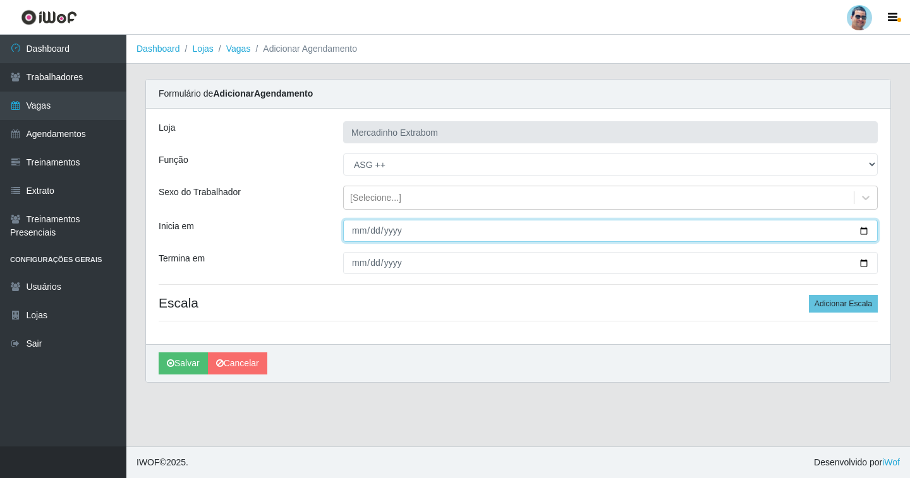
click at [348, 228] on input "Inicia em" at bounding box center [610, 231] width 535 height 22
click at [346, 231] on input "Inicia em" at bounding box center [610, 231] width 535 height 22
type input "[DATE]"
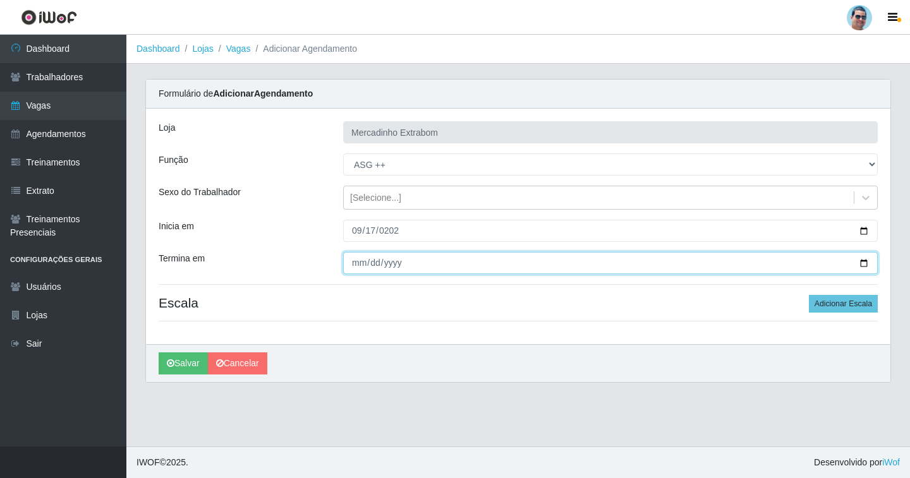
click at [356, 267] on input "Termina em" at bounding box center [610, 263] width 535 height 22
type input "[DATE]"
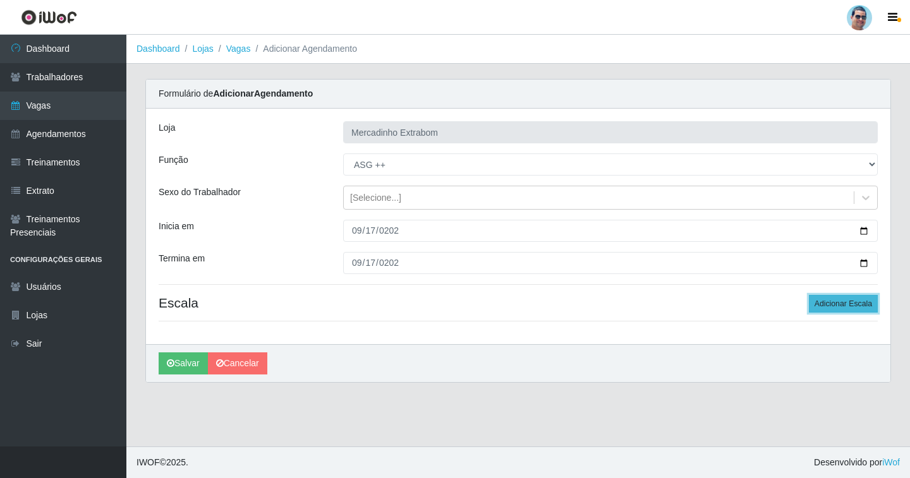
click at [860, 298] on button "Adicionar Escala" at bounding box center [843, 304] width 69 height 18
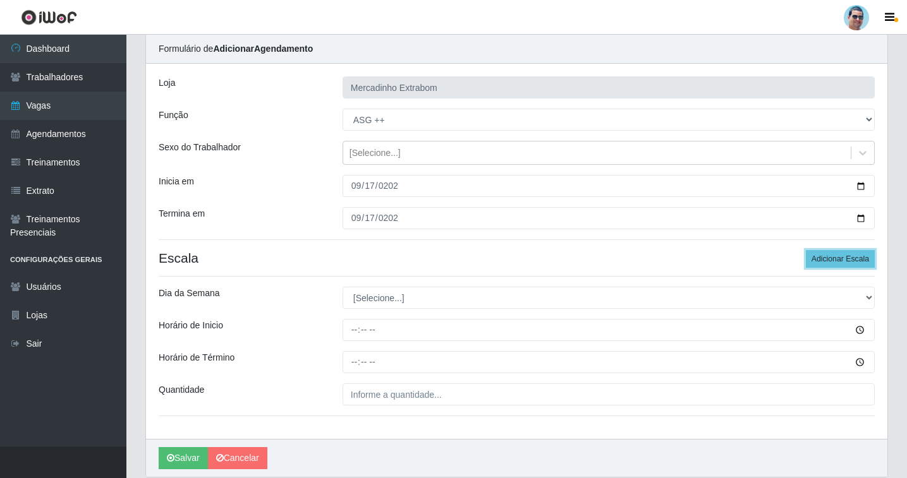
scroll to position [91, 0]
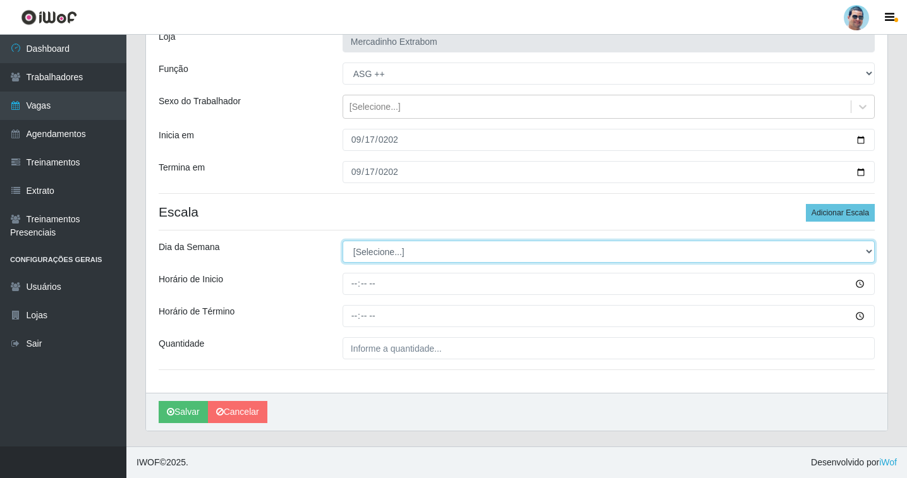
click at [369, 252] on select "[Selecione...] Segunda Terça Quarta Quinta Sexta Sábado Domingo" at bounding box center [609, 252] width 532 height 22
select select "3"
click at [343, 241] on select "[Selecione...] Segunda Terça Quarta Quinta Sexta Sábado Domingo" at bounding box center [609, 252] width 532 height 22
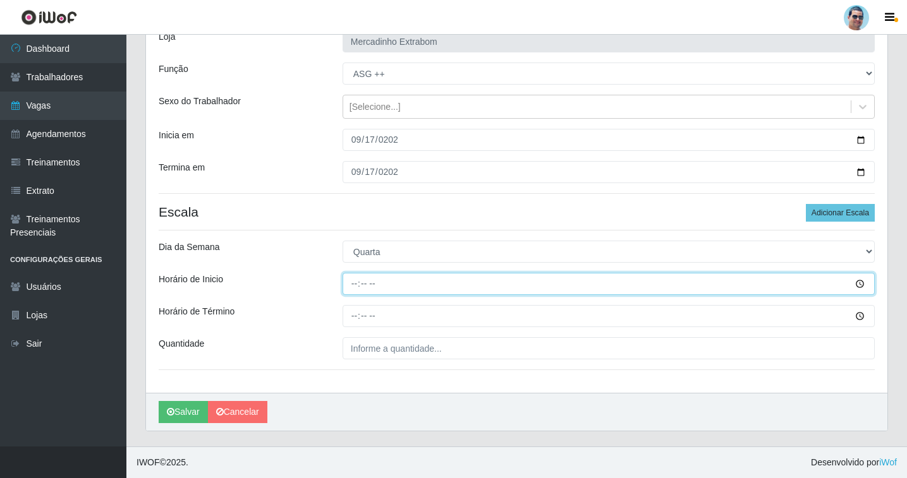
click at [358, 291] on input "Horário de Inicio" at bounding box center [609, 284] width 532 height 22
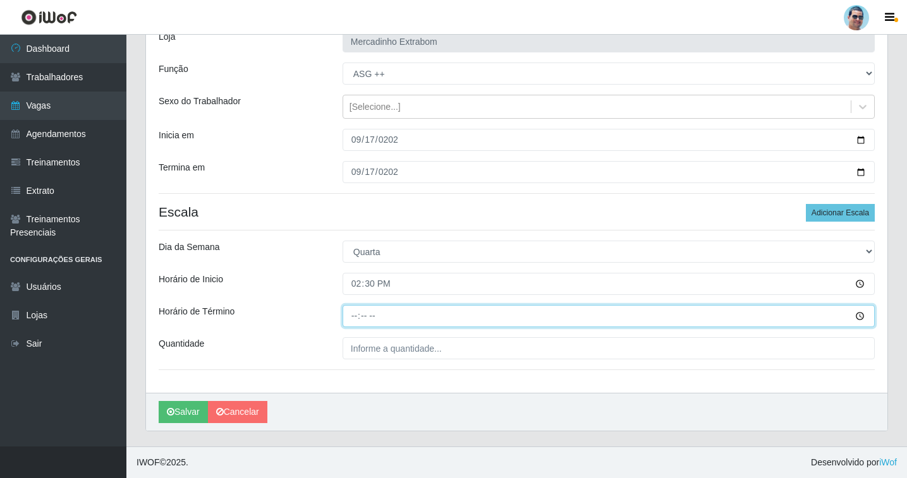
click at [362, 315] on input "Horário de Término" at bounding box center [609, 316] width 532 height 22
drag, startPoint x: 355, startPoint y: 317, endPoint x: 362, endPoint y: 287, distance: 30.7
click at [355, 315] on input "Horário de Término" at bounding box center [609, 316] width 532 height 22
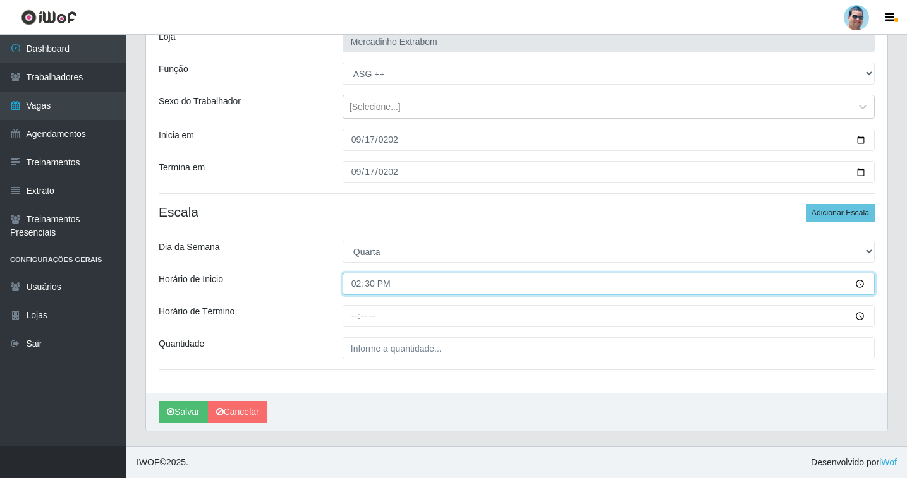
click at [370, 284] on input "14:30" at bounding box center [609, 284] width 532 height 22
type input "14:00"
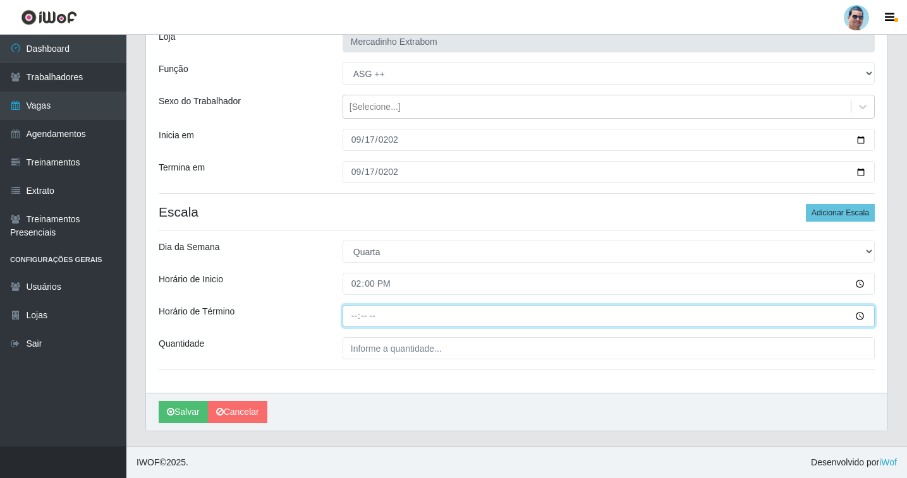
click at [351, 314] on input "Horário de Término" at bounding box center [609, 316] width 532 height 22
type input "19:30"
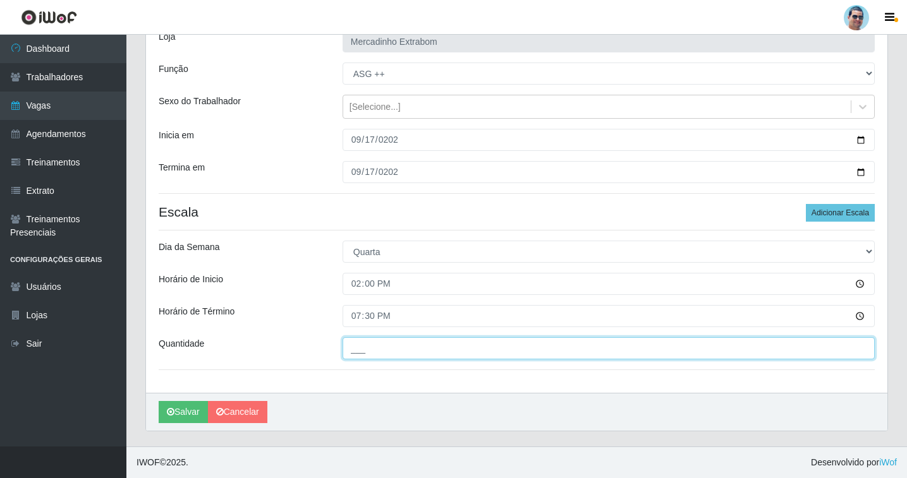
click at [362, 346] on input "___" at bounding box center [609, 349] width 532 height 22
type input "01_"
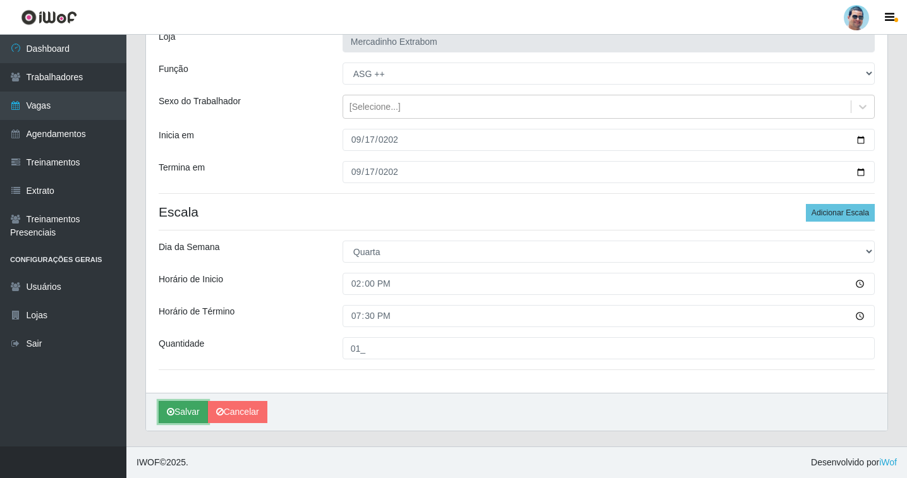
click at [173, 405] on button "Salvar" at bounding box center [183, 412] width 49 height 22
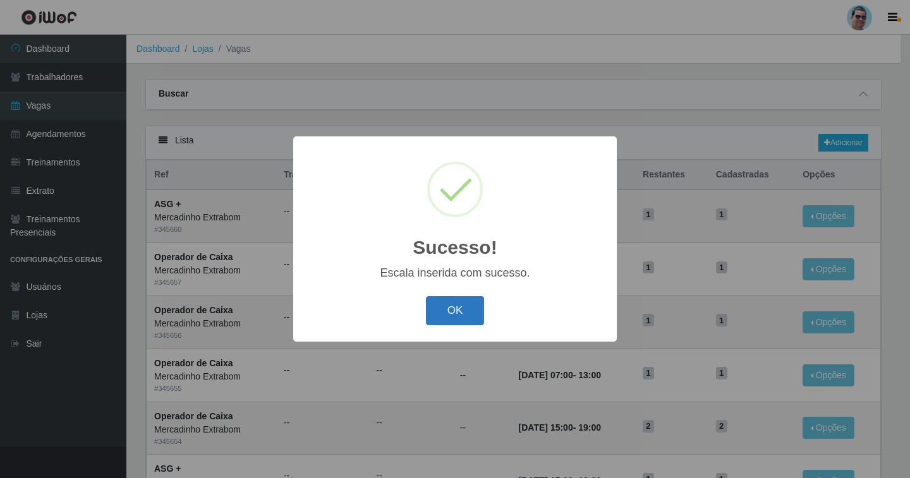
click at [431, 305] on button "OK" at bounding box center [455, 311] width 59 height 30
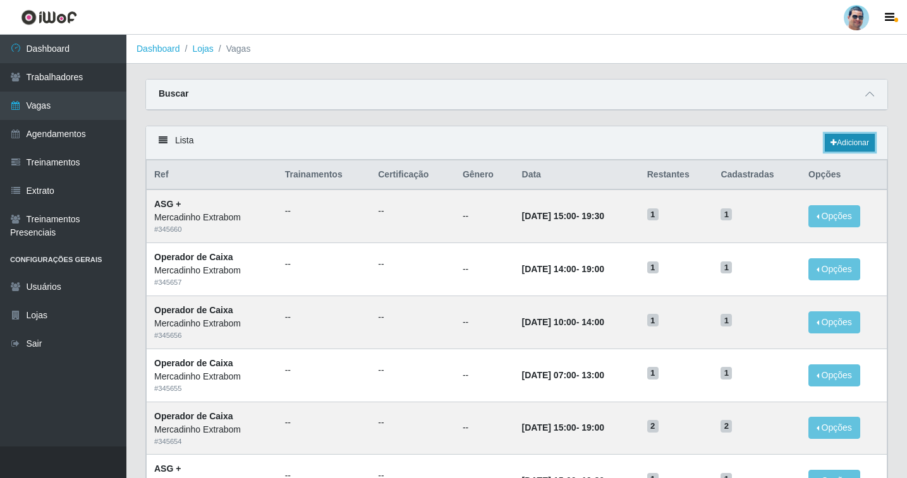
click at [841, 148] on link "Adicionar" at bounding box center [850, 143] width 50 height 18
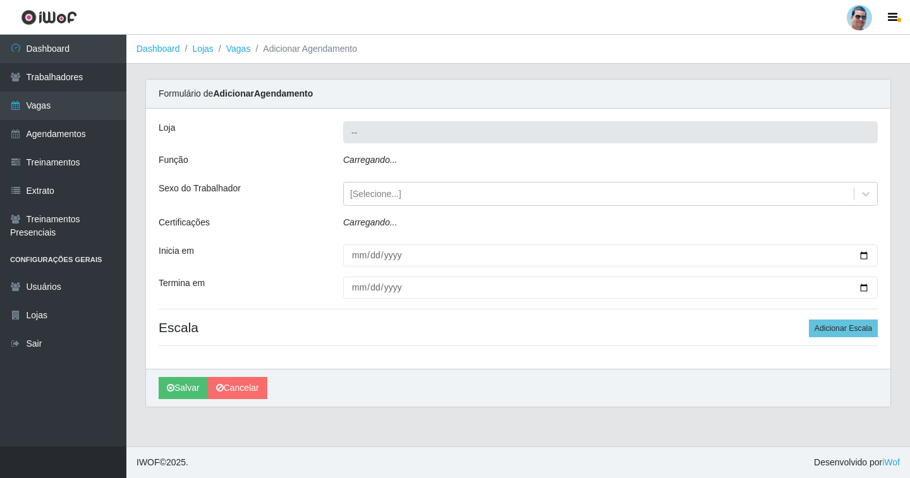
type input "Mercadinho Extrabom"
click at [364, 163] on icon "Carregando..." at bounding box center [370, 160] width 54 height 10
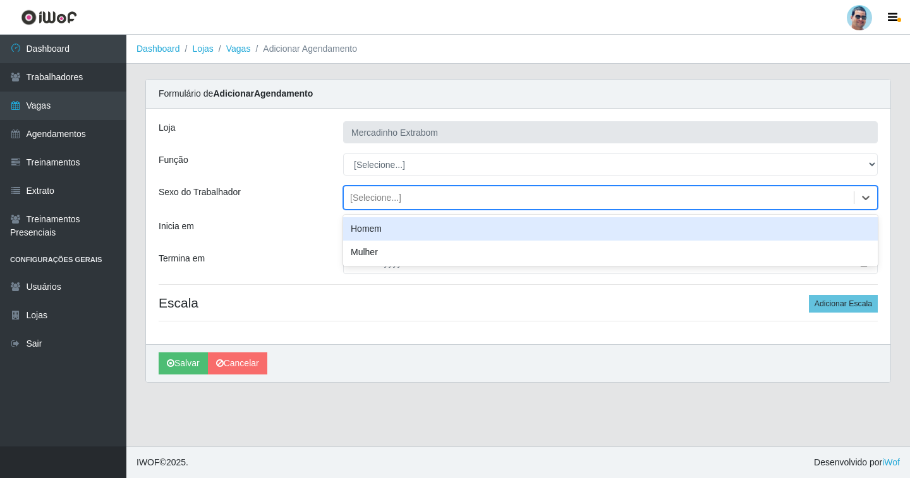
click at [361, 202] on div "[Selecione...]" at bounding box center [375, 198] width 51 height 13
click at [300, 241] on div "Inicia em" at bounding box center [241, 231] width 185 height 22
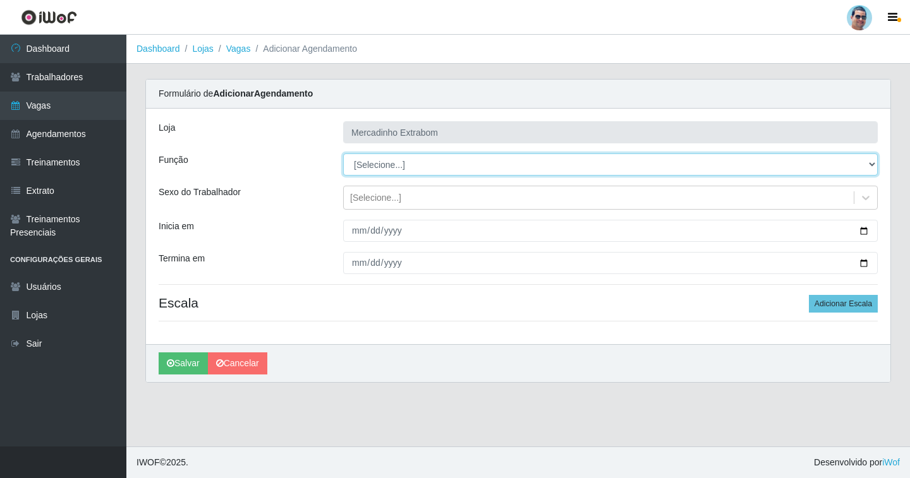
click at [399, 159] on select "[Selecione...] ASG ASG + ASG ++ Balconista Balconista + Balconista ++ Carregado…" at bounding box center [610, 165] width 535 height 22
select select "73"
click at [343, 154] on select "[Selecione...] ASG ASG + ASG ++ Balconista Balconista + Balconista ++ Carregado…" at bounding box center [610, 165] width 535 height 22
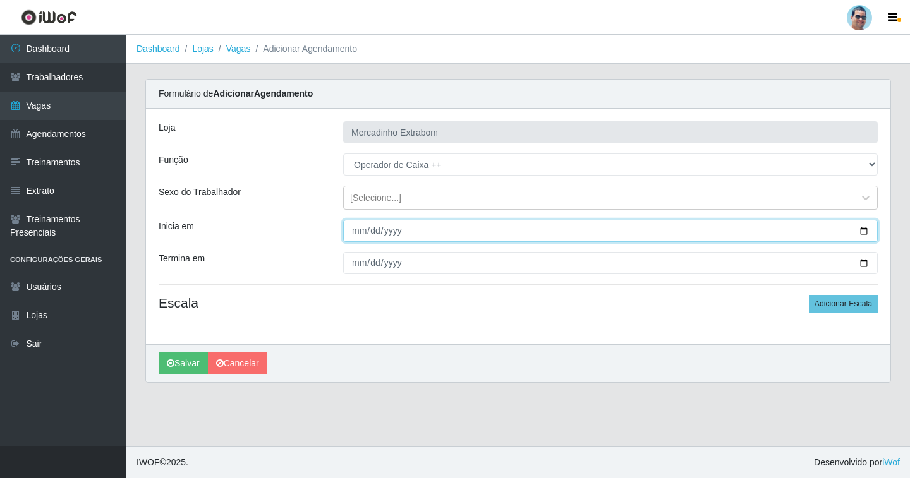
click at [352, 225] on input "Inicia em" at bounding box center [610, 231] width 535 height 22
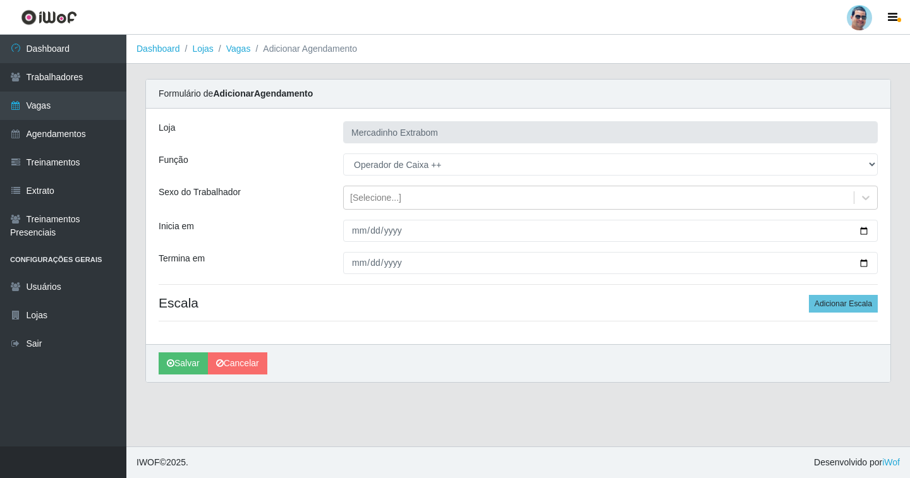
click at [604, 362] on div "[PERSON_NAME]" at bounding box center [518, 363] width 745 height 38
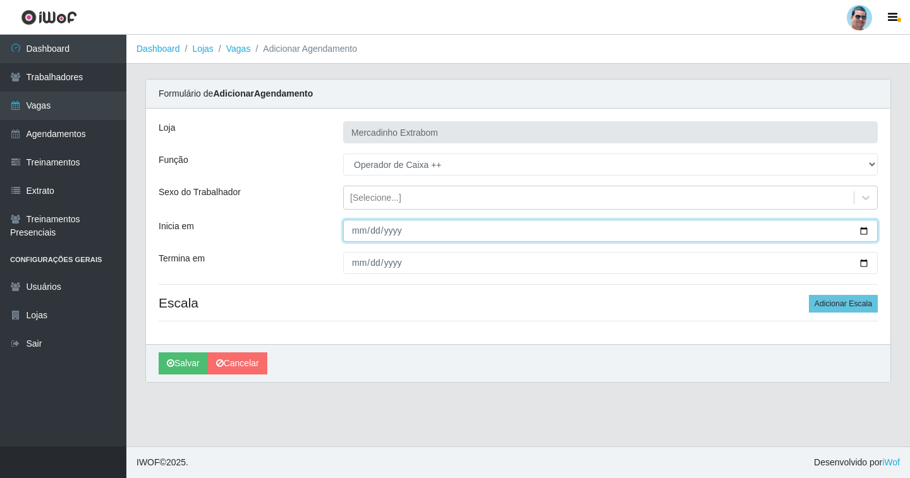
click at [359, 231] on input "Inicia em" at bounding box center [610, 231] width 535 height 22
type input "[DATE]"
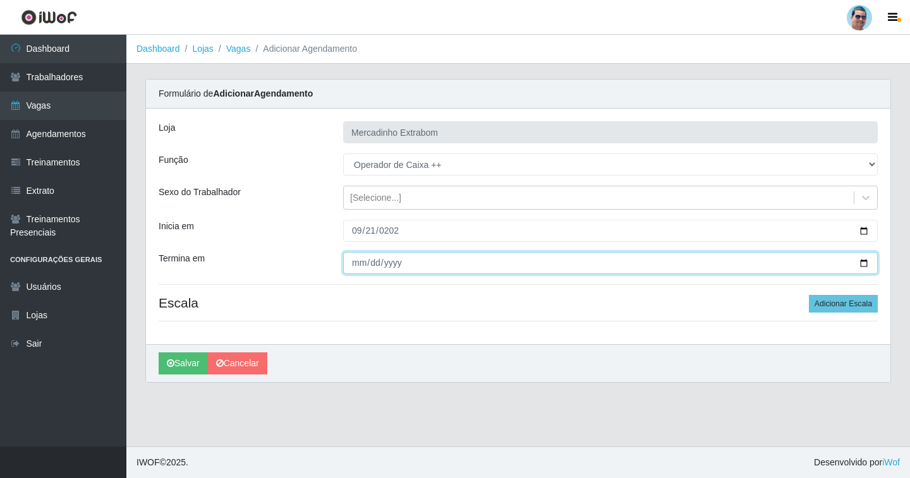
click at [354, 262] on input "Termina em" at bounding box center [610, 263] width 535 height 22
type input "[DATE]"
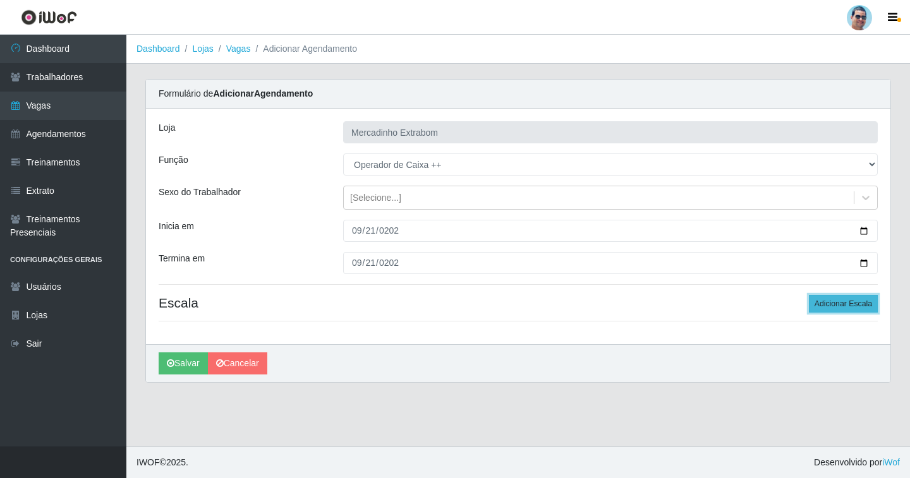
click at [839, 305] on button "Adicionar Escala" at bounding box center [843, 304] width 69 height 18
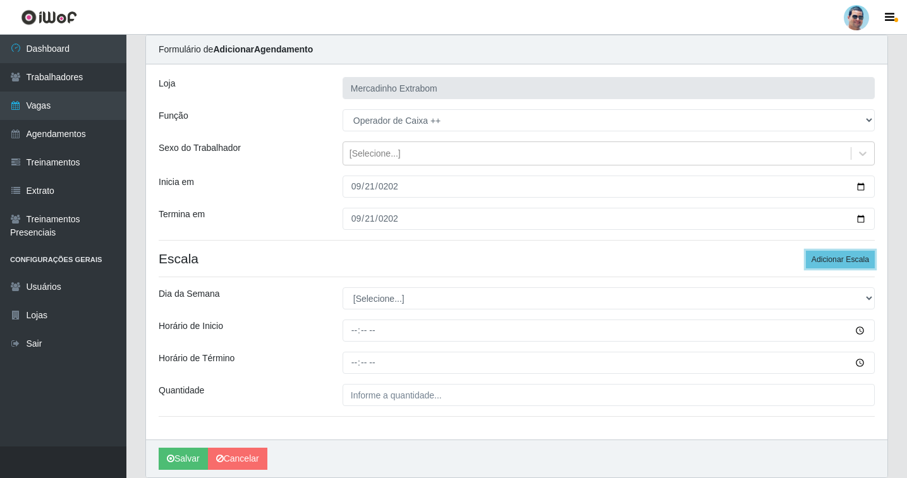
scroll to position [91, 0]
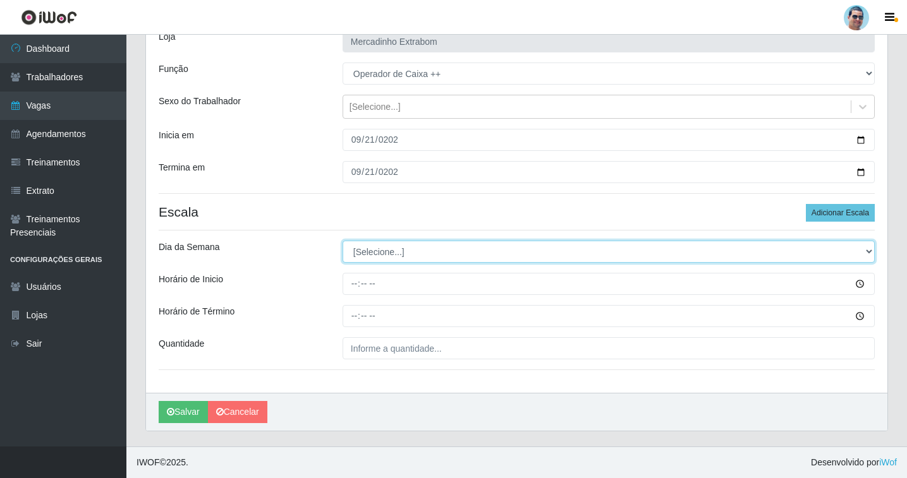
click at [380, 253] on select "[Selecione...] Segunda Terça Quarta Quinta Sexta Sábado Domingo" at bounding box center [609, 252] width 532 height 22
click at [365, 257] on select "[Selecione...] Segunda Terça Quarta Quinta Sexta Sábado Domingo" at bounding box center [609, 252] width 532 height 22
select select "0"
click at [343, 241] on select "[Selecione...] Segunda Terça Quarta Quinta Sexta Sábado Domingo" at bounding box center [609, 252] width 532 height 22
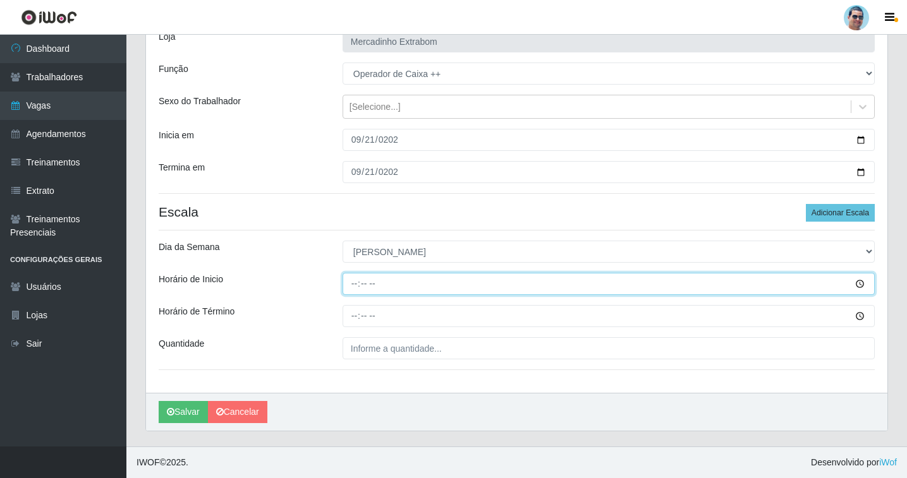
click at [350, 288] on input "Horário de Inicio" at bounding box center [609, 284] width 532 height 22
type input "07:00"
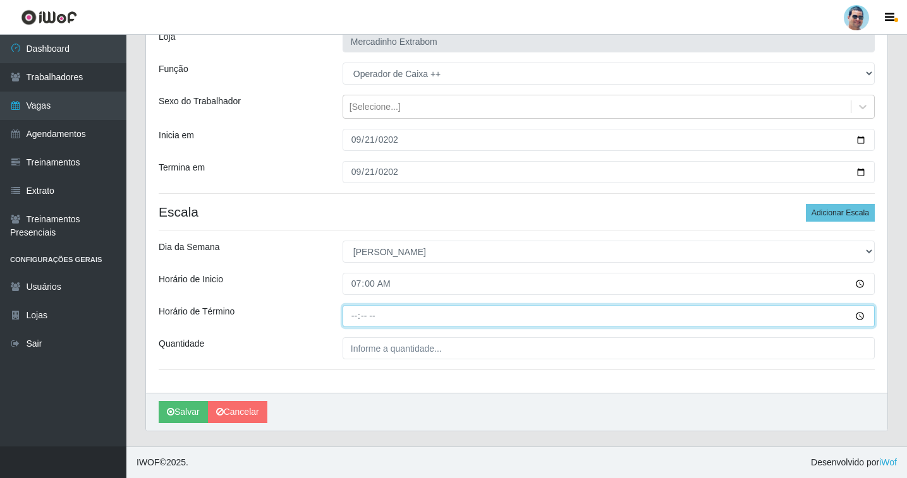
click at [352, 322] on input "Horário de Término" at bounding box center [609, 316] width 532 height 22
click at [361, 317] on input "13:00" at bounding box center [609, 316] width 532 height 22
click at [356, 317] on input "13:00" at bounding box center [609, 316] width 532 height 22
type input "12:30"
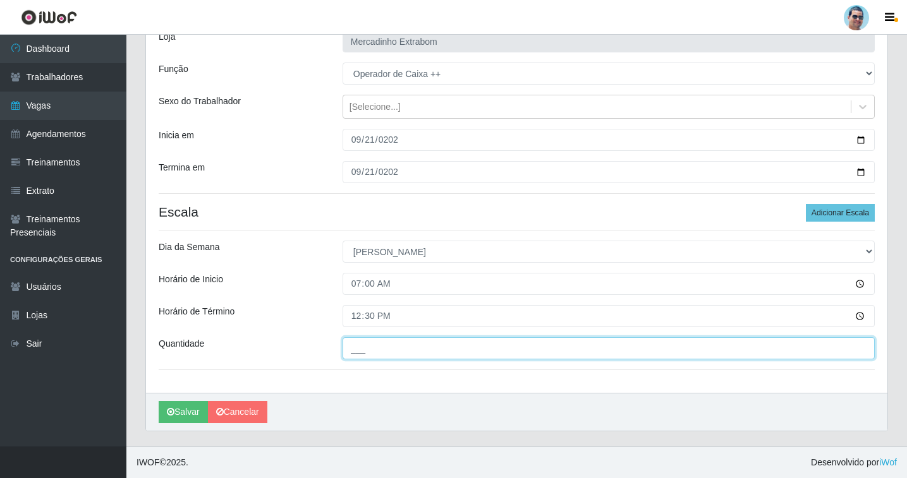
click at [381, 341] on input "___" at bounding box center [609, 349] width 532 height 22
type input "03_"
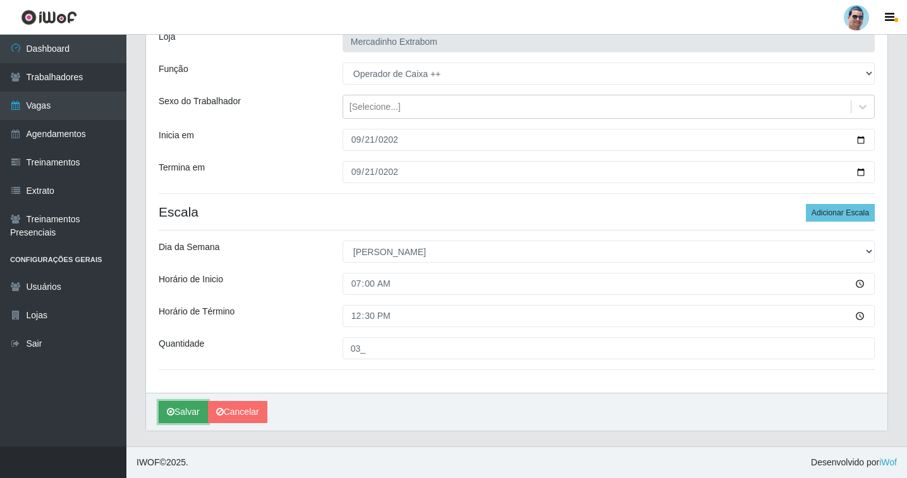
click at [183, 410] on button "Salvar" at bounding box center [183, 412] width 49 height 22
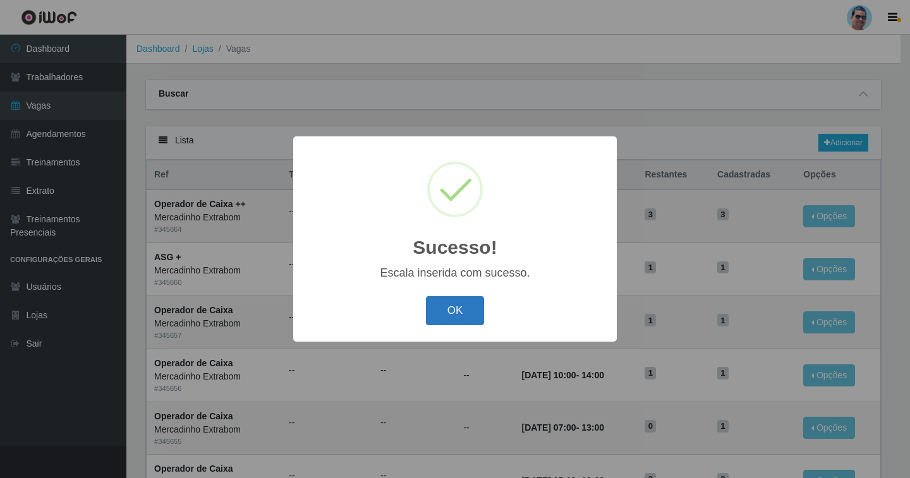
click at [472, 315] on button "OK" at bounding box center [455, 311] width 59 height 30
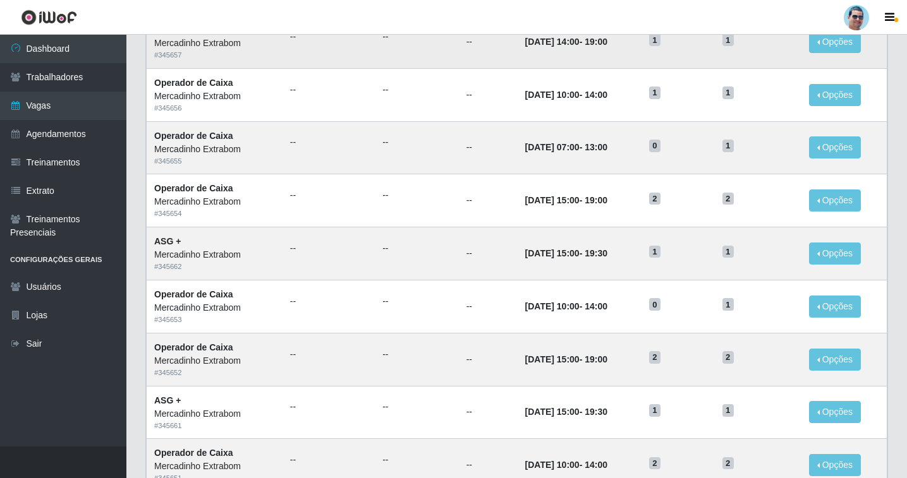
scroll to position [253, 0]
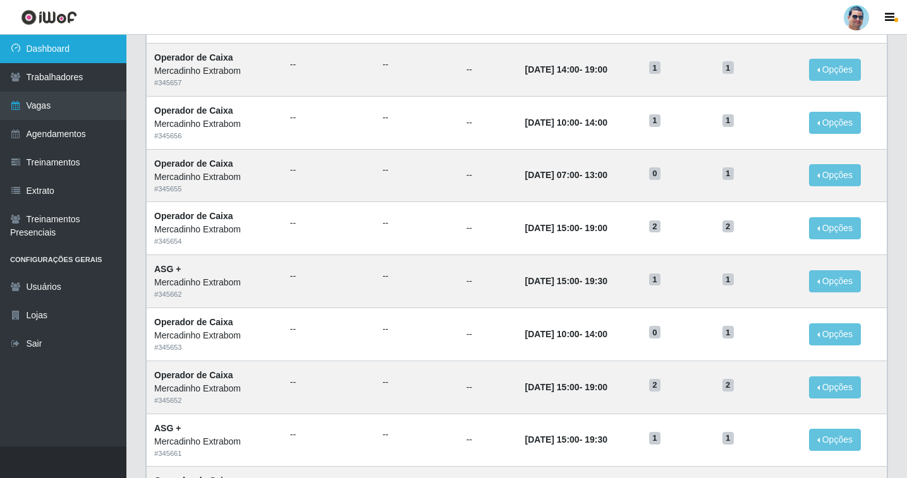
click at [94, 54] on link "Dashboard" at bounding box center [63, 49] width 126 height 28
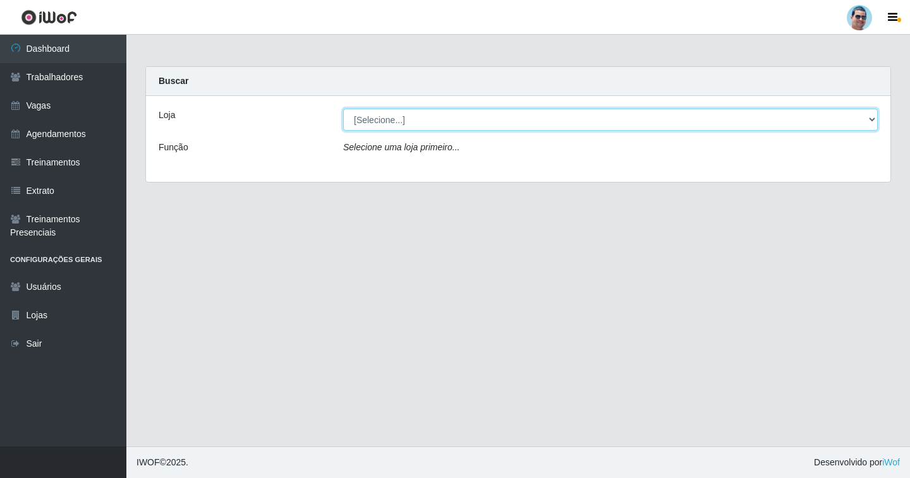
click at [397, 123] on select "[Selecione...] Mercadinho Extrabom" at bounding box center [610, 120] width 535 height 22
select select "175"
click at [343, 109] on select "[Selecione...] Mercadinho Extrabom" at bounding box center [610, 120] width 535 height 22
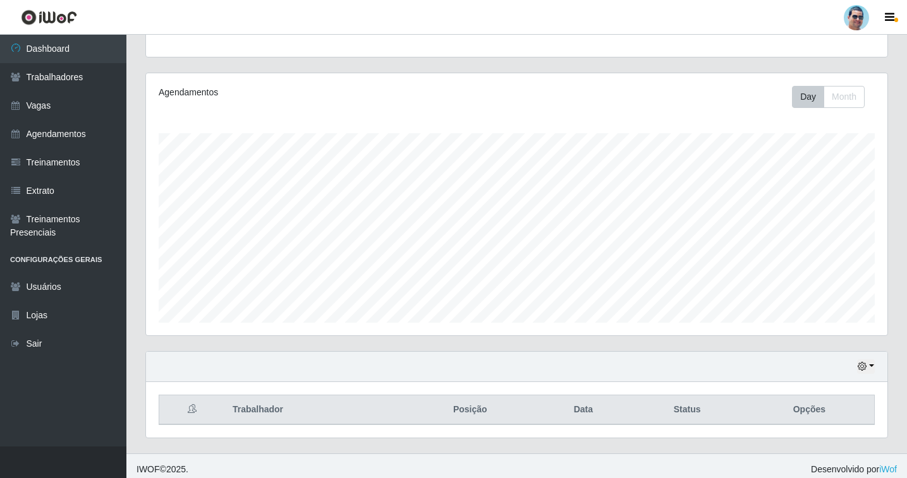
scroll to position [136, 0]
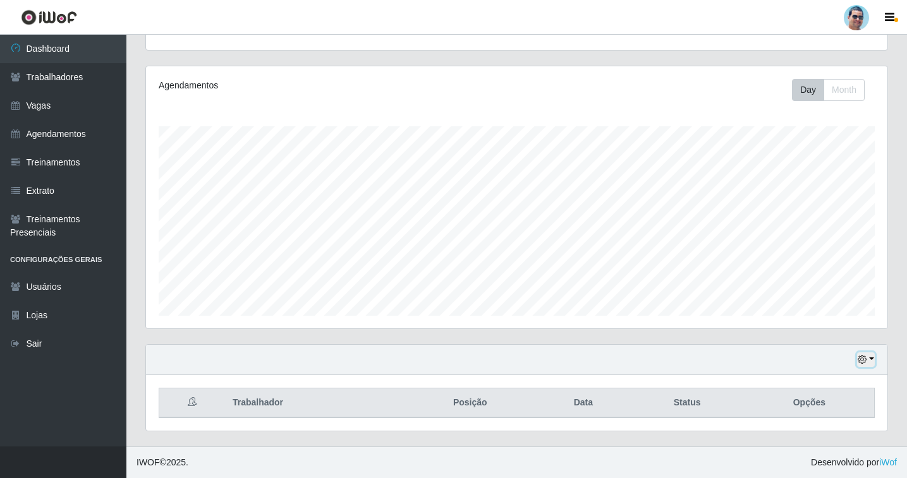
click at [863, 355] on button "button" at bounding box center [866, 360] width 18 height 15
click at [818, 314] on button "1 Semana" at bounding box center [824, 313] width 100 height 27
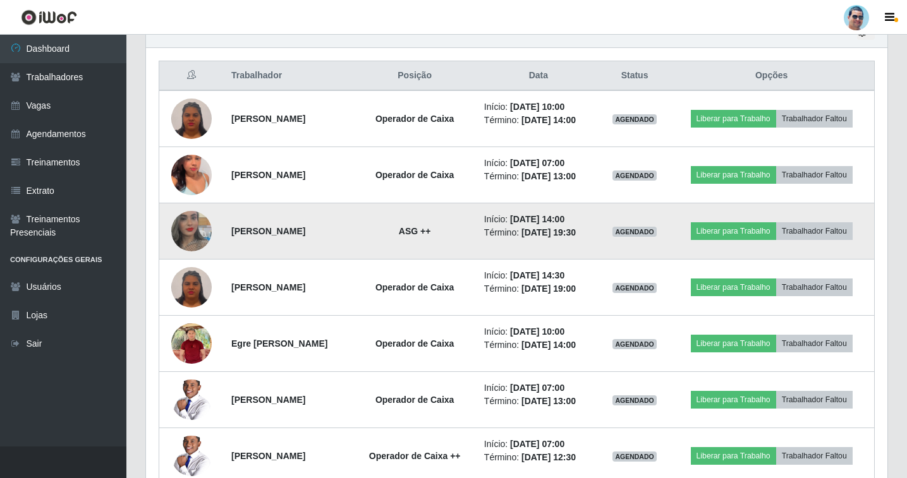
scroll to position [403, 0]
